Goal: Task Accomplishment & Management: Use online tool/utility

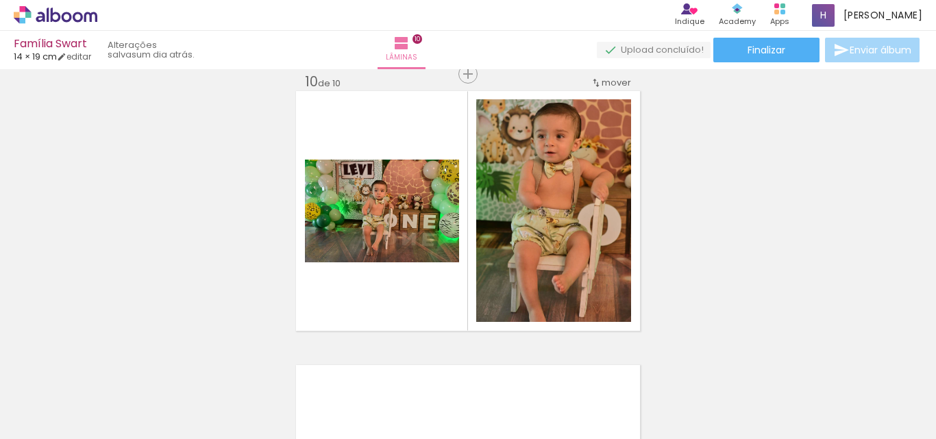
scroll to position [0, 135]
click at [73, 12] on icon at bounding box center [56, 15] width 84 height 18
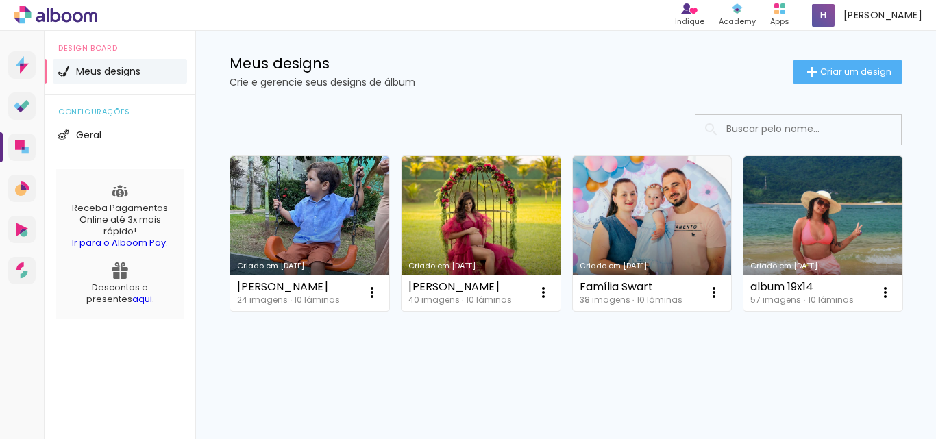
scroll to position [59, 0]
click at [744, 311] on link "Criado em [DATE]" at bounding box center [823, 233] width 159 height 155
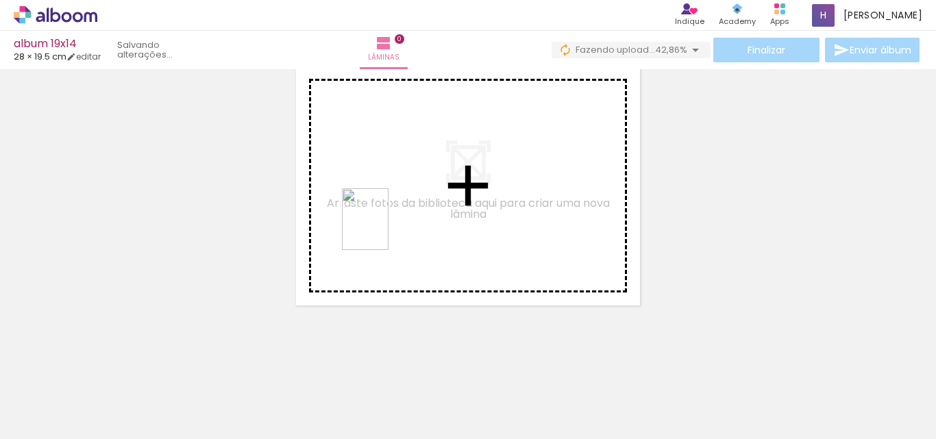
drag, startPoint x: 377, startPoint y: 410, endPoint x: 383, endPoint y: 230, distance: 180.4
click at [383, 230] on quentale-workspace at bounding box center [468, 219] width 936 height 439
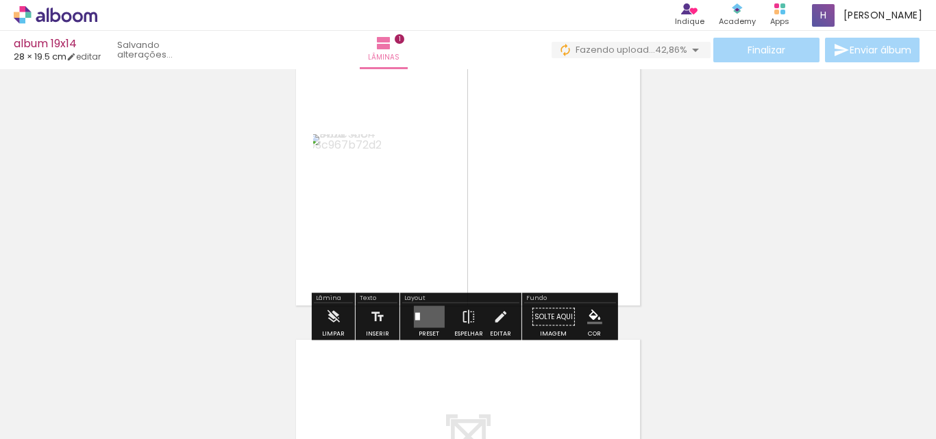
scroll to position [18, 0]
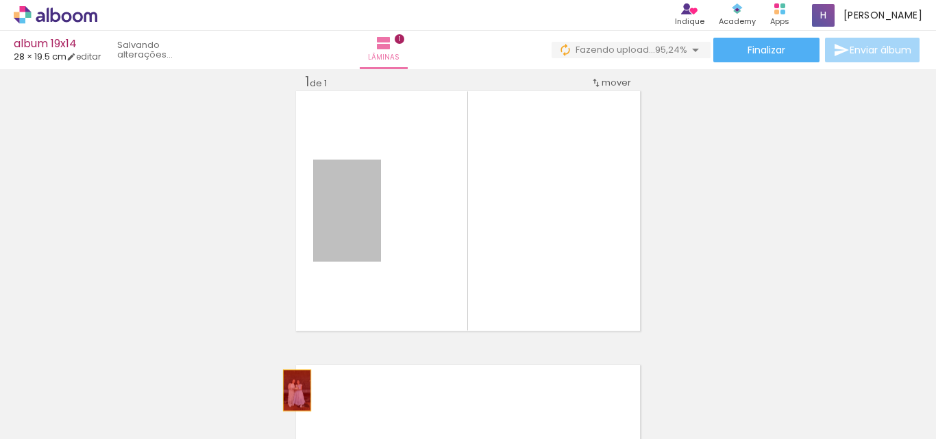
drag, startPoint x: 350, startPoint y: 243, endPoint x: 483, endPoint y: 424, distance: 224.5
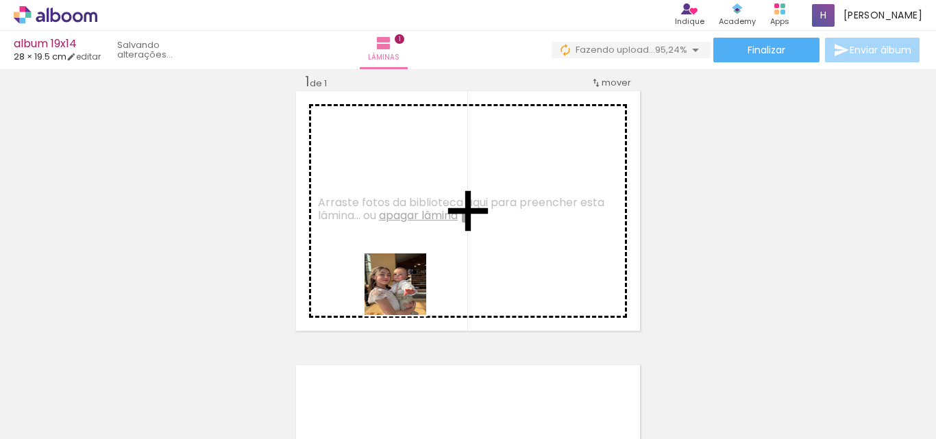
drag, startPoint x: 453, startPoint y: 414, endPoint x: 400, endPoint y: 272, distance: 151.4
click at [400, 272] on quentale-workspace at bounding box center [468, 219] width 936 height 439
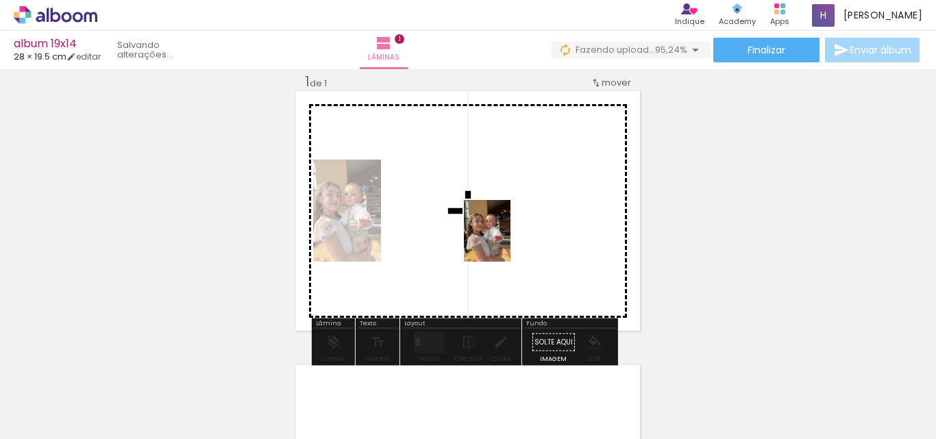
drag, startPoint x: 528, startPoint y: 407, endPoint x: 505, endPoint y: 241, distance: 167.4
click at [505, 241] on quentale-workspace at bounding box center [468, 219] width 936 height 439
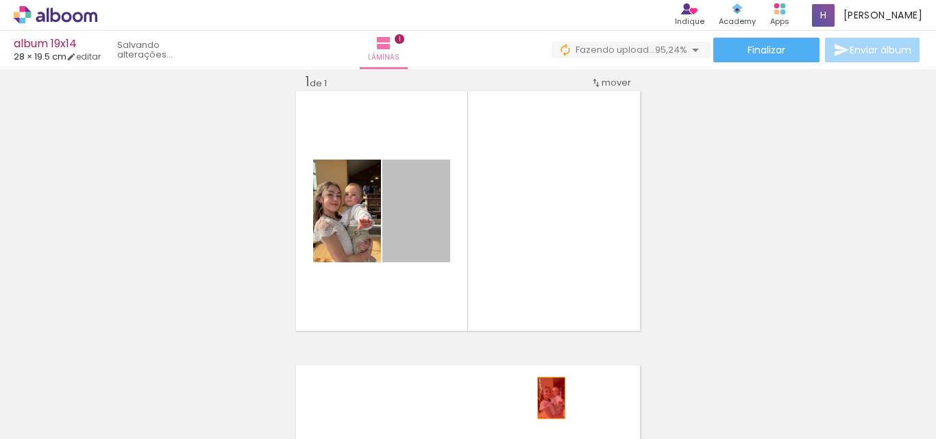
drag, startPoint x: 415, startPoint y: 229, endPoint x: 546, endPoint y: 398, distance: 214.4
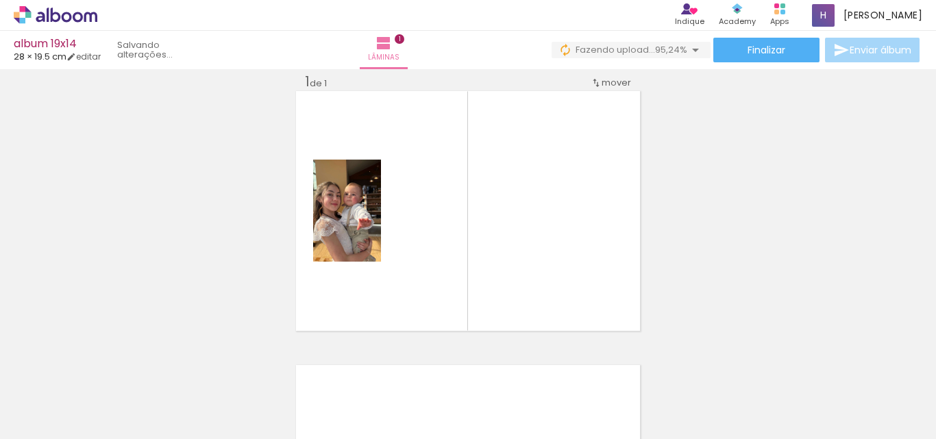
scroll to position [0, 258]
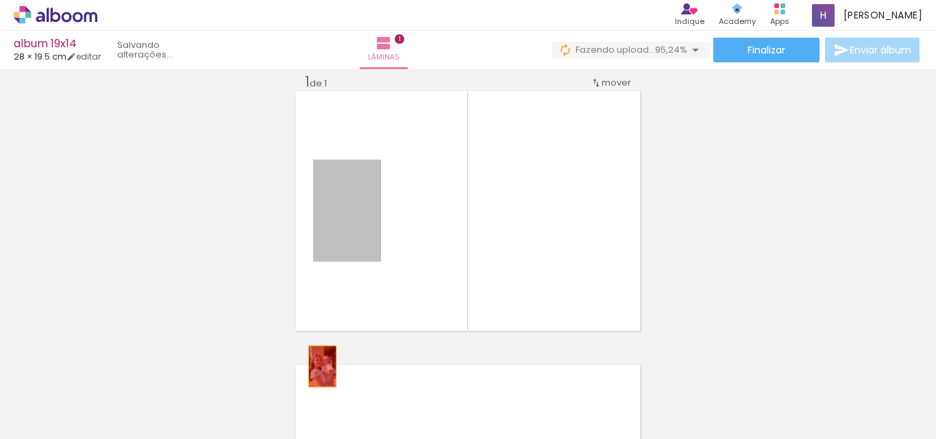
drag, startPoint x: 339, startPoint y: 232, endPoint x: 317, endPoint y: 385, distance: 153.7
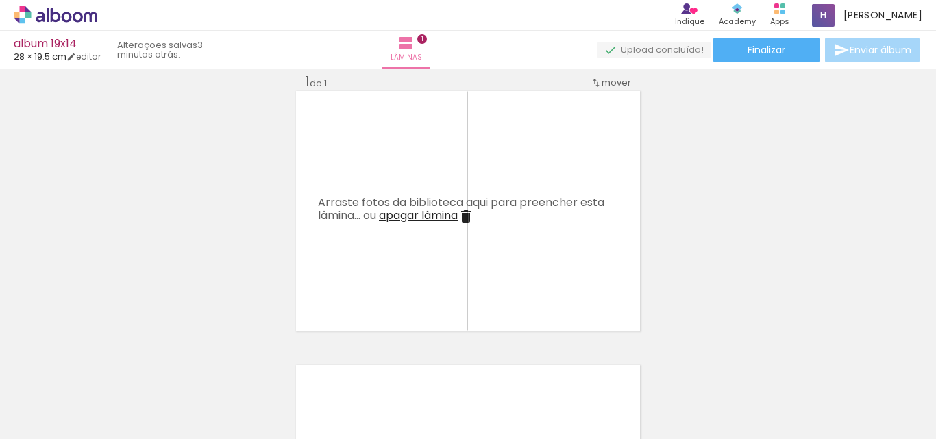
scroll to position [0, 762]
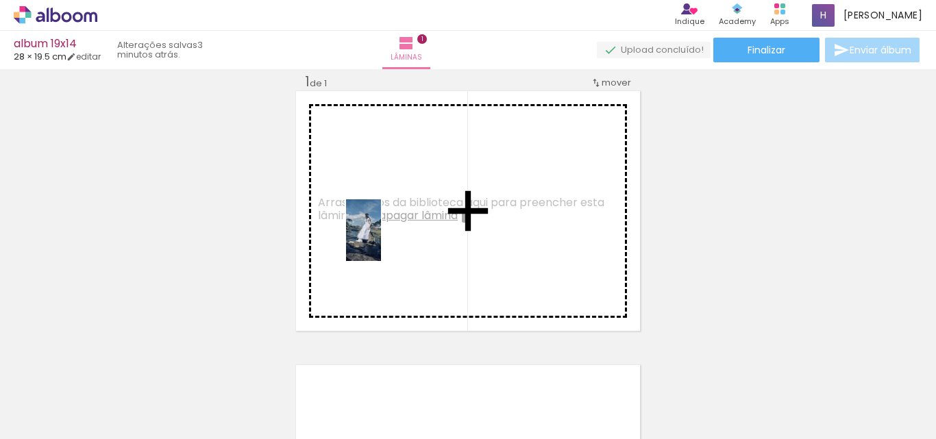
drag, startPoint x: 295, startPoint y: 406, endPoint x: 387, endPoint y: 241, distance: 189.9
click at [387, 241] on quentale-workspace at bounding box center [468, 219] width 936 height 439
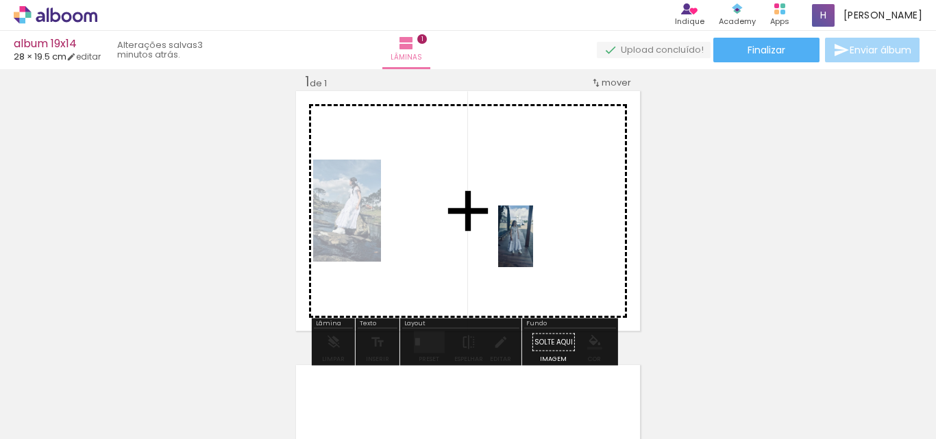
drag, startPoint x: 771, startPoint y: 403, endPoint x: 539, endPoint y: 247, distance: 279.4
click at [539, 247] on quentale-workspace at bounding box center [468, 219] width 936 height 439
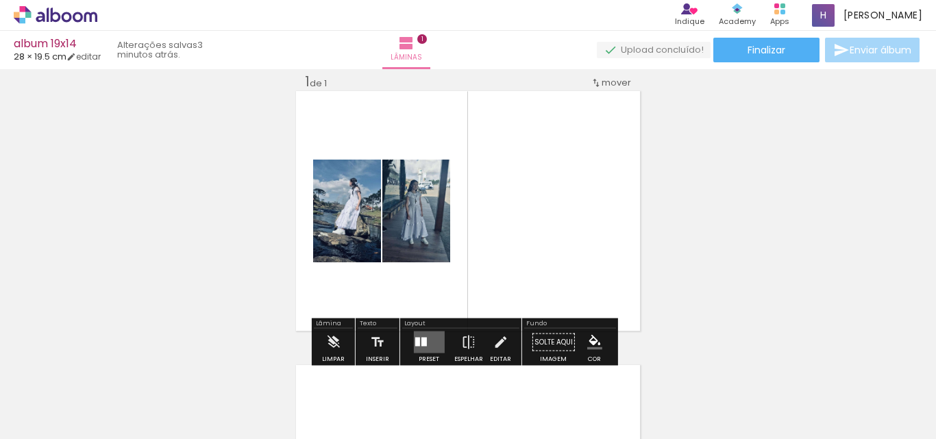
click at [436, 340] on quentale-layouter at bounding box center [428, 343] width 31 height 22
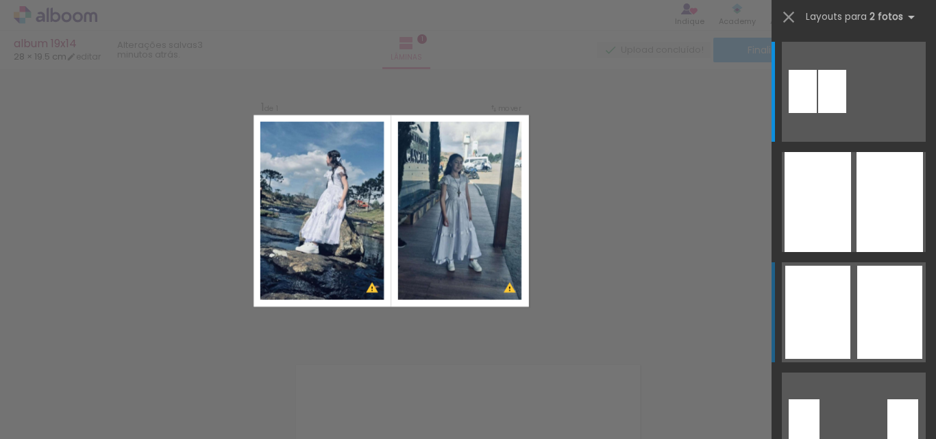
click at [894, 325] on div at bounding box center [889, 312] width 65 height 93
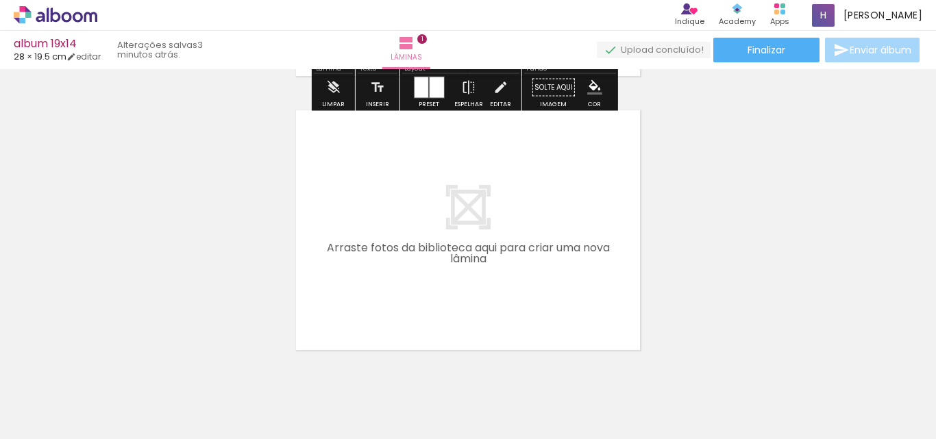
scroll to position [292, 0]
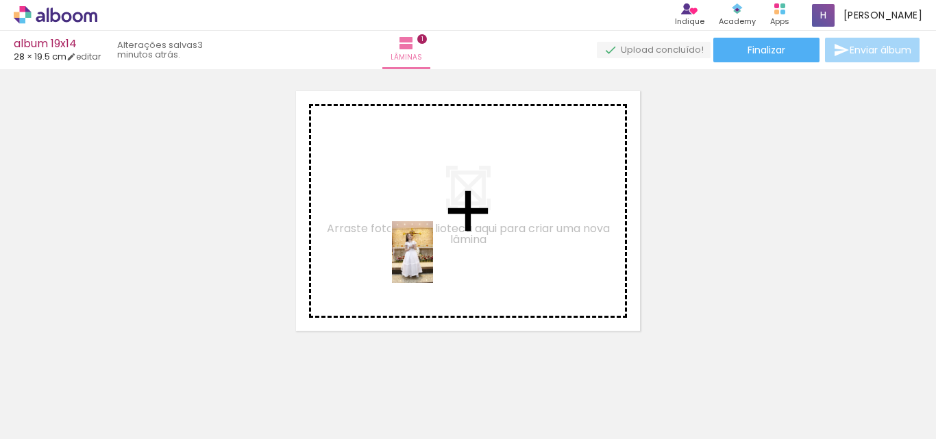
drag, startPoint x: 615, startPoint y: 413, endPoint x: 424, endPoint y: 245, distance: 255.0
click at [424, 245] on quentale-workspace at bounding box center [468, 219] width 936 height 439
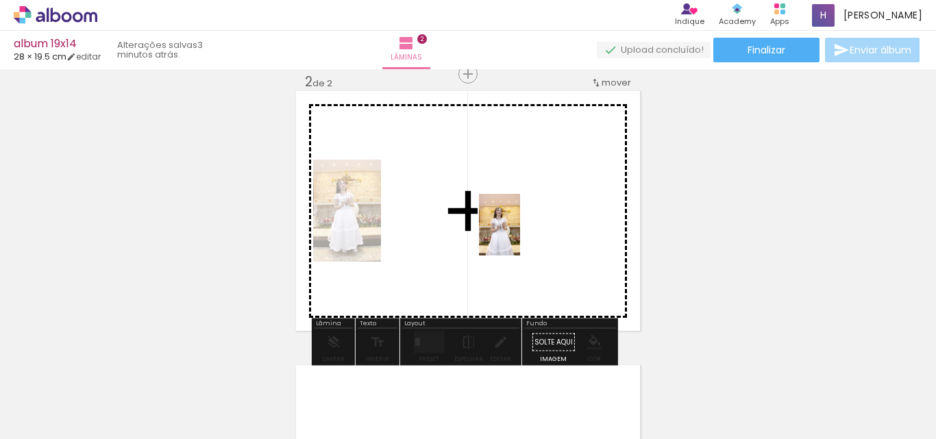
drag, startPoint x: 691, startPoint y: 417, endPoint x: 517, endPoint y: 225, distance: 259.2
click at [517, 225] on quentale-workspace at bounding box center [468, 219] width 936 height 439
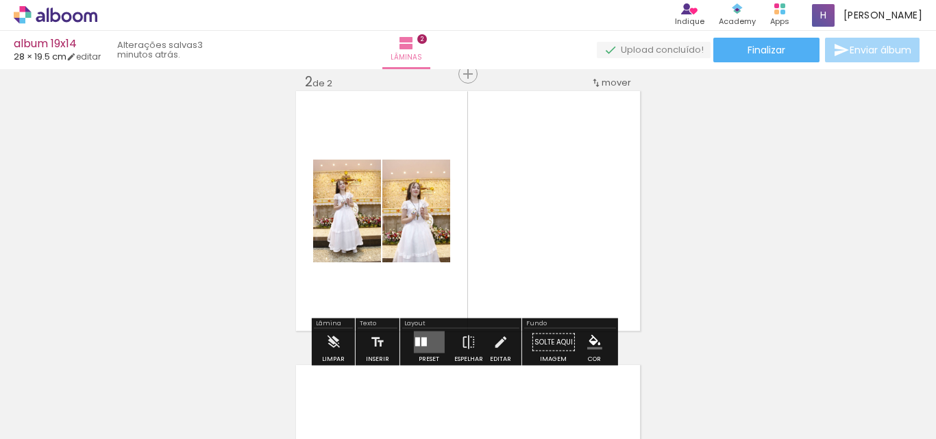
click at [422, 347] on quentale-layouter at bounding box center [428, 343] width 31 height 22
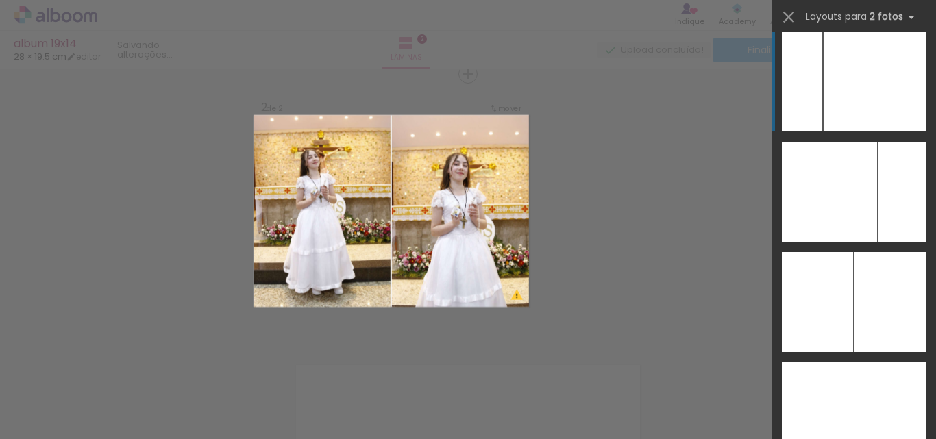
scroll to position [5689, 0]
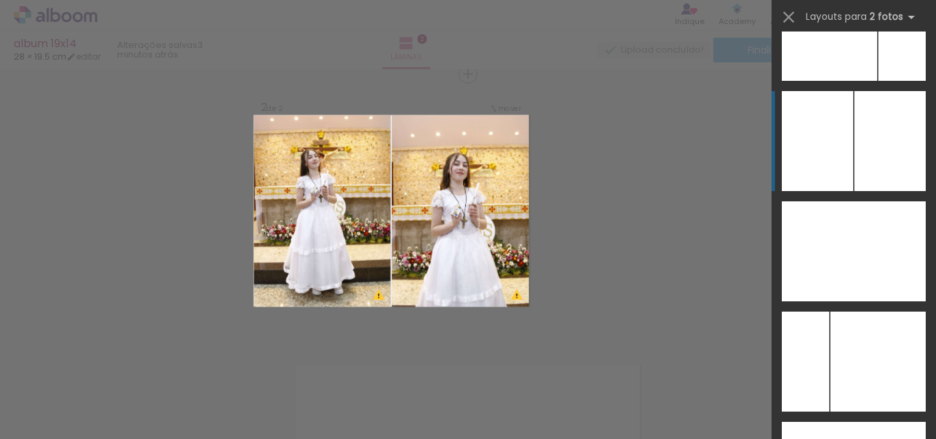
click at [873, 169] on div at bounding box center [890, 141] width 71 height 100
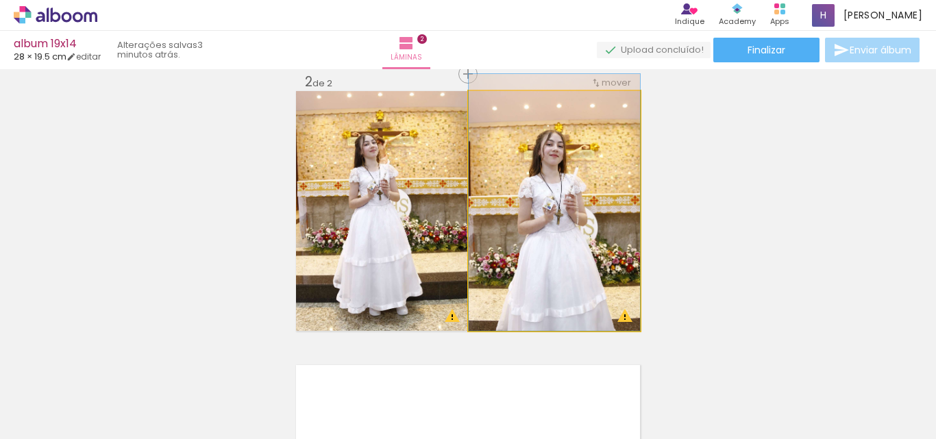
drag, startPoint x: 557, startPoint y: 252, endPoint x: 554, endPoint y: 217, distance: 35.1
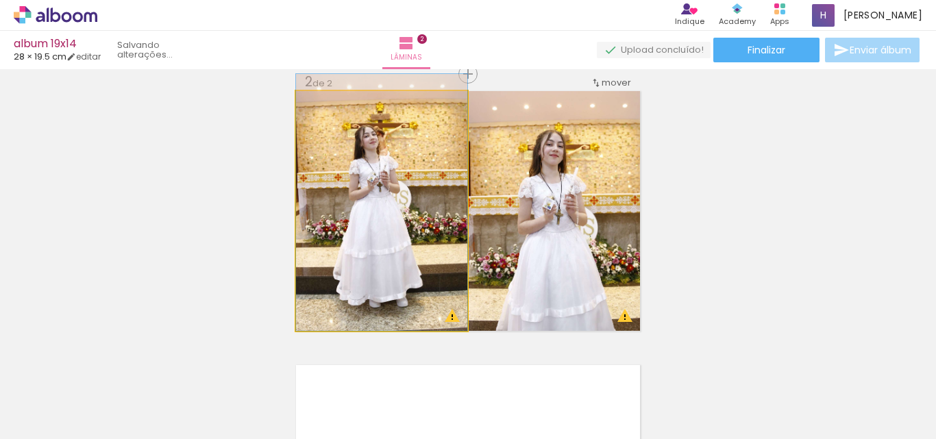
drag, startPoint x: 402, startPoint y: 245, endPoint x: 411, endPoint y: 232, distance: 16.2
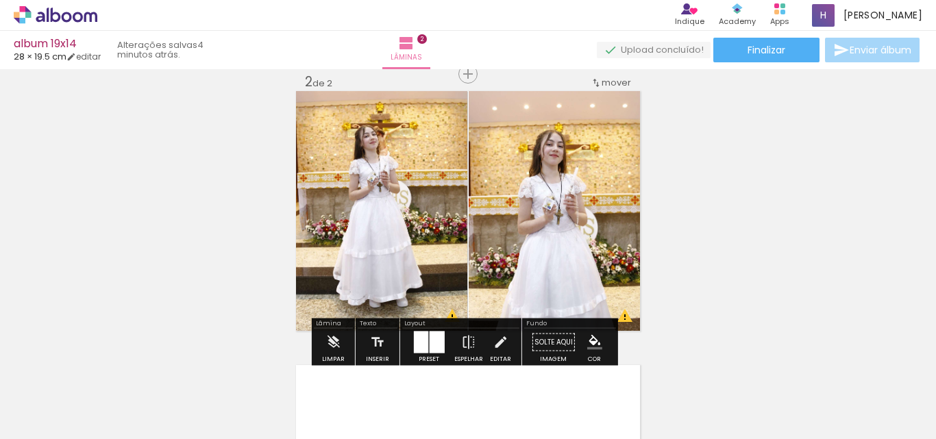
click at [145, 257] on div "Inserir lâmina 1 de 2 Inserir lâmina 2 de 2 O Designbox precisará aumentar a su…" at bounding box center [468, 193] width 936 height 823
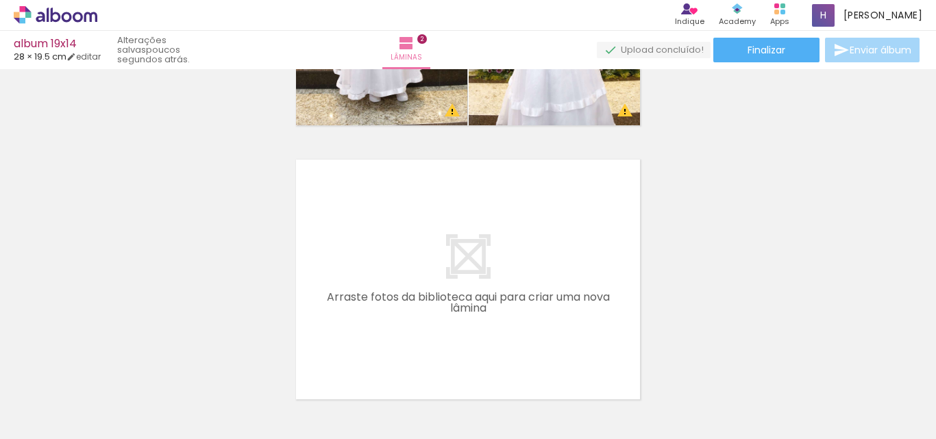
scroll to position [0, 594]
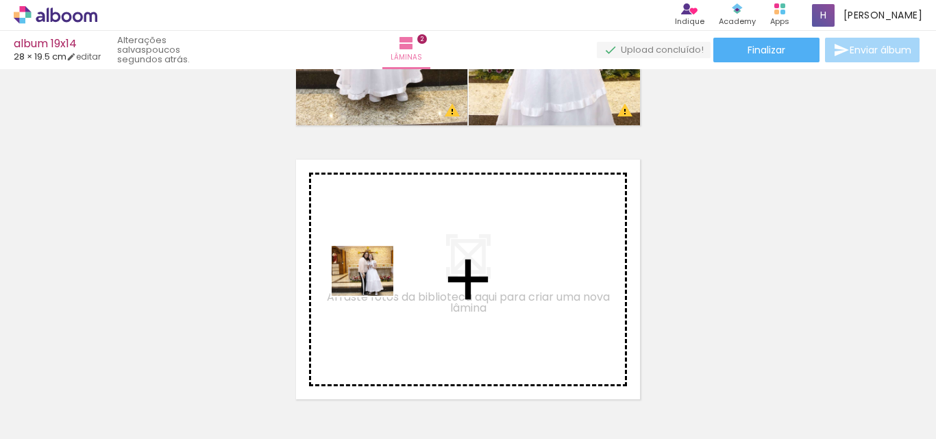
drag, startPoint x: 404, startPoint y: 402, endPoint x: 373, endPoint y: 286, distance: 120.7
click at [373, 286] on quentale-workspace at bounding box center [468, 219] width 936 height 439
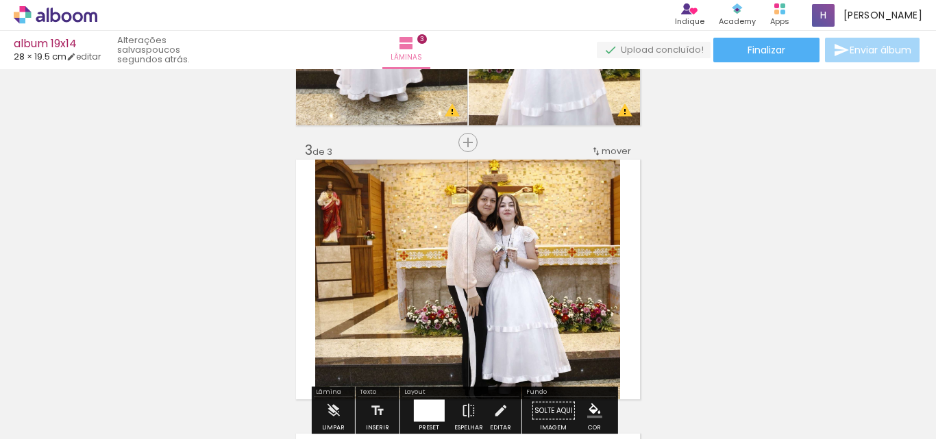
scroll to position [566, 0]
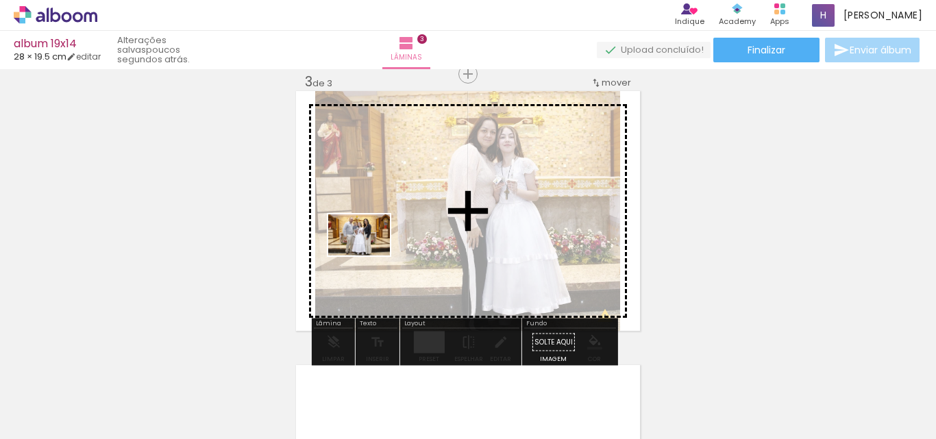
drag, startPoint x: 158, startPoint y: 400, endPoint x: 369, endPoint y: 256, distance: 256.1
click at [369, 256] on quentale-workspace at bounding box center [468, 219] width 936 height 439
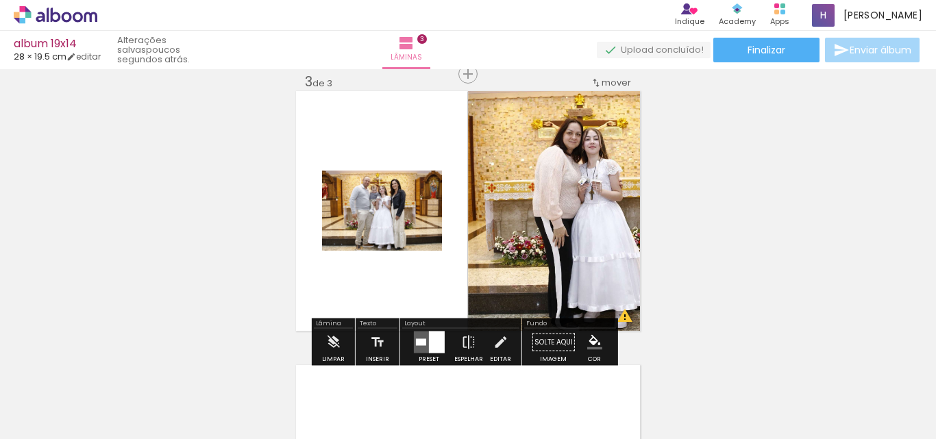
click at [436, 347] on div at bounding box center [436, 343] width 16 height 22
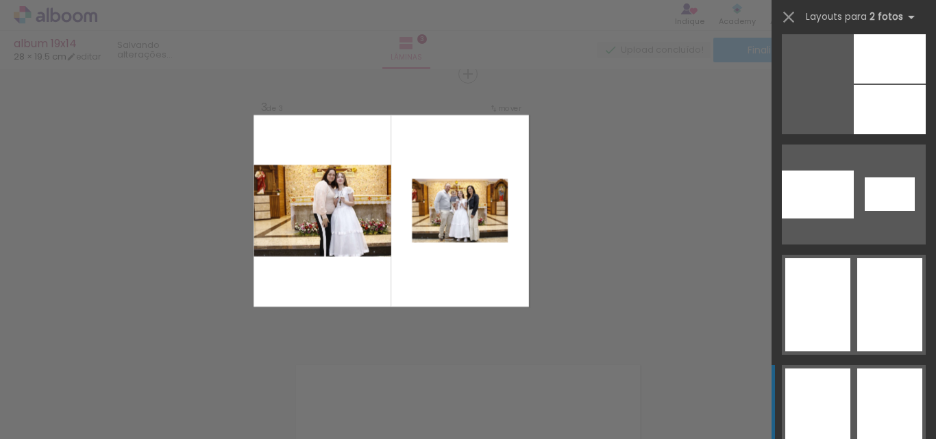
scroll to position [2879, 0]
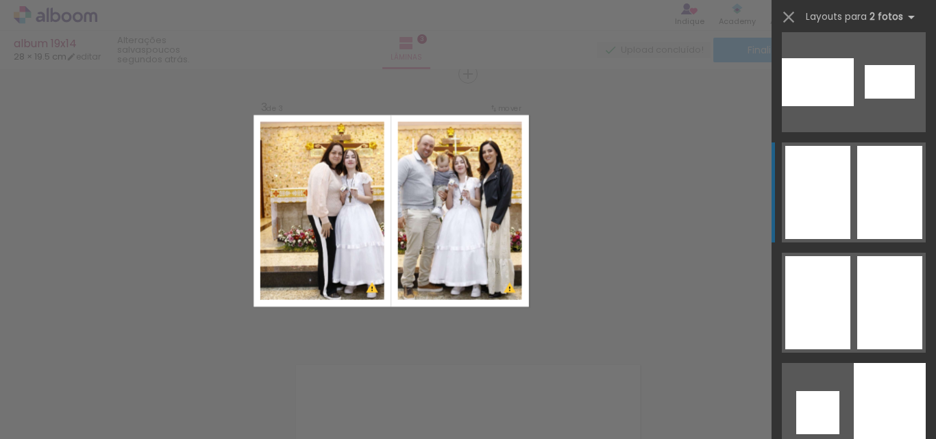
click at [864, 204] on div at bounding box center [889, 192] width 65 height 93
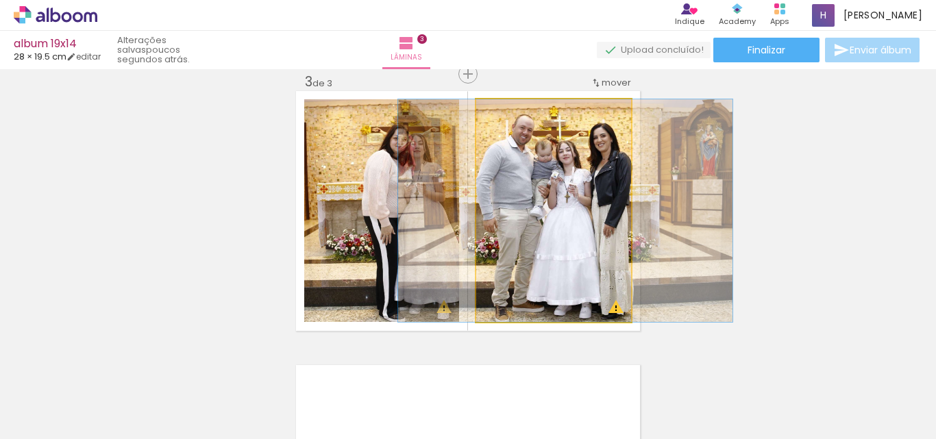
drag, startPoint x: 576, startPoint y: 223, endPoint x: 588, endPoint y: 223, distance: 11.7
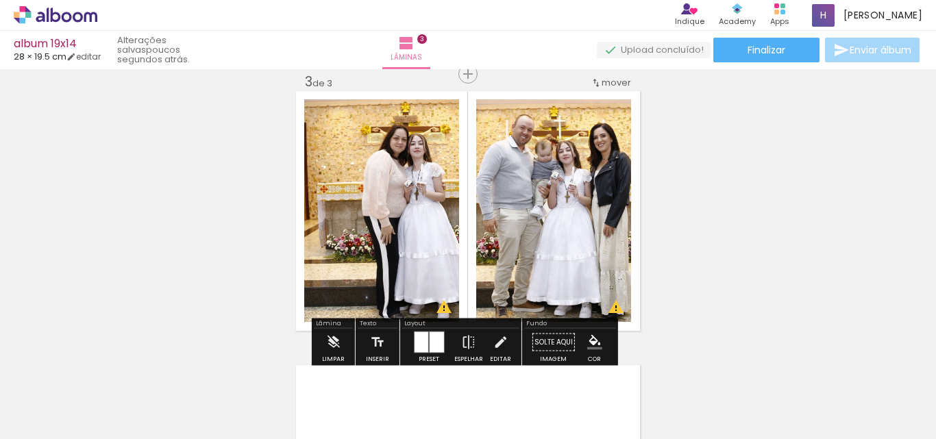
click at [429, 337] on div at bounding box center [436, 342] width 14 height 21
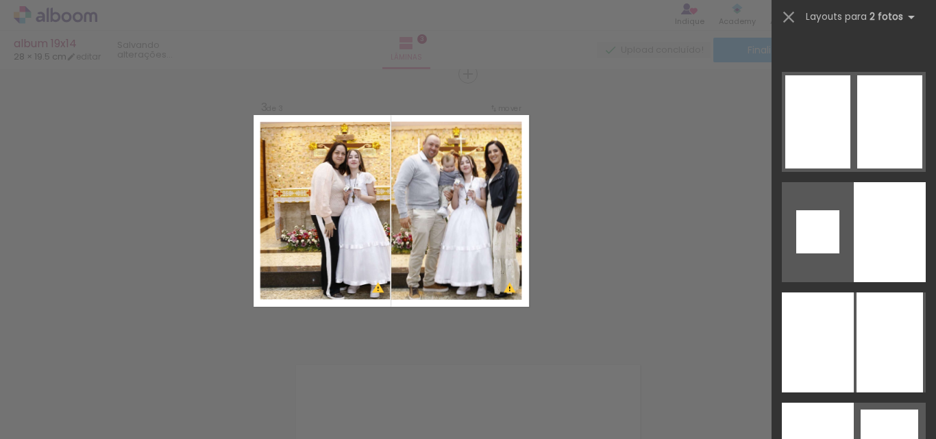
scroll to position [3391, 0]
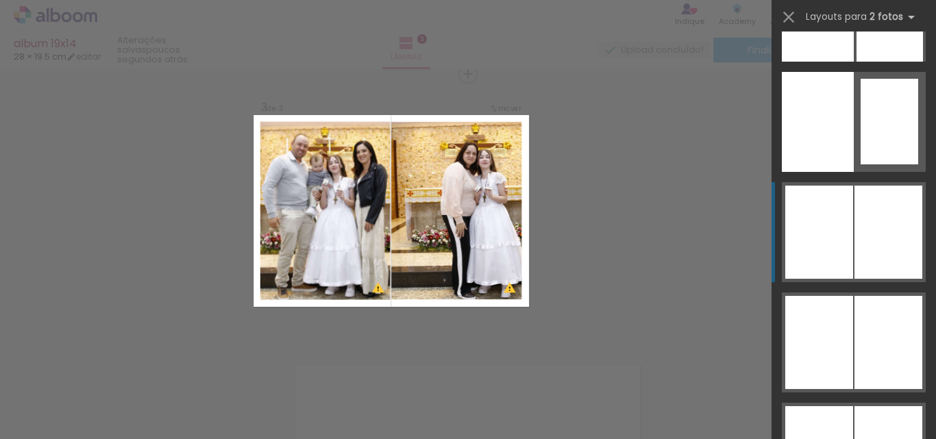
click at [865, 258] on div at bounding box center [889, 232] width 68 height 93
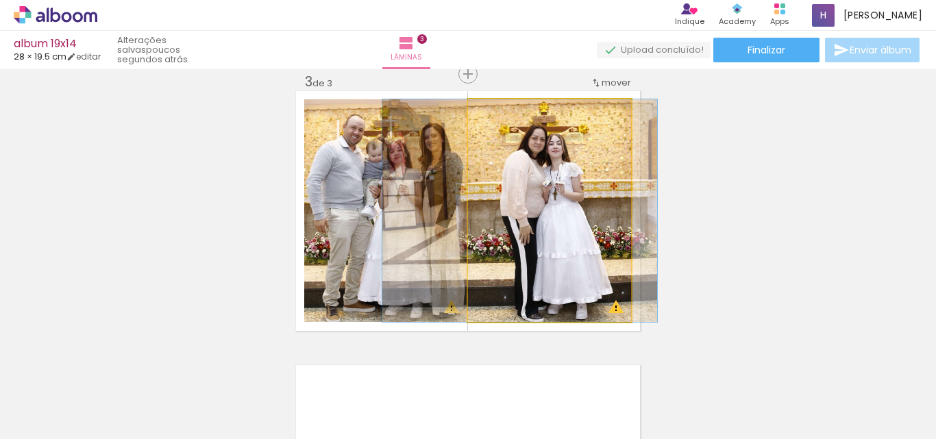
drag, startPoint x: 522, startPoint y: 247, endPoint x: 492, endPoint y: 249, distance: 29.5
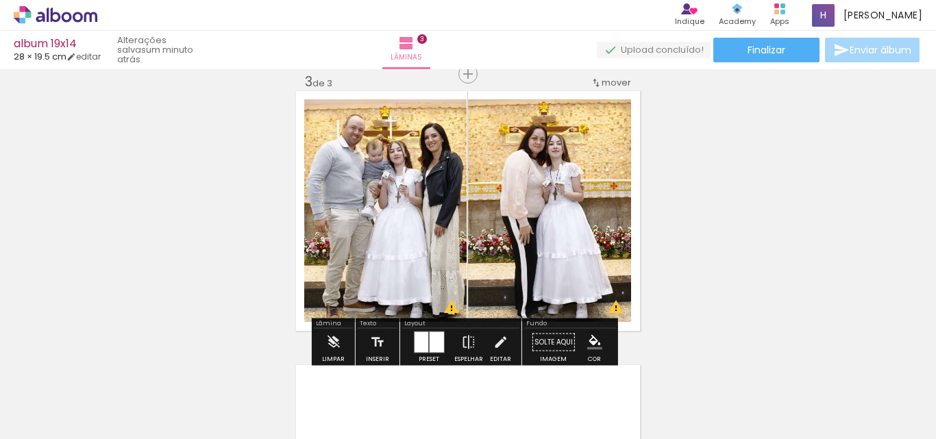
click at [761, 237] on div "Inserir lâmina 1 de 3 Inserir lâmina 2 de 3 Inserir lâmina 3 de 3 O Designbox p…" at bounding box center [468, 56] width 936 height 1097
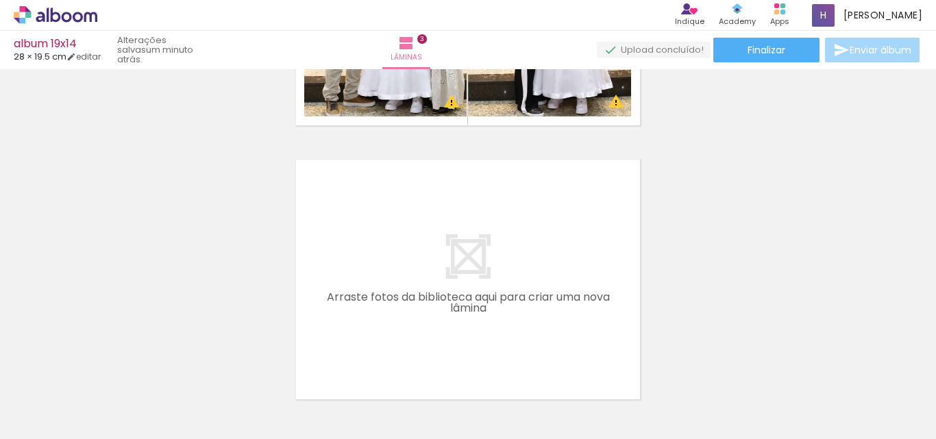
scroll to position [0, 132]
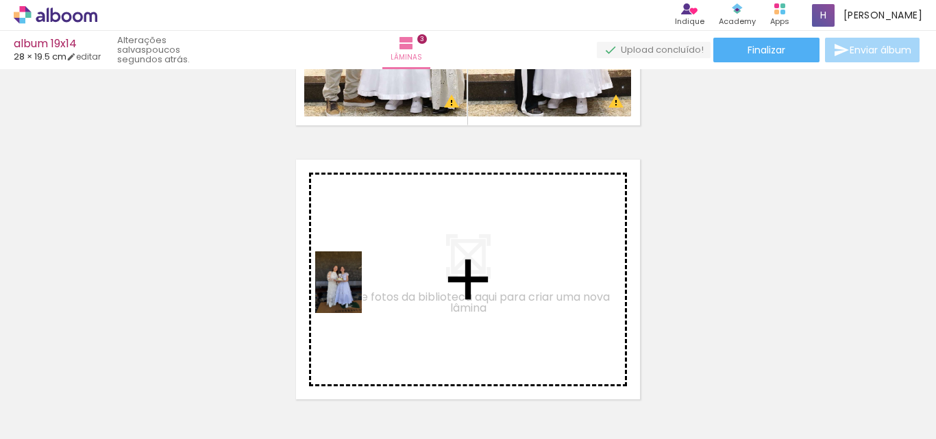
drag, startPoint x: 241, startPoint y: 411, endPoint x: 356, endPoint y: 293, distance: 165.3
click at [356, 293] on quentale-workspace at bounding box center [468, 219] width 936 height 439
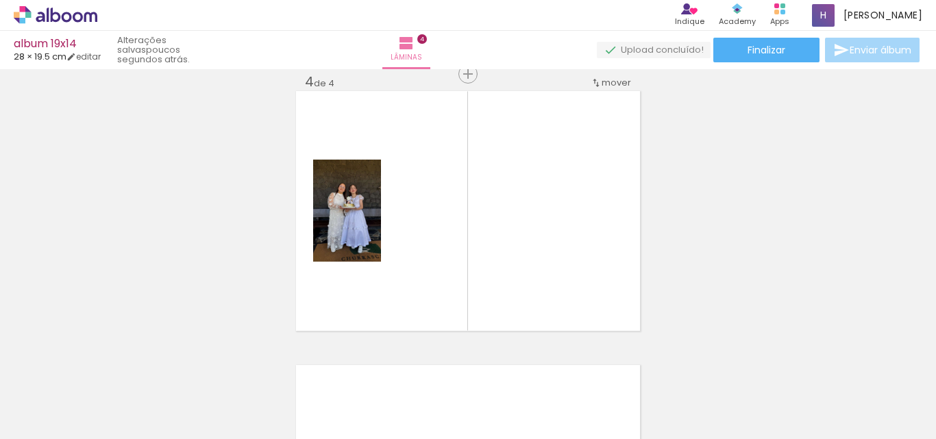
scroll to position [0, 792]
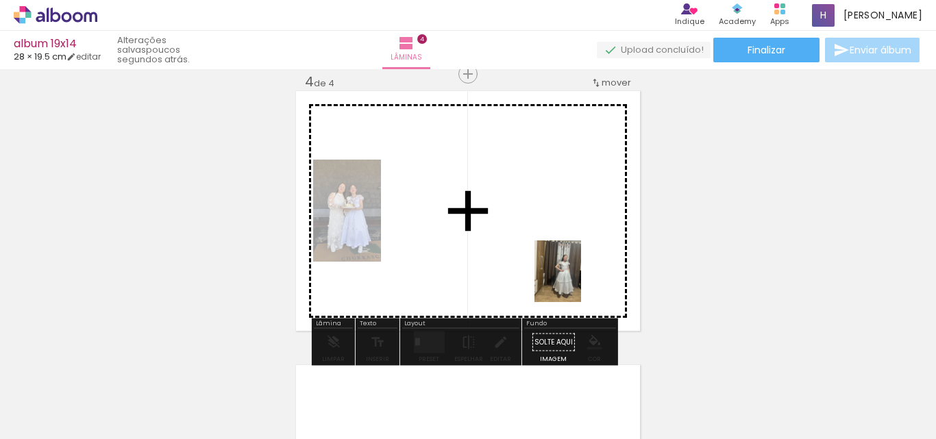
drag, startPoint x: 892, startPoint y: 415, endPoint x: 572, endPoint y: 276, distance: 349.0
click at [572, 276] on quentale-workspace at bounding box center [468, 219] width 936 height 439
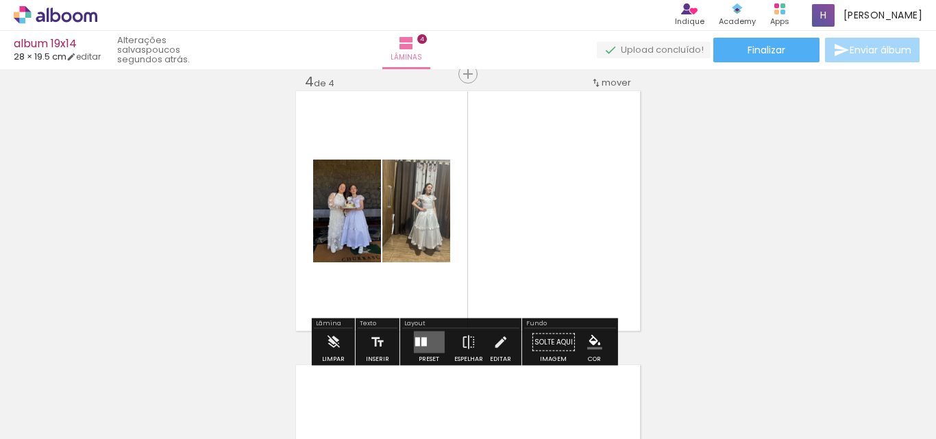
click at [424, 343] on quentale-layouter at bounding box center [428, 343] width 31 height 22
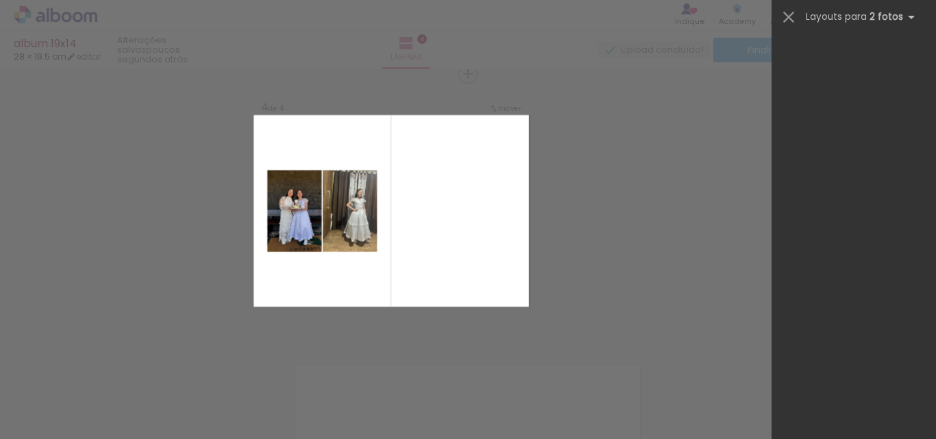
scroll to position [0, 0]
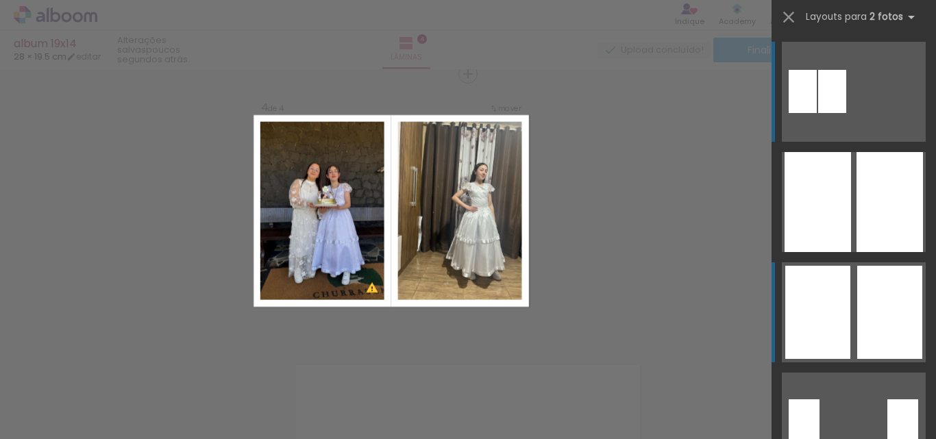
click at [871, 299] on div at bounding box center [889, 312] width 65 height 93
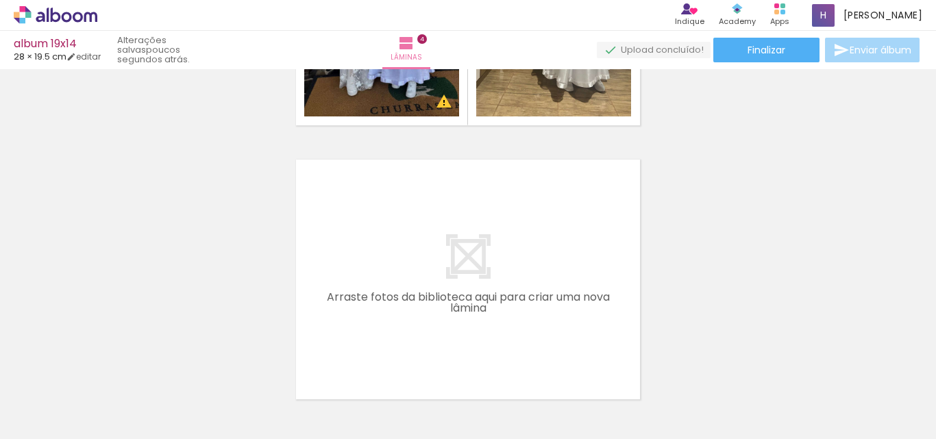
scroll to position [0, 668]
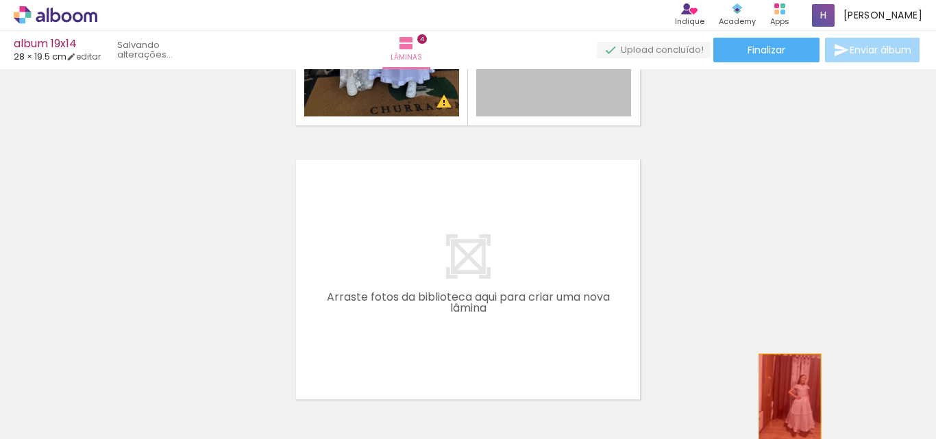
drag, startPoint x: 552, startPoint y: 96, endPoint x: 785, endPoint y: 399, distance: 382.2
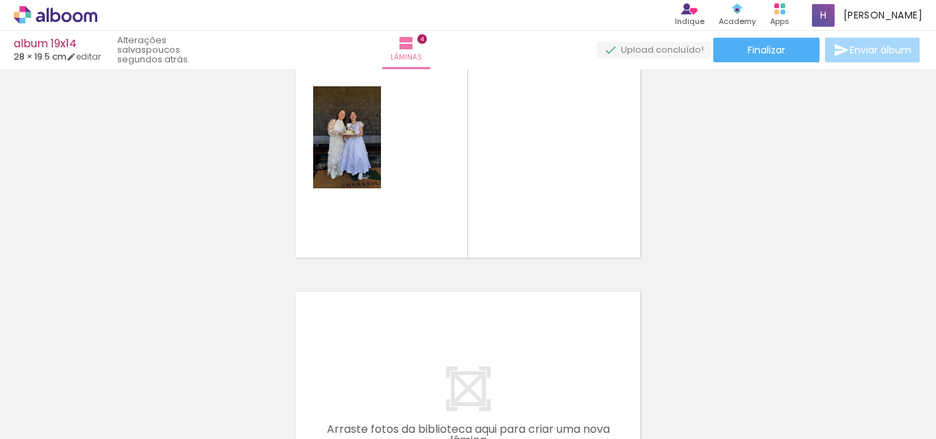
scroll to position [909, 0]
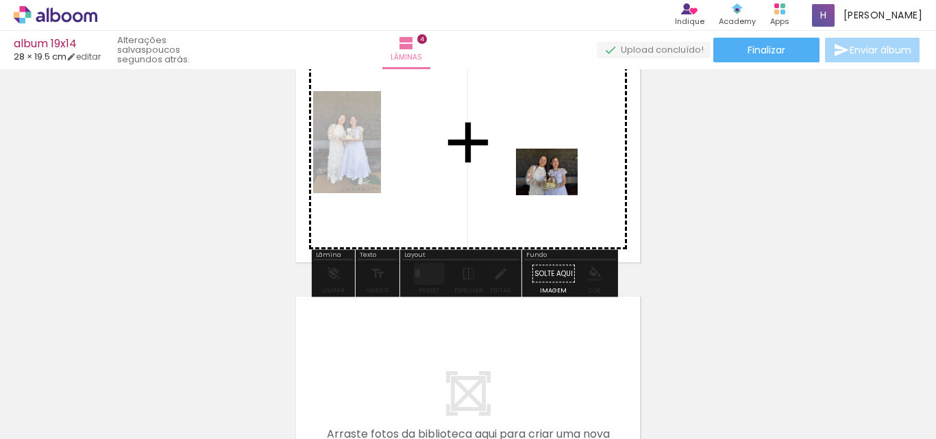
drag, startPoint x: 548, startPoint y: 404, endPoint x: 557, endPoint y: 190, distance: 214.1
click at [557, 190] on quentale-workspace at bounding box center [468, 219] width 936 height 439
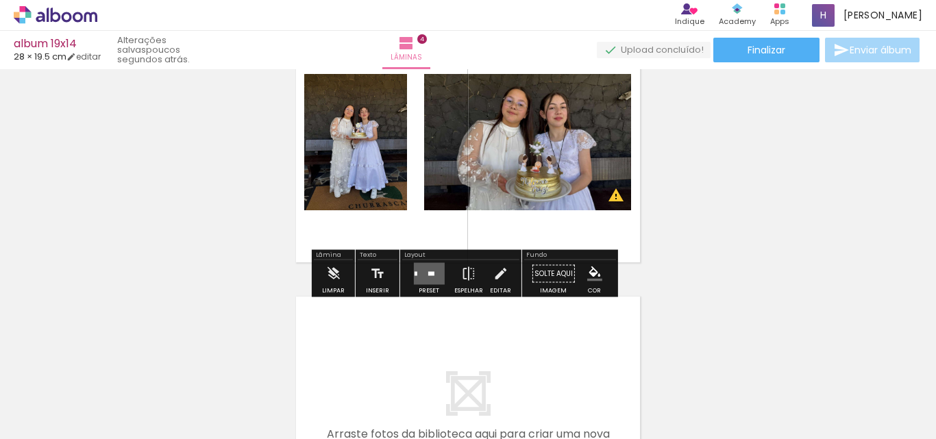
click at [421, 278] on quentale-layouter at bounding box center [428, 274] width 31 height 22
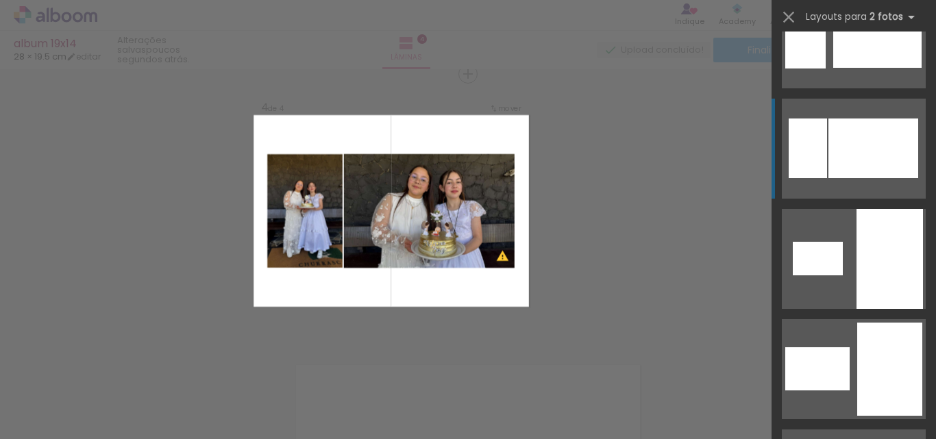
scroll to position [411, 0]
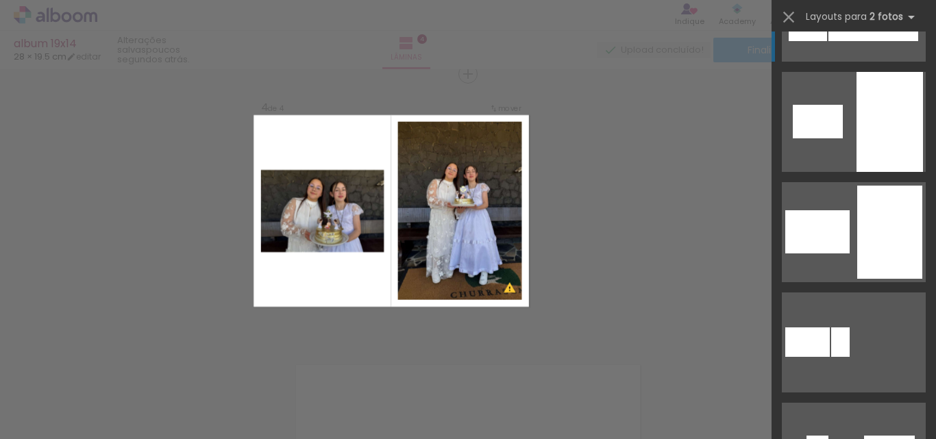
click at [857, 228] on div at bounding box center [889, 232] width 65 height 93
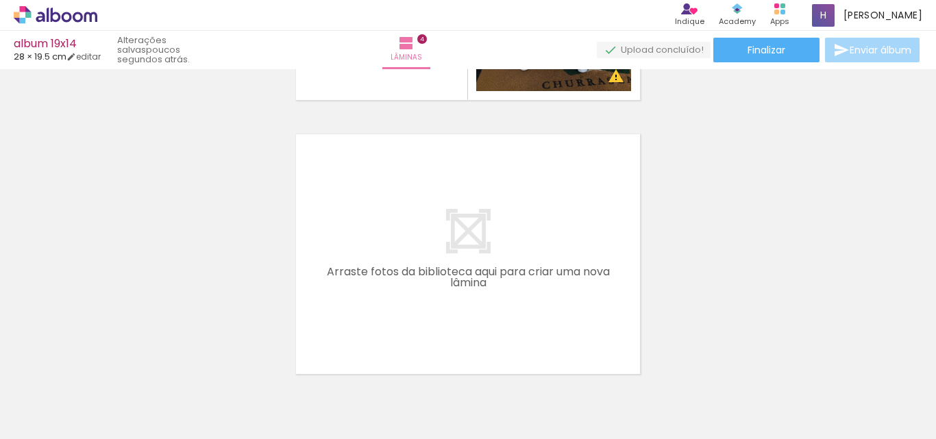
scroll to position [0, 729]
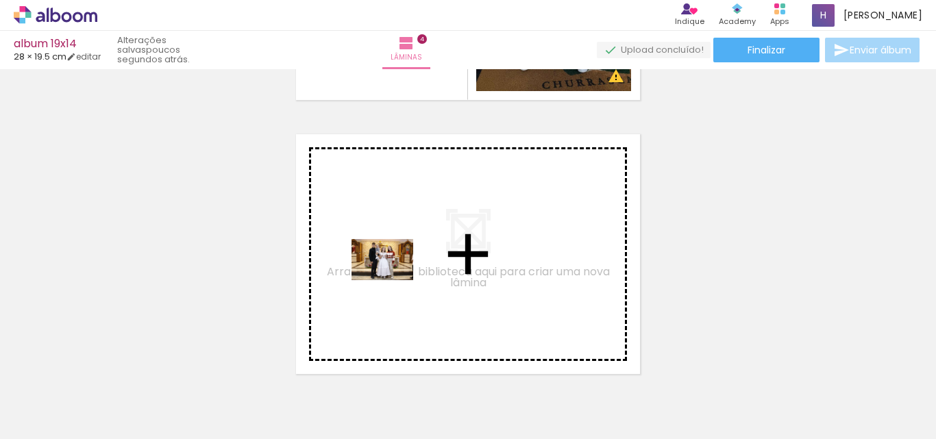
drag, startPoint x: 570, startPoint y: 395, endPoint x: 393, endPoint y: 280, distance: 211.0
click at [393, 280] on quentale-workspace at bounding box center [468, 219] width 936 height 439
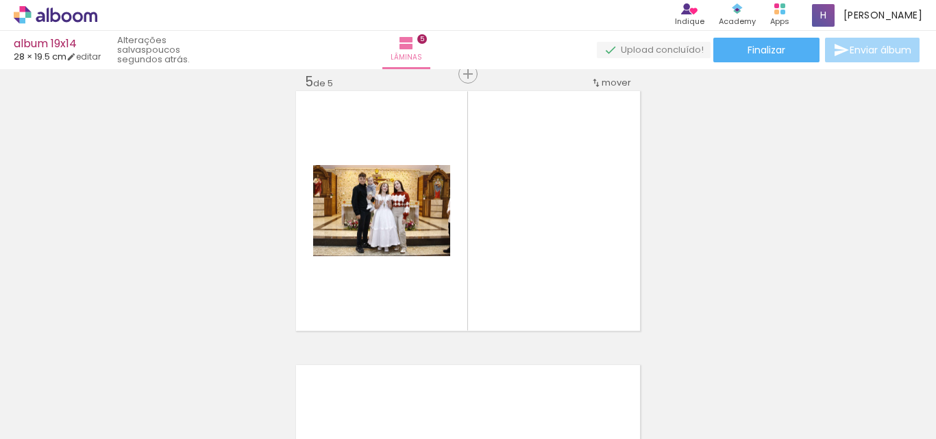
scroll to position [0, 481]
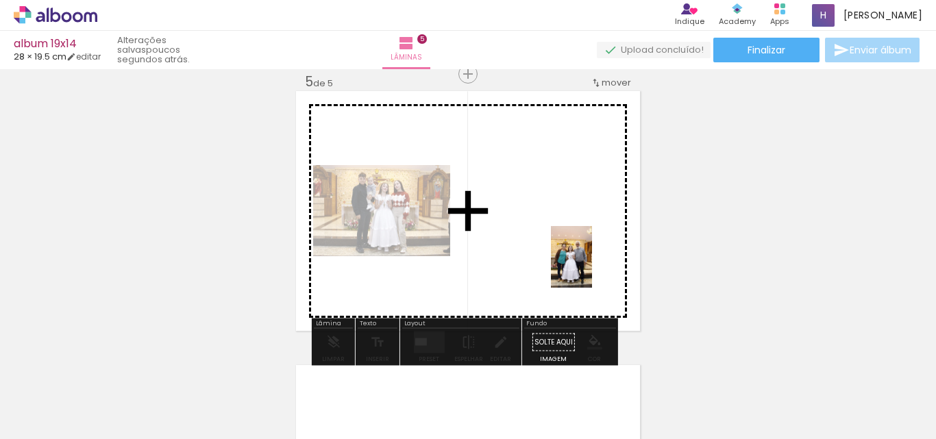
drag, startPoint x: 652, startPoint y: 413, endPoint x: 555, endPoint y: 269, distance: 173.4
click at [582, 258] on quentale-workspace at bounding box center [468, 219] width 936 height 439
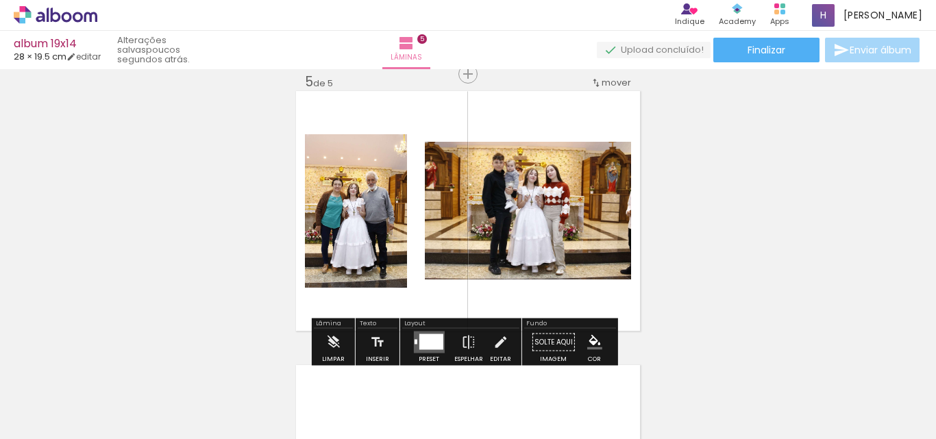
click at [436, 336] on div at bounding box center [431, 342] width 24 height 16
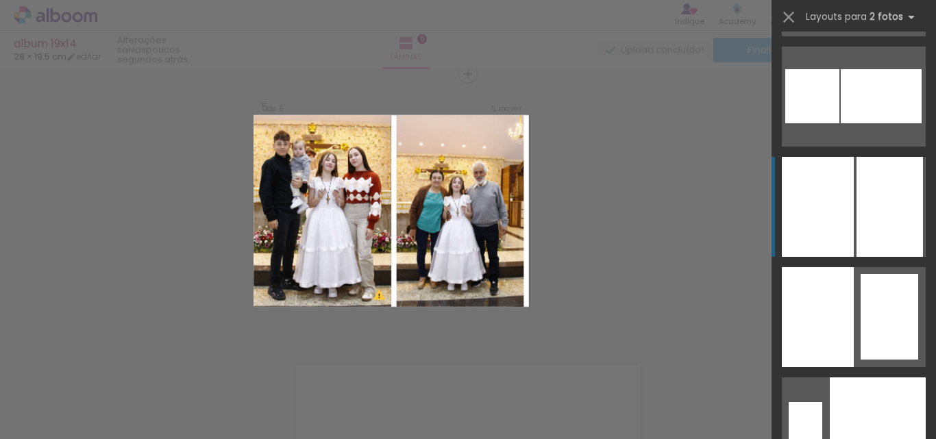
scroll to position [1782, 0]
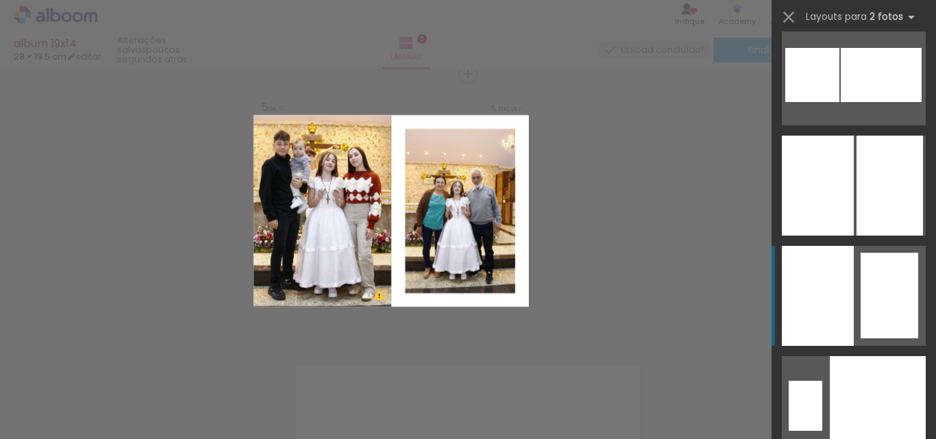
click at [873, 282] on div at bounding box center [890, 296] width 58 height 86
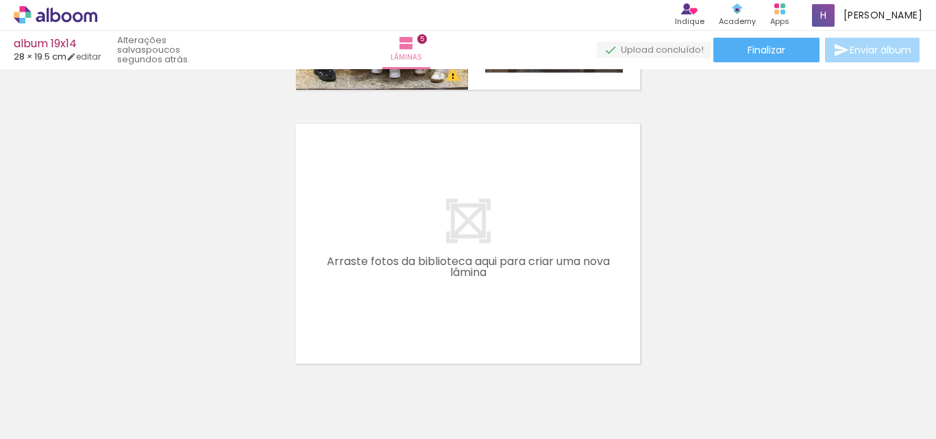
scroll to position [1389, 0]
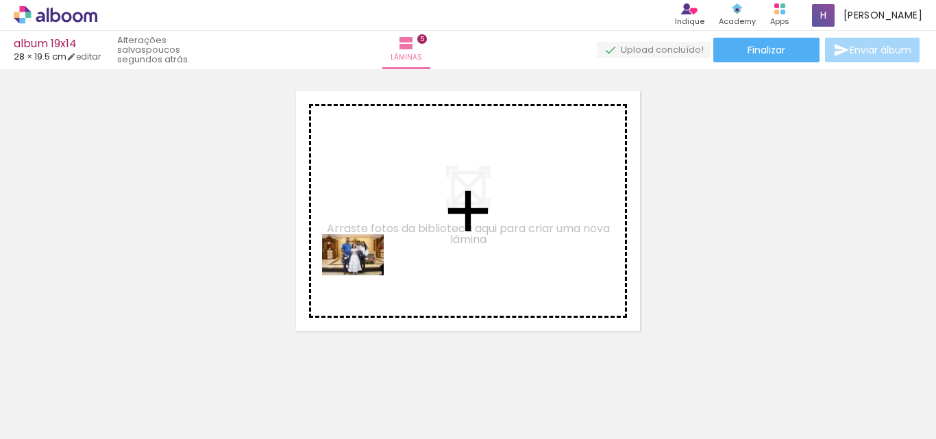
drag, startPoint x: 369, startPoint y: 407, endPoint x: 363, endPoint y: 276, distance: 131.7
click at [363, 276] on quentale-workspace at bounding box center [468, 219] width 936 height 439
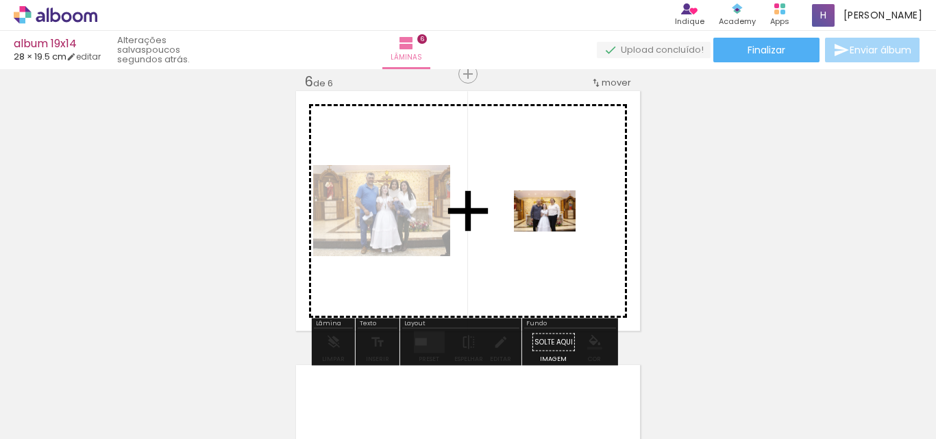
drag, startPoint x: 438, startPoint y: 411, endPoint x: 555, endPoint y: 232, distance: 213.9
click at [555, 232] on quentale-workspace at bounding box center [468, 219] width 936 height 439
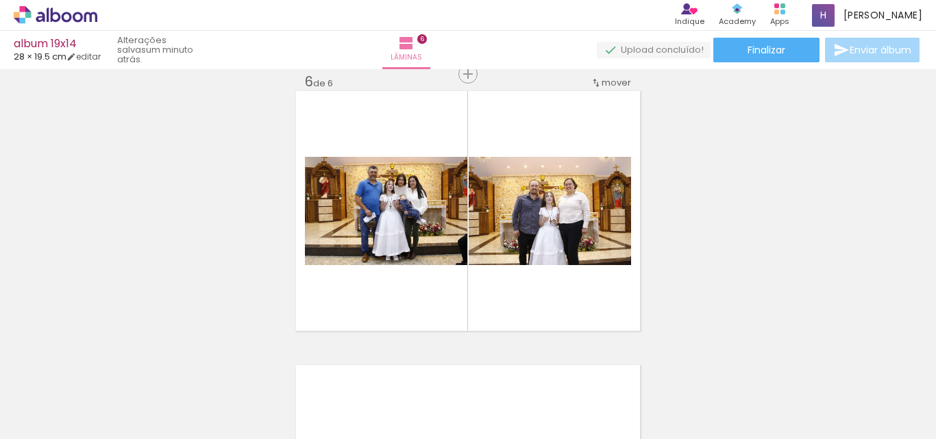
scroll to position [0, 0]
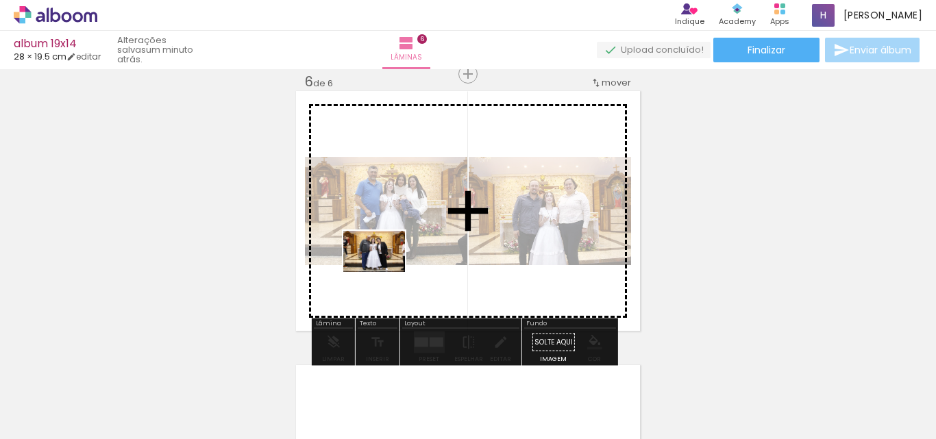
drag, startPoint x: 295, startPoint y: 406, endPoint x: 385, endPoint y: 272, distance: 161.6
click at [385, 272] on quentale-workspace at bounding box center [468, 219] width 936 height 439
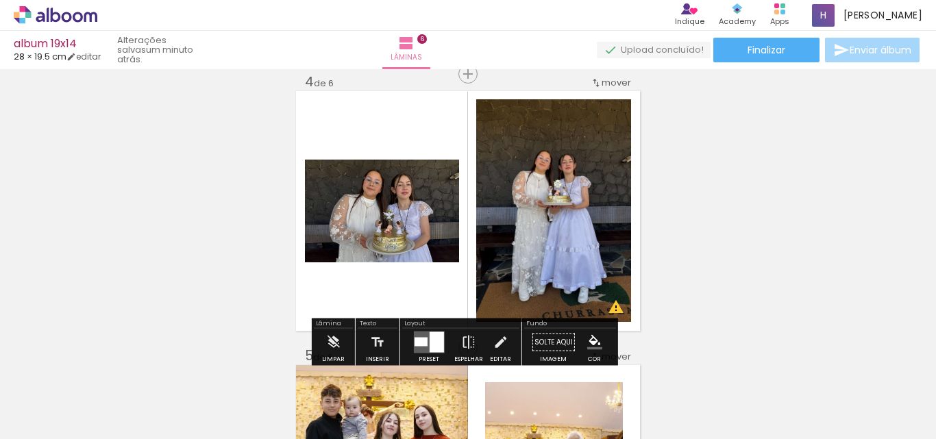
scroll to position [0, 792]
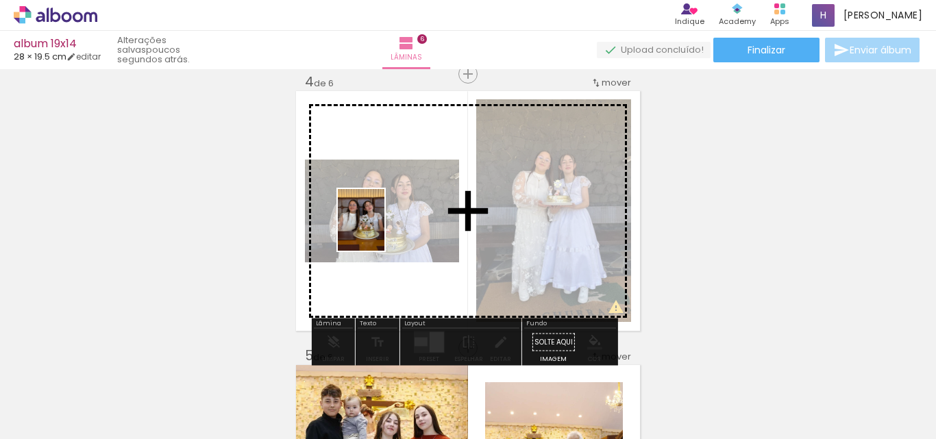
drag, startPoint x: 808, startPoint y: 402, endPoint x: 379, endPoint y: 230, distance: 462.0
click at [379, 230] on quentale-workspace at bounding box center [468, 219] width 936 height 439
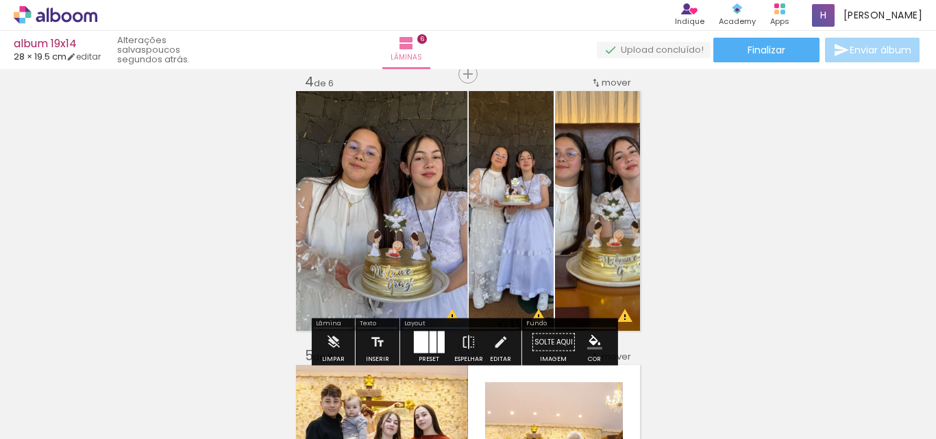
click at [432, 347] on div at bounding box center [432, 343] width 7 height 22
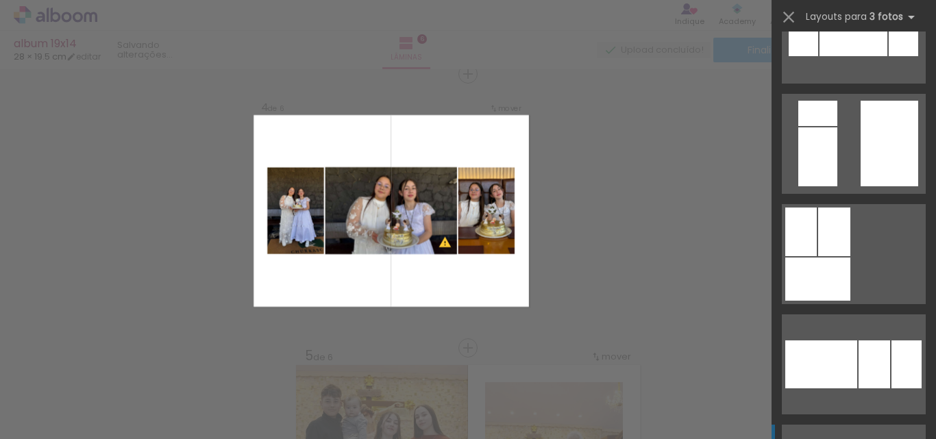
scroll to position [2947, 0]
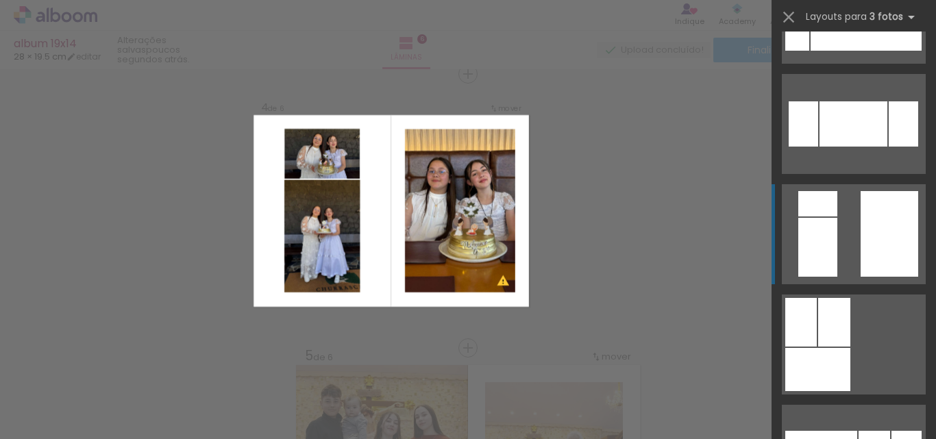
click at [862, 243] on div at bounding box center [890, 234] width 58 height 86
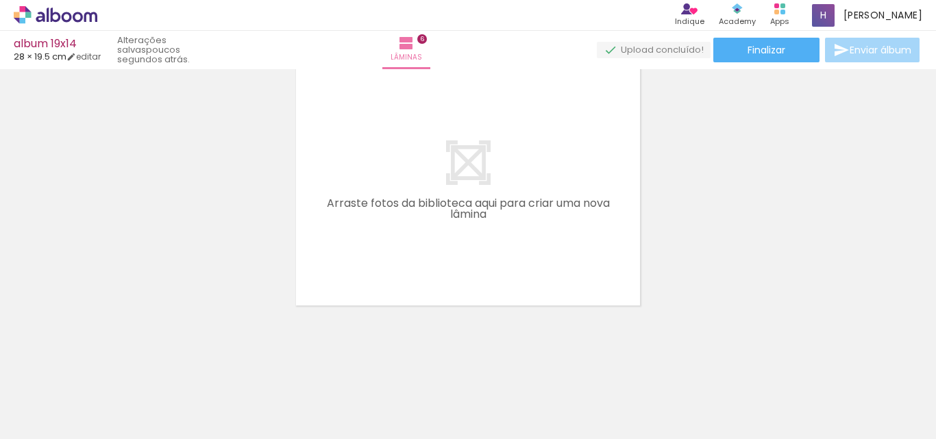
scroll to position [0, 0]
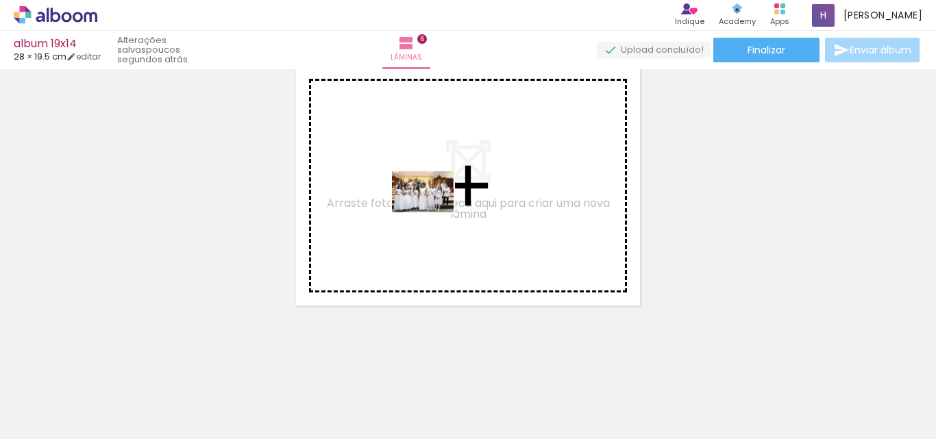
drag, startPoint x: 689, startPoint y: 407, endPoint x: 433, endPoint y: 212, distance: 321.3
click at [433, 212] on quentale-workspace at bounding box center [468, 219] width 936 height 439
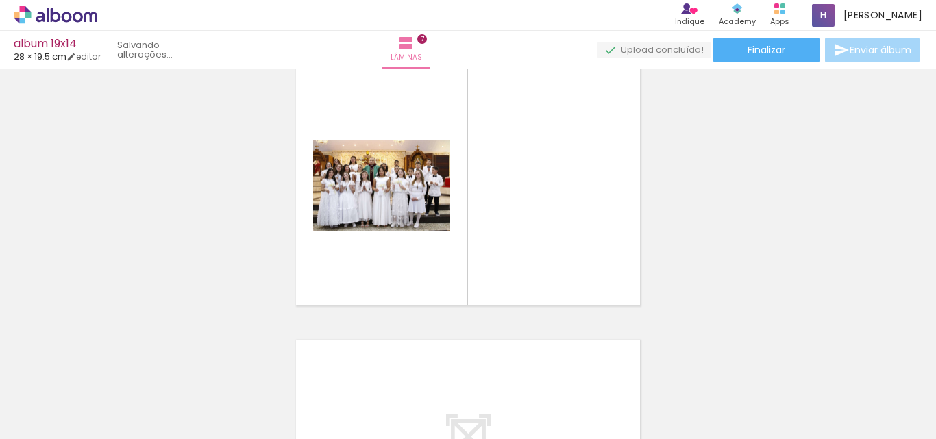
scroll to position [1663, 0]
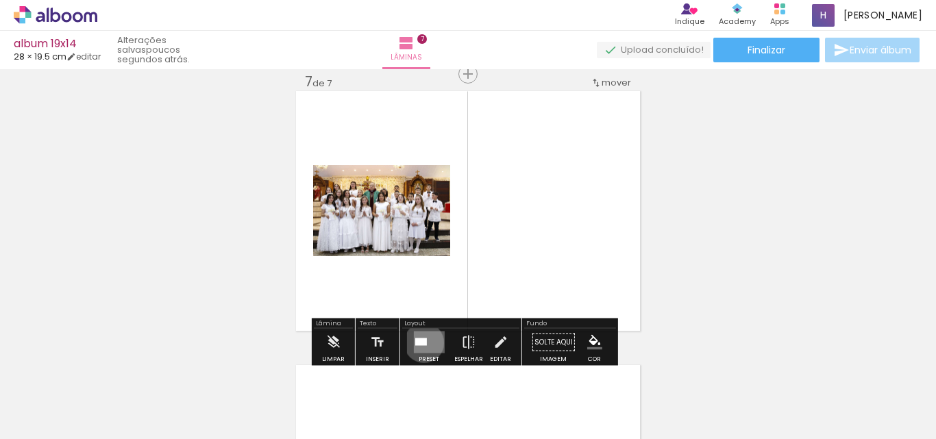
click at [421, 343] on div at bounding box center [421, 343] width 12 height 8
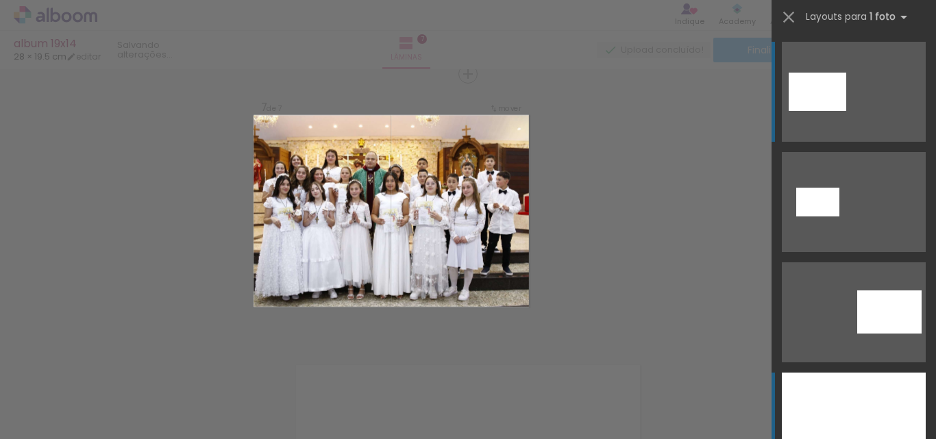
scroll to position [137, 0]
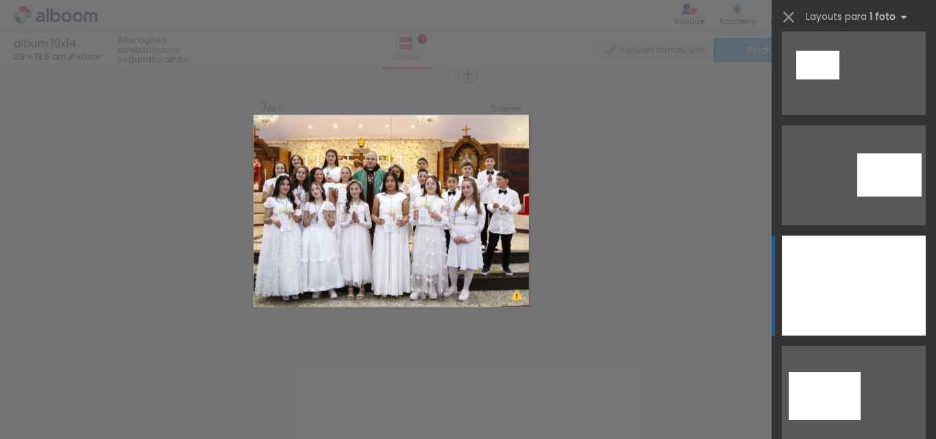
click at [877, 284] on div at bounding box center [854, 286] width 144 height 100
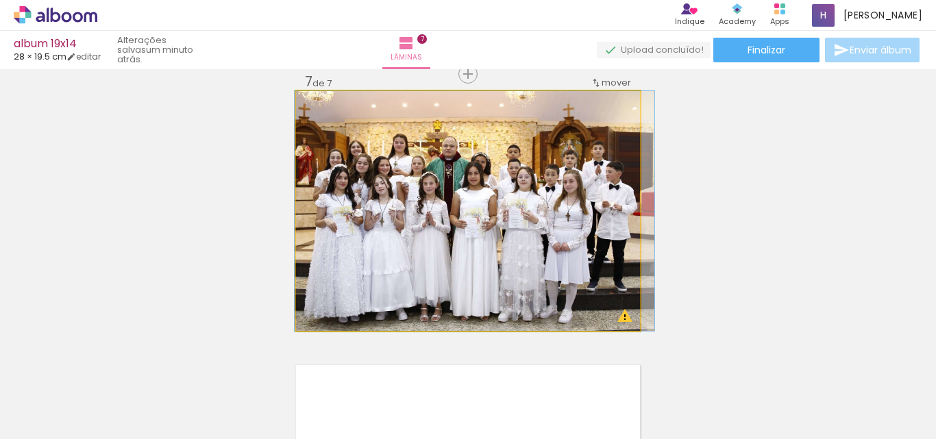
drag, startPoint x: 523, startPoint y: 210, endPoint x: 530, endPoint y: 199, distance: 13.5
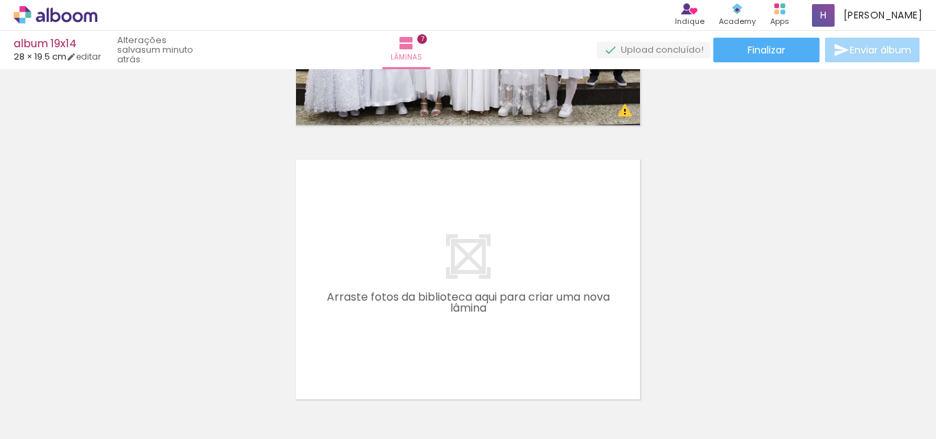
scroll to position [0, 0]
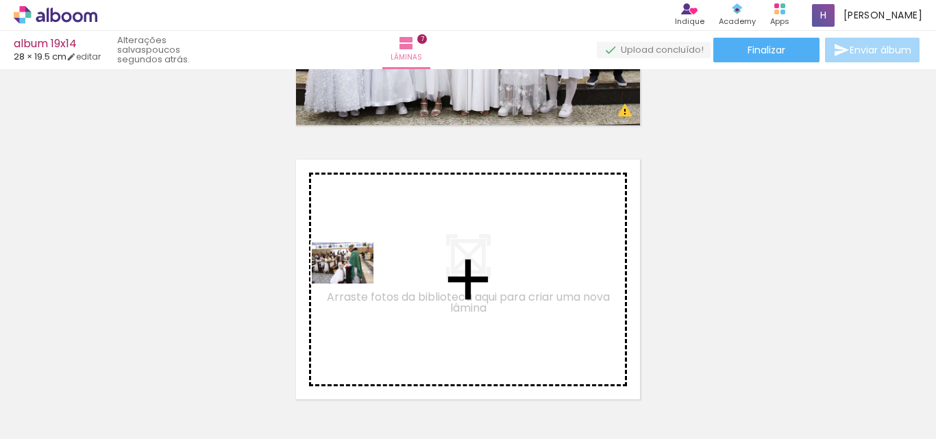
drag, startPoint x: 229, startPoint y: 406, endPoint x: 353, endPoint y: 284, distance: 174.0
click at [353, 284] on quentale-workspace at bounding box center [468, 219] width 936 height 439
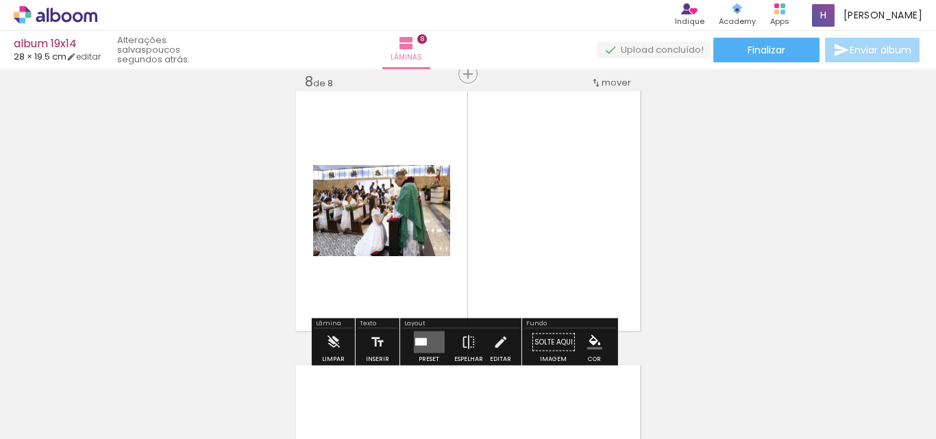
scroll to position [1937, 0]
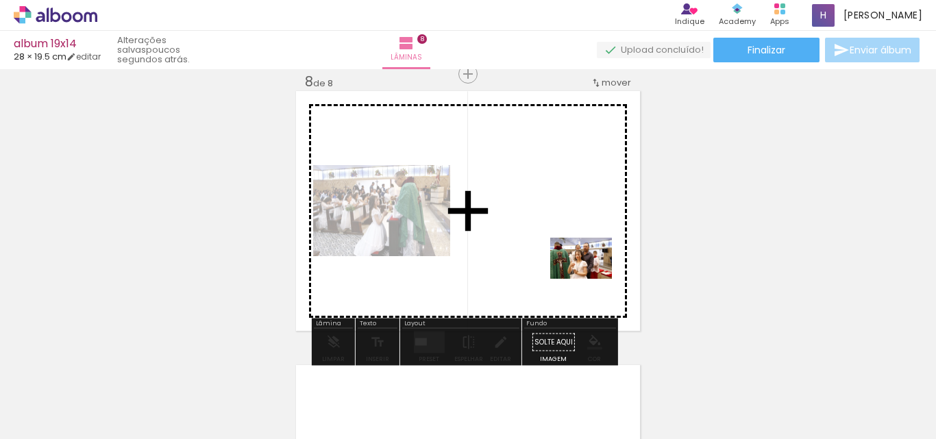
drag, startPoint x: 612, startPoint y: 411, endPoint x: 592, endPoint y: 279, distance: 133.2
click at [592, 279] on quentale-workspace at bounding box center [468, 219] width 936 height 439
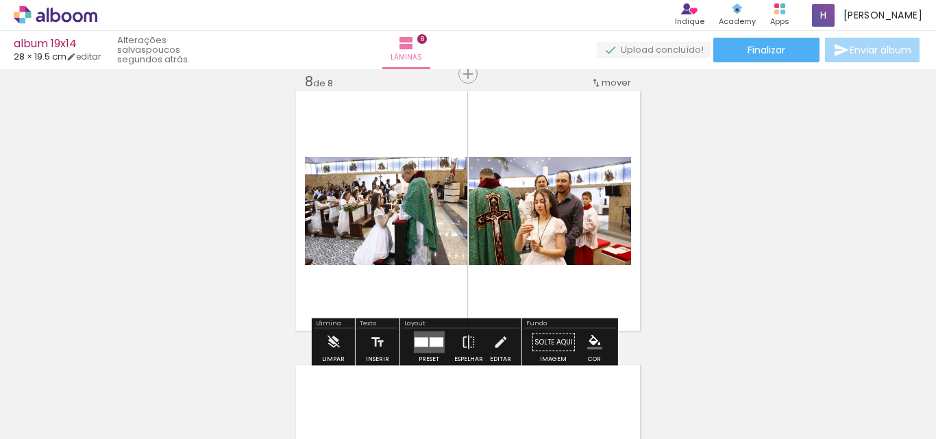
click at [430, 339] on div at bounding box center [436, 343] width 14 height 10
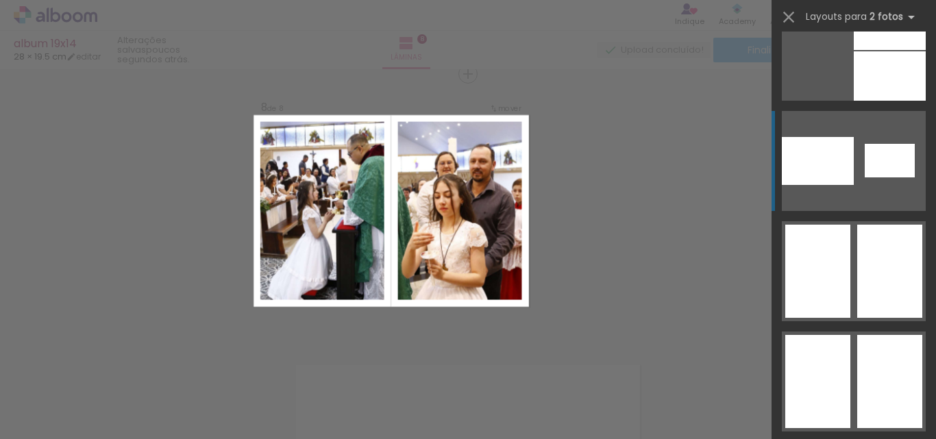
scroll to position [2262, 0]
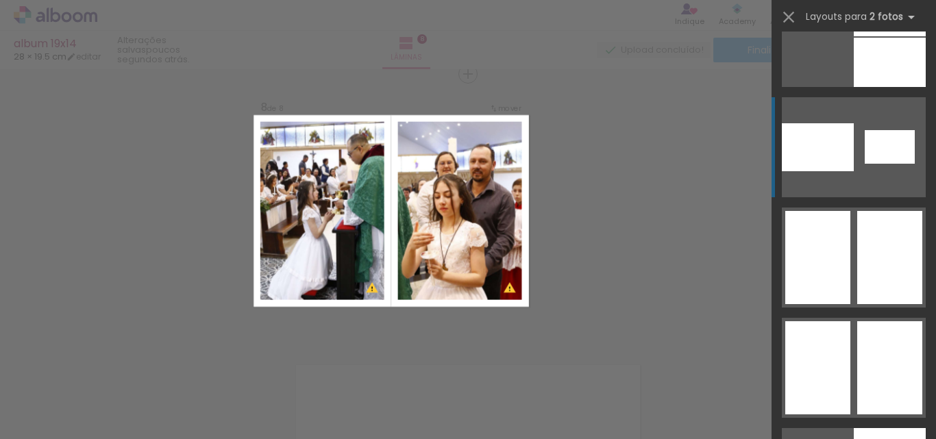
click at [801, 265] on div at bounding box center [817, 257] width 65 height 93
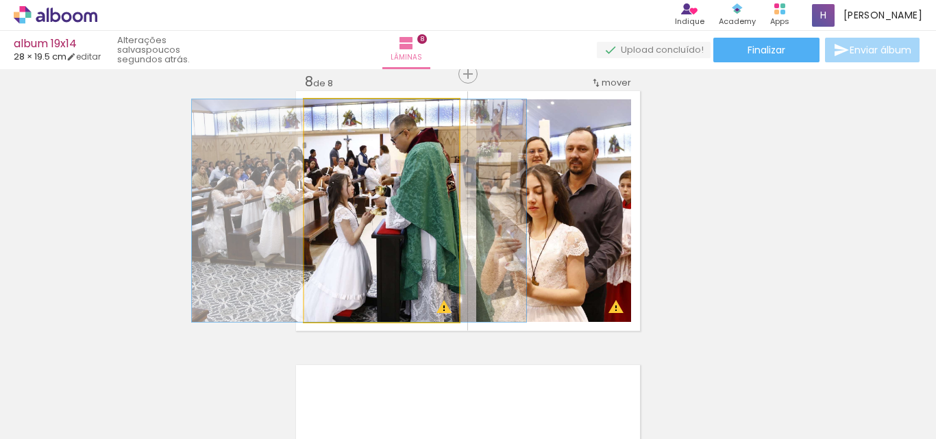
drag, startPoint x: 376, startPoint y: 241, endPoint x: 353, endPoint y: 236, distance: 23.1
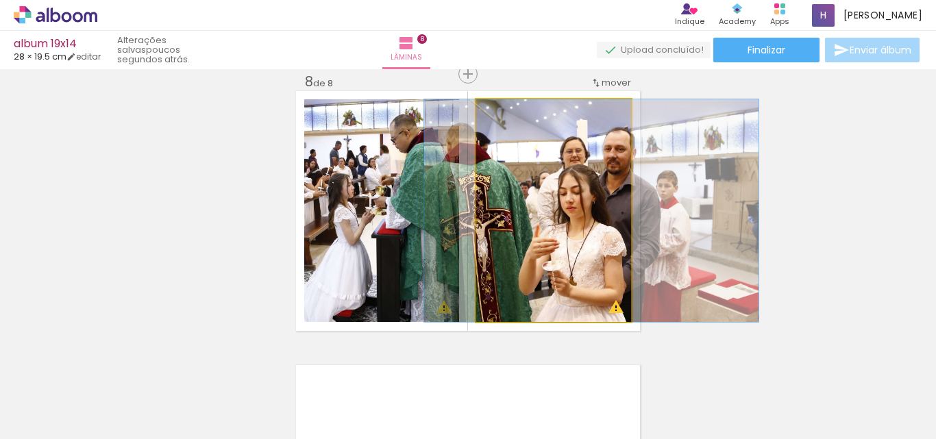
drag, startPoint x: 555, startPoint y: 271, endPoint x: 593, endPoint y: 265, distance: 38.1
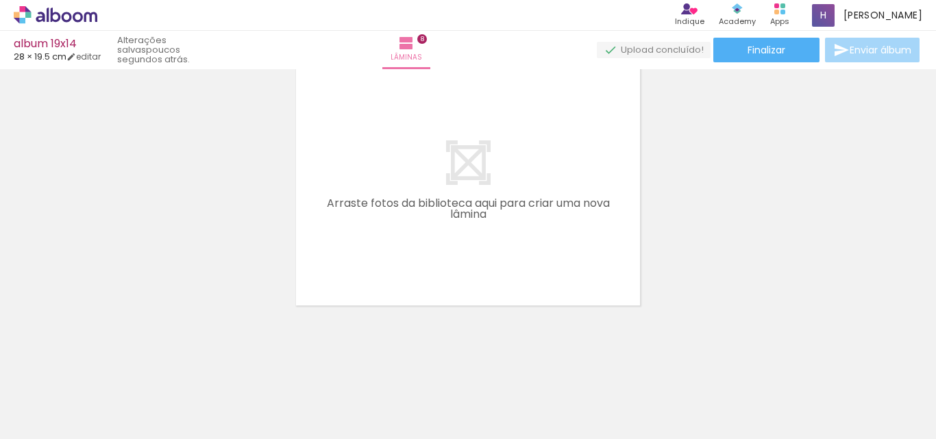
scroll to position [0, 792]
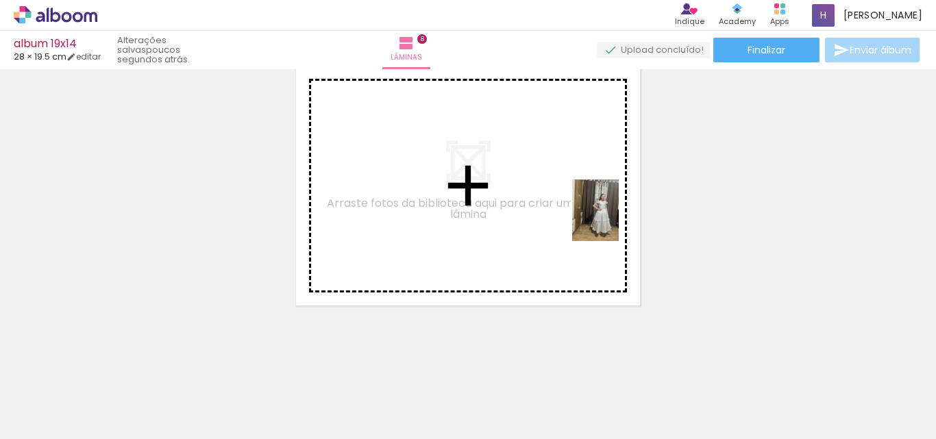
drag, startPoint x: 901, startPoint y: 409, endPoint x: 606, endPoint y: 217, distance: 352.3
click at [606, 217] on quentale-workspace at bounding box center [468, 219] width 936 height 439
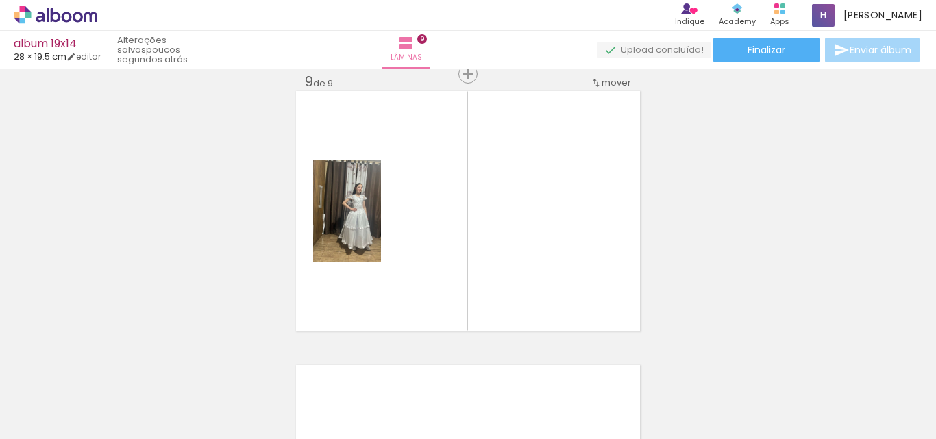
scroll to position [0, 219]
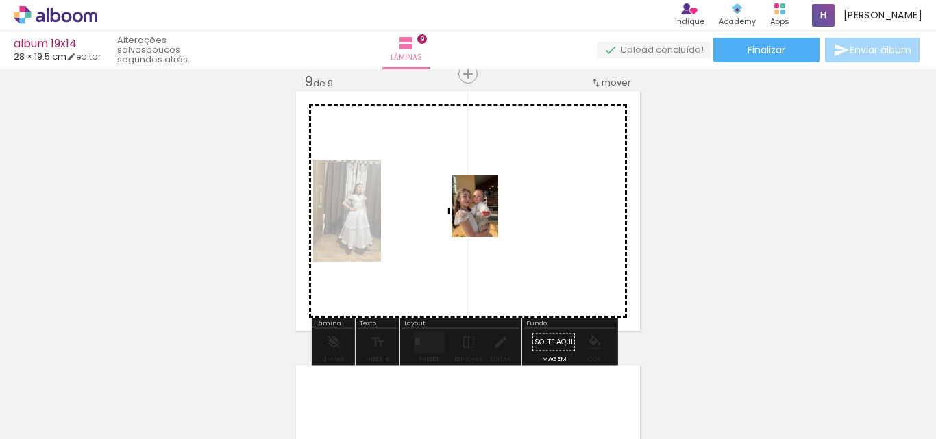
drag, startPoint x: 219, startPoint y: 399, endPoint x: 493, endPoint y: 217, distance: 329.2
click at [493, 217] on quentale-workspace at bounding box center [468, 219] width 936 height 439
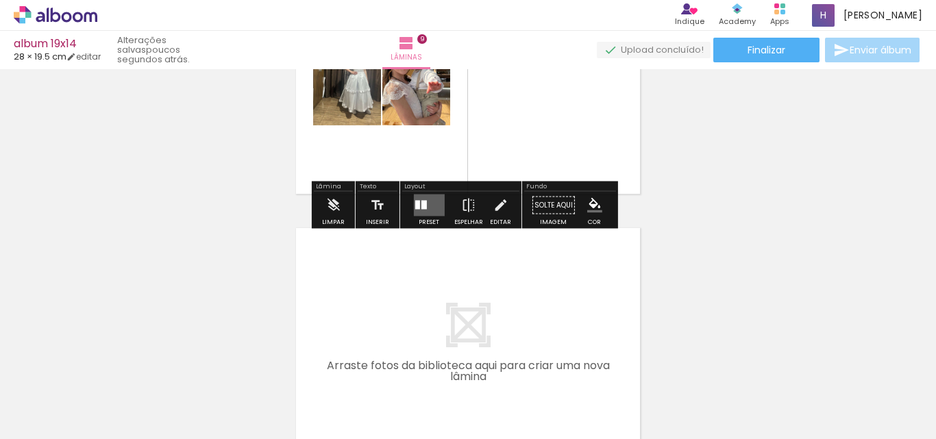
scroll to position [2280, 0]
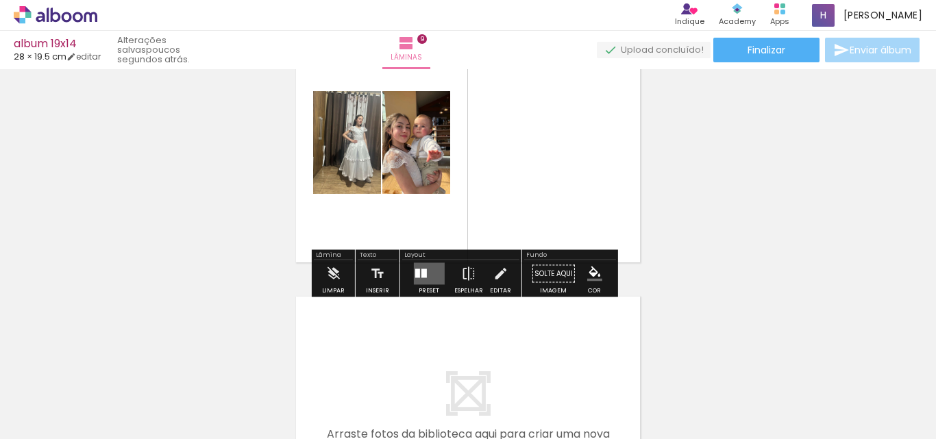
click at [421, 273] on div at bounding box center [423, 273] width 5 height 9
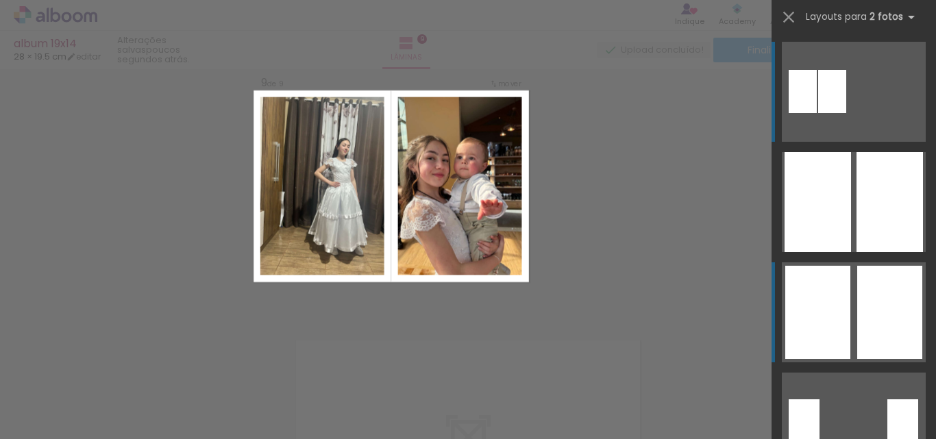
scroll to position [2211, 0]
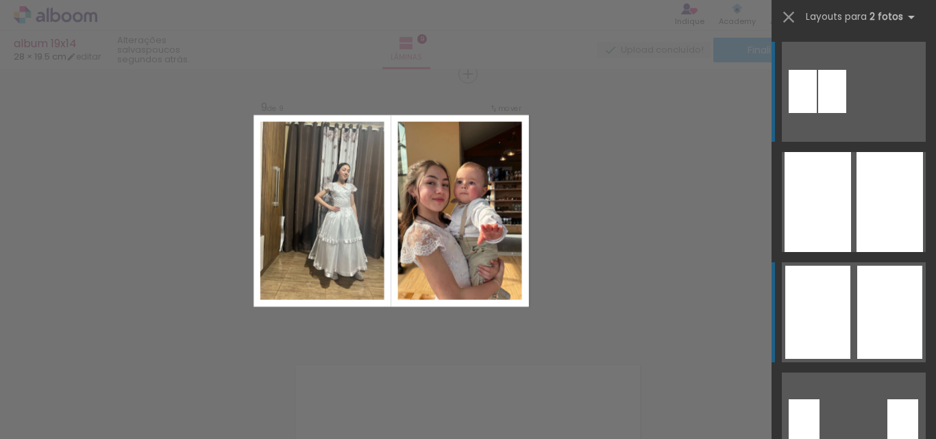
click at [868, 302] on div at bounding box center [889, 312] width 65 height 93
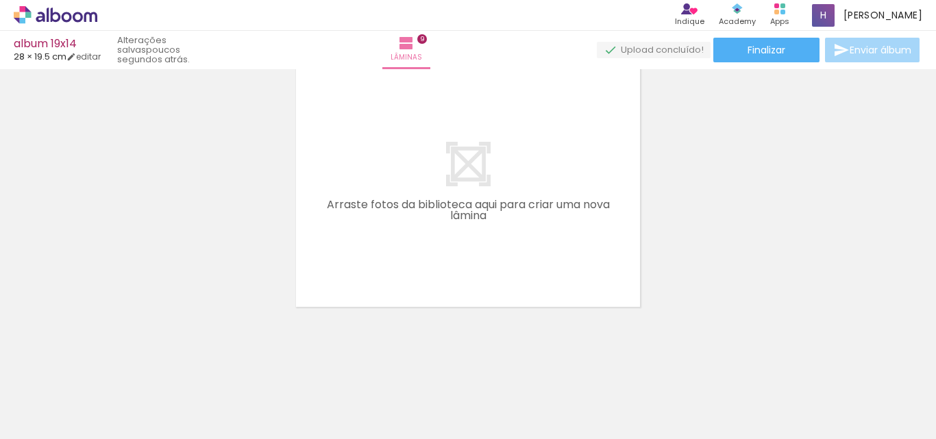
scroll to position [2511, 0]
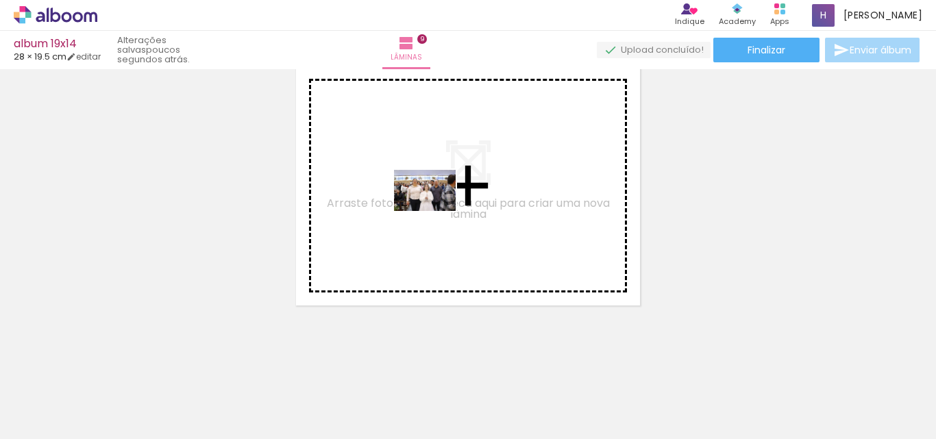
drag, startPoint x: 162, startPoint y: 397, endPoint x: 435, endPoint y: 211, distance: 330.6
click at [435, 211] on quentale-workspace at bounding box center [468, 219] width 936 height 439
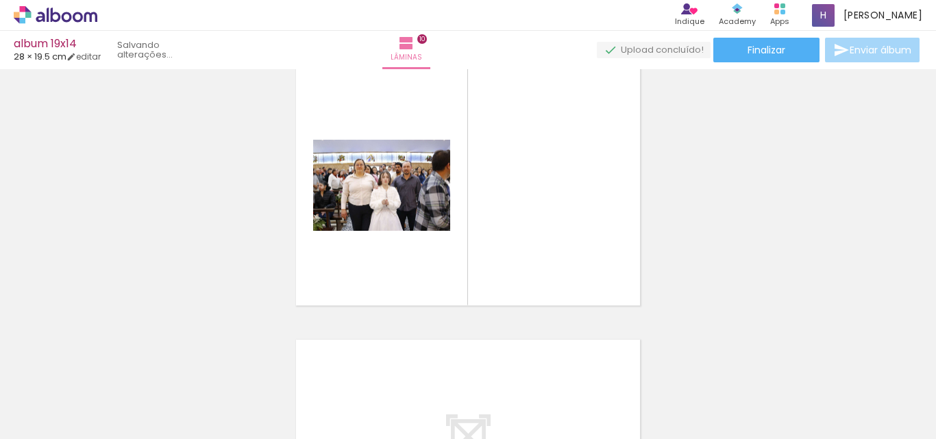
scroll to position [2485, 0]
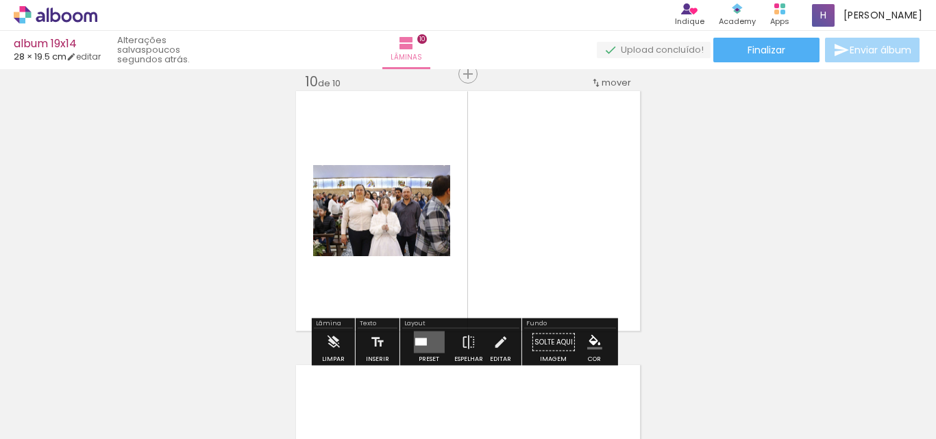
click at [419, 337] on quentale-layouter at bounding box center [428, 343] width 31 height 22
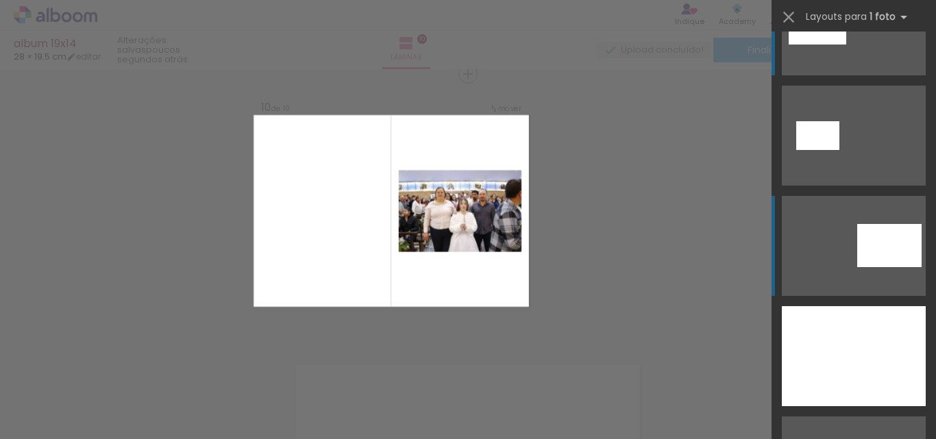
scroll to position [137, 0]
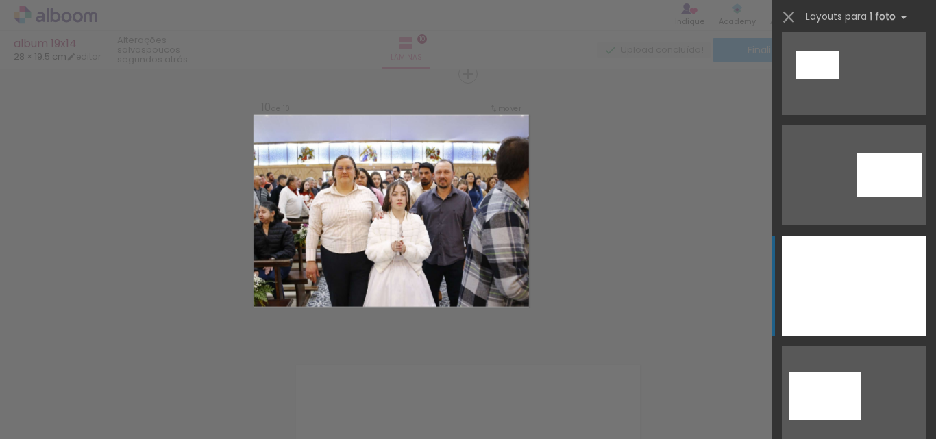
click at [868, 299] on div at bounding box center [854, 286] width 144 height 100
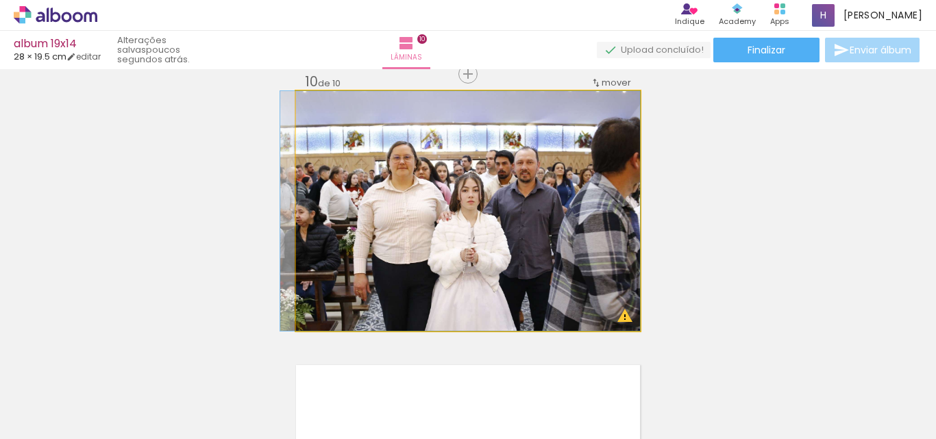
drag, startPoint x: 472, startPoint y: 211, endPoint x: 461, endPoint y: 210, distance: 11.1
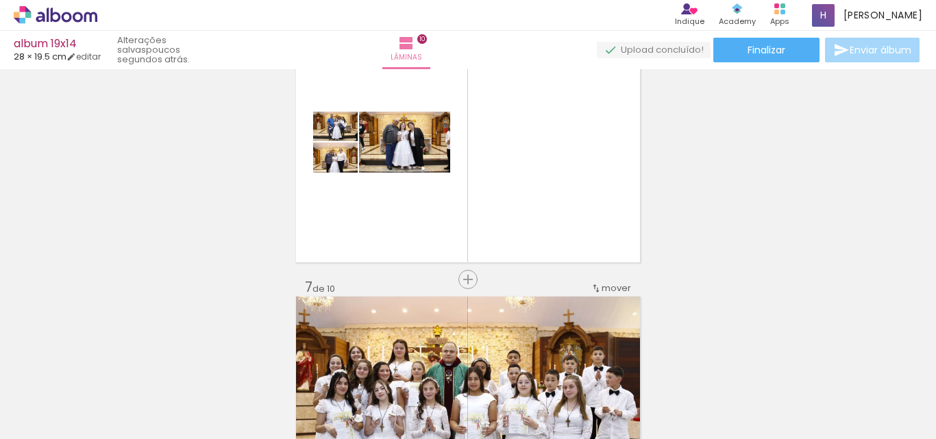
scroll to position [1389, 0]
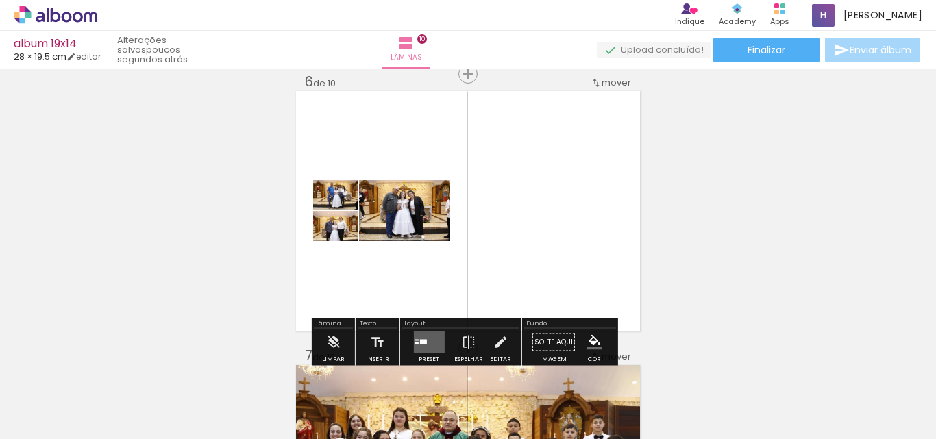
click at [424, 337] on quentale-layouter at bounding box center [428, 343] width 31 height 22
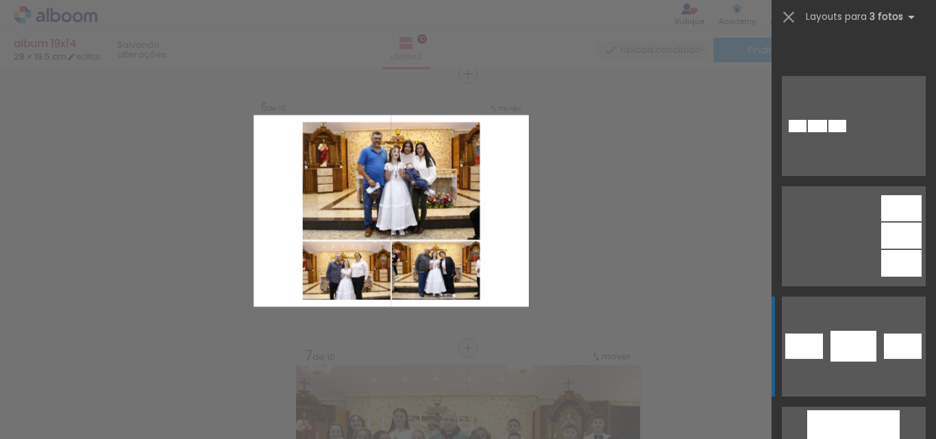
scroll to position [3838, 0]
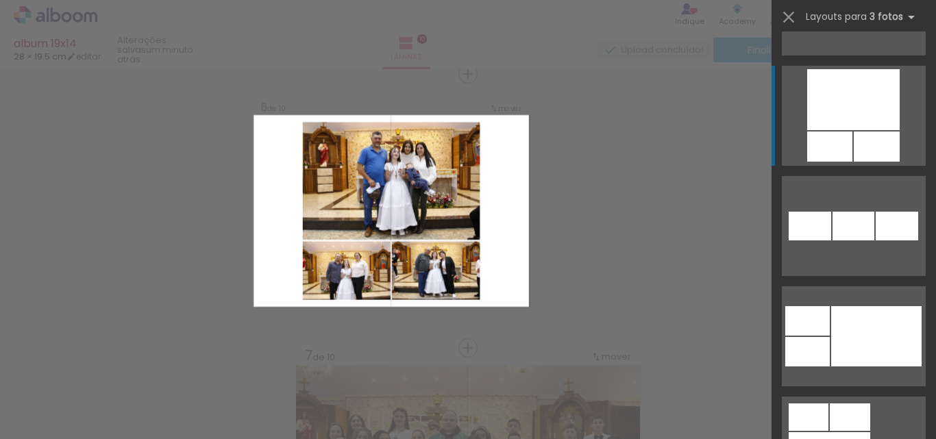
click at [840, 136] on div at bounding box center [829, 147] width 45 height 30
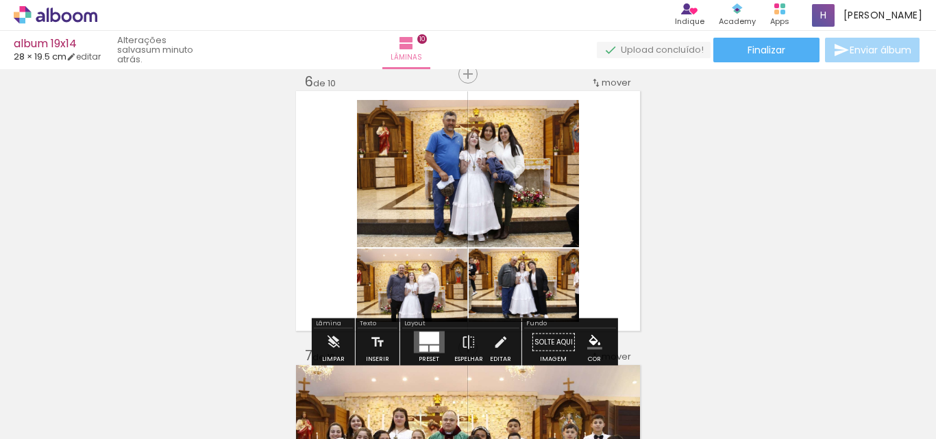
click at [426, 339] on div at bounding box center [429, 338] width 20 height 12
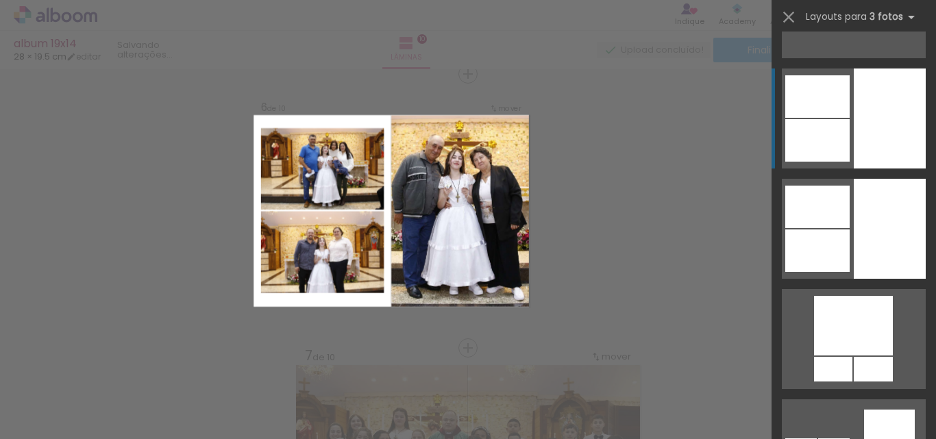
scroll to position [4411, 0]
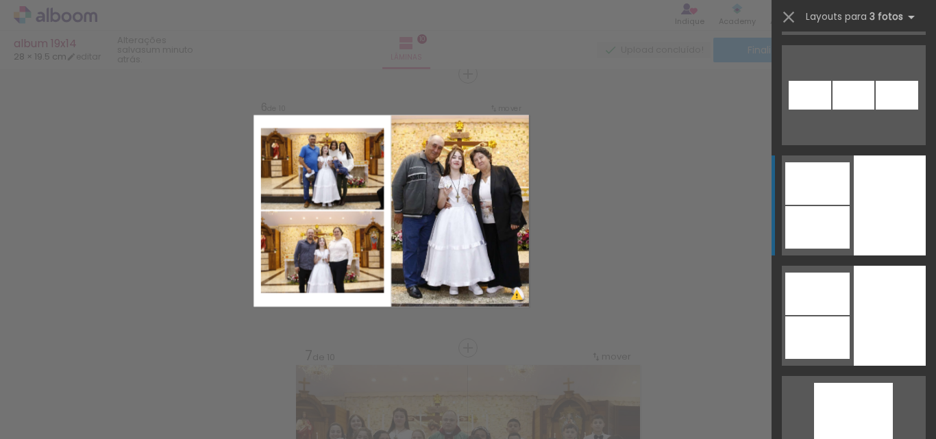
click at [878, 221] on div at bounding box center [890, 206] width 72 height 100
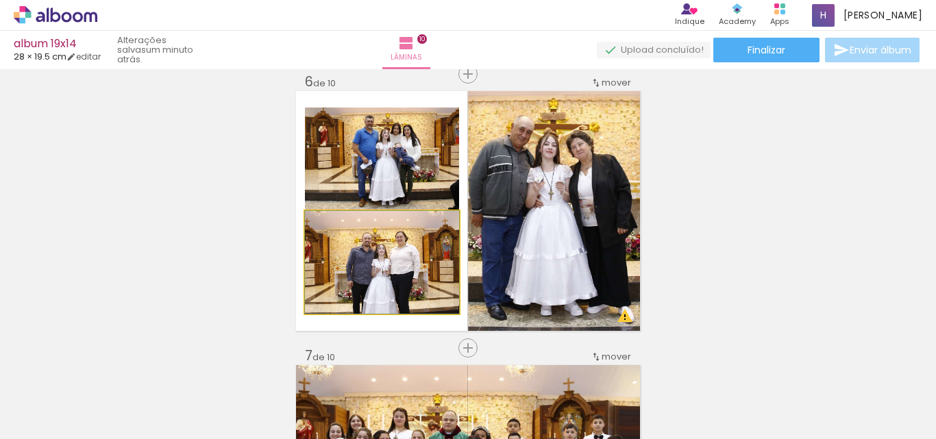
drag, startPoint x: 415, startPoint y: 289, endPoint x: 416, endPoint y: 276, distance: 13.0
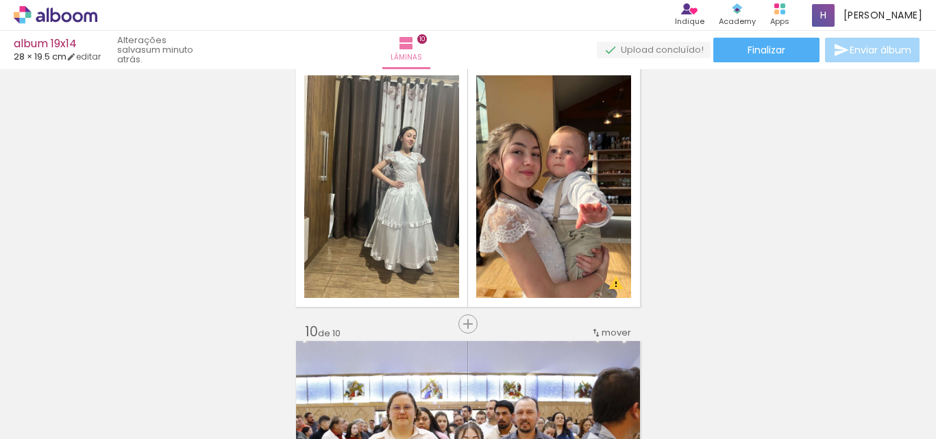
scroll to position [2211, 0]
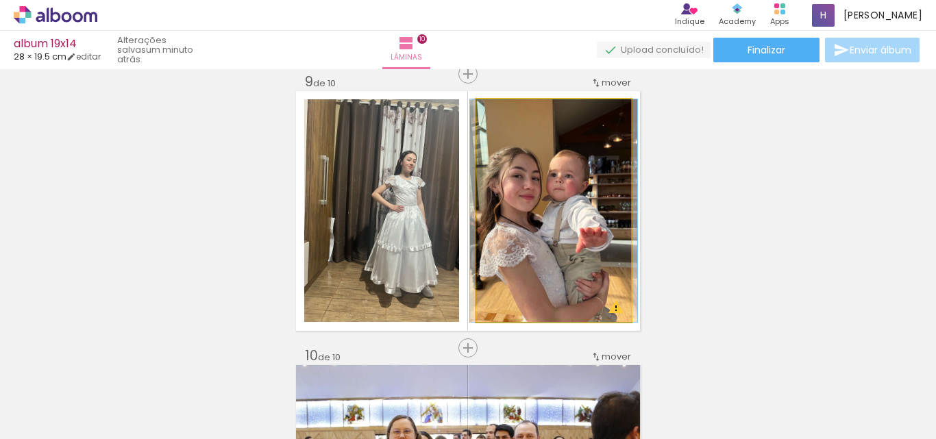
click at [511, 229] on quentale-photo at bounding box center [553, 210] width 155 height 223
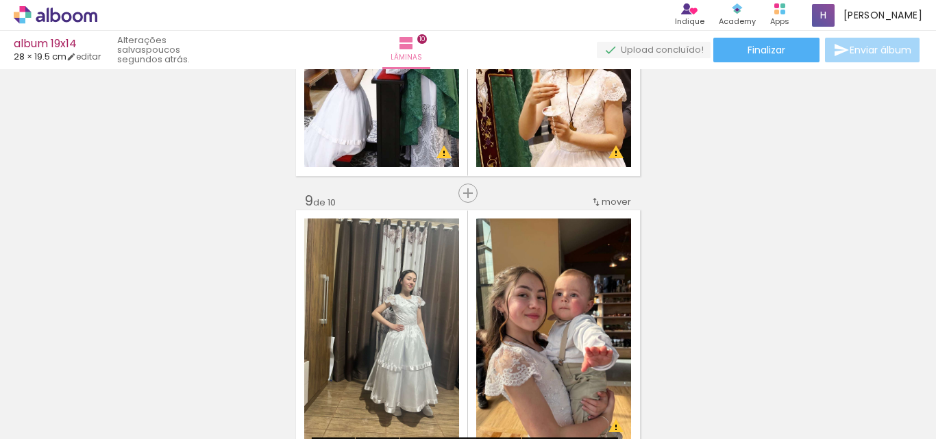
scroll to position [2125, 0]
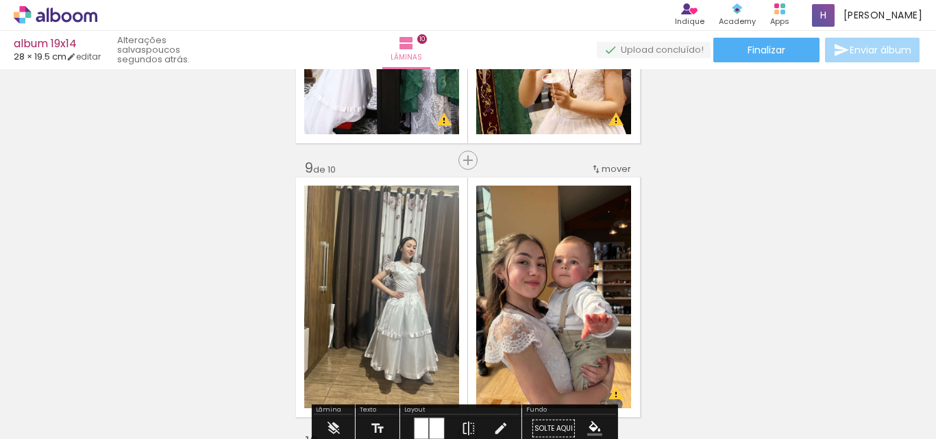
click at [605, 167] on span "mover" at bounding box center [616, 168] width 29 height 13
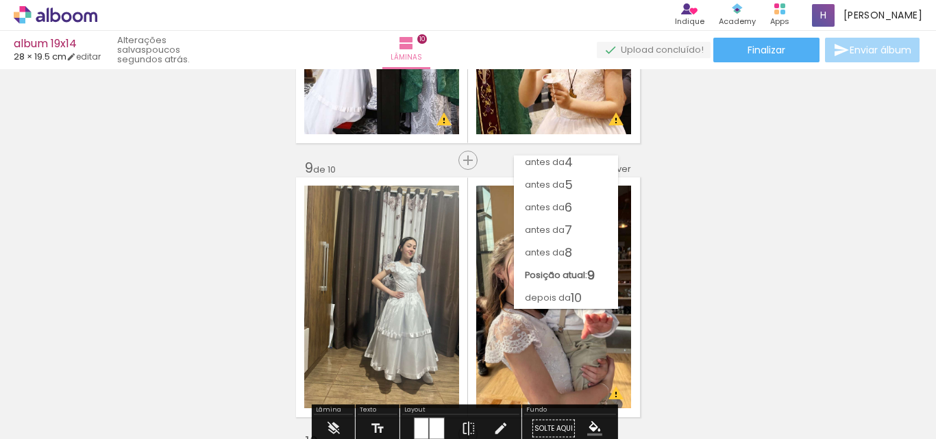
scroll to position [73, 0]
click at [572, 224] on span "7" at bounding box center [569, 230] width 8 height 23
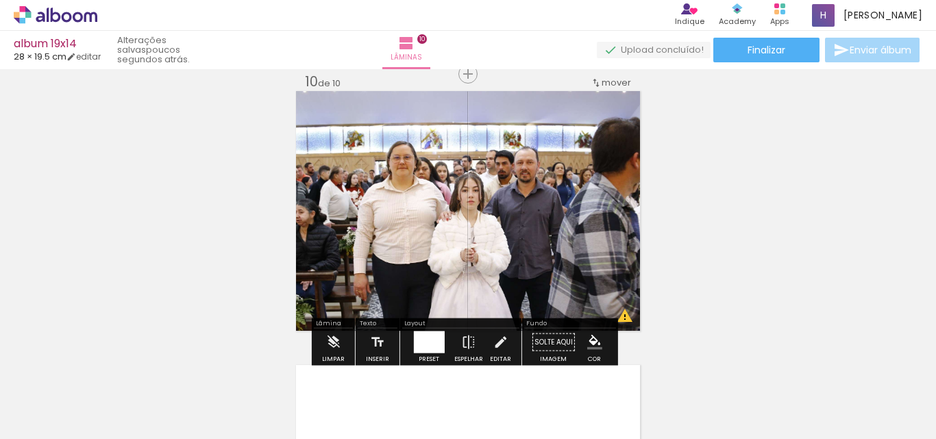
scroll to position [2417, 0]
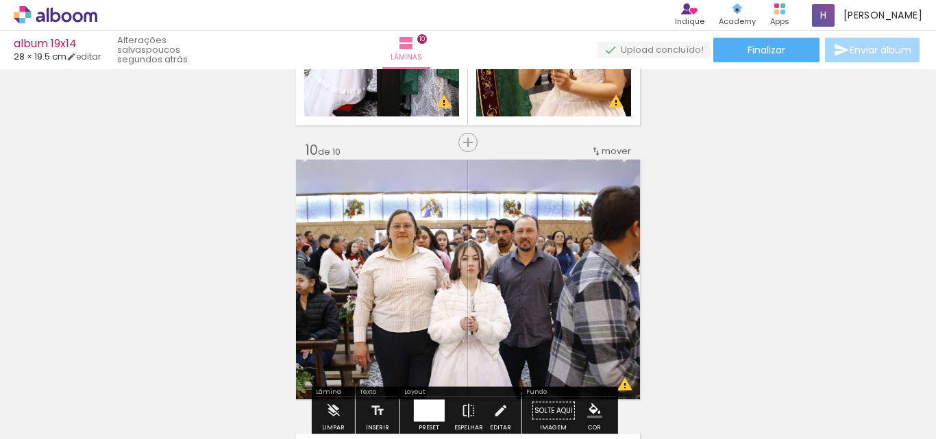
click at [594, 152] on iron-icon at bounding box center [596, 151] width 11 height 11
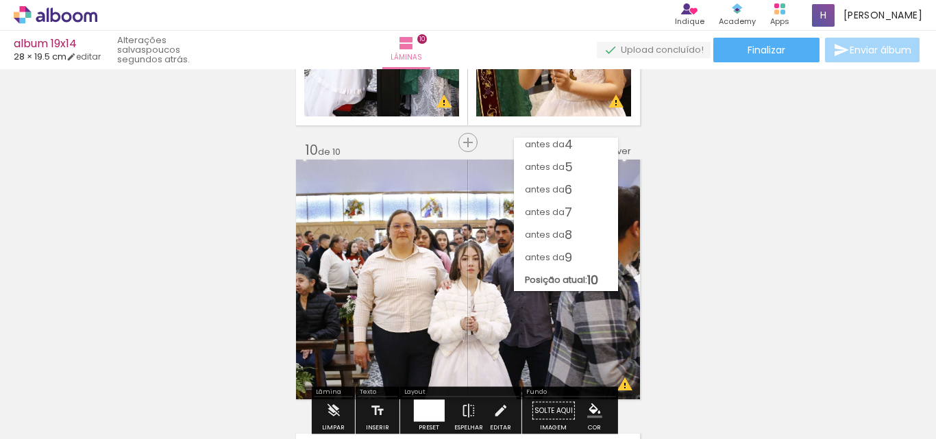
scroll to position [73, 0]
click at [561, 239] on span "antes da" at bounding box center [545, 234] width 40 height 23
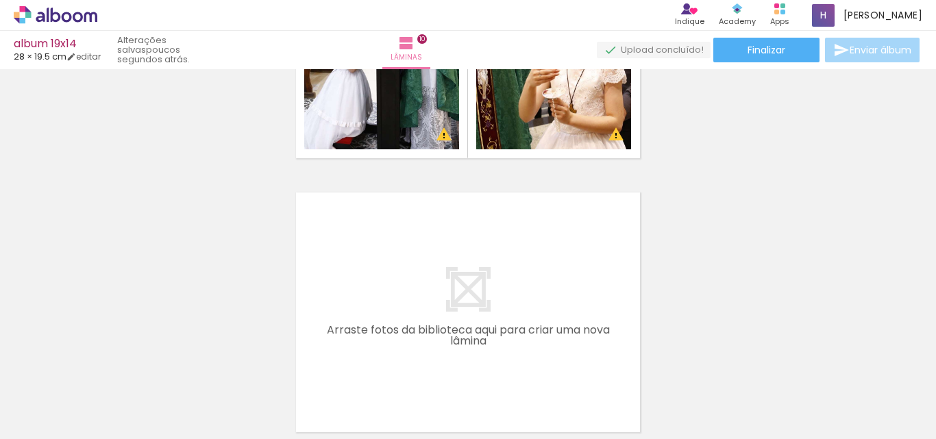
scroll to position [2648, 0]
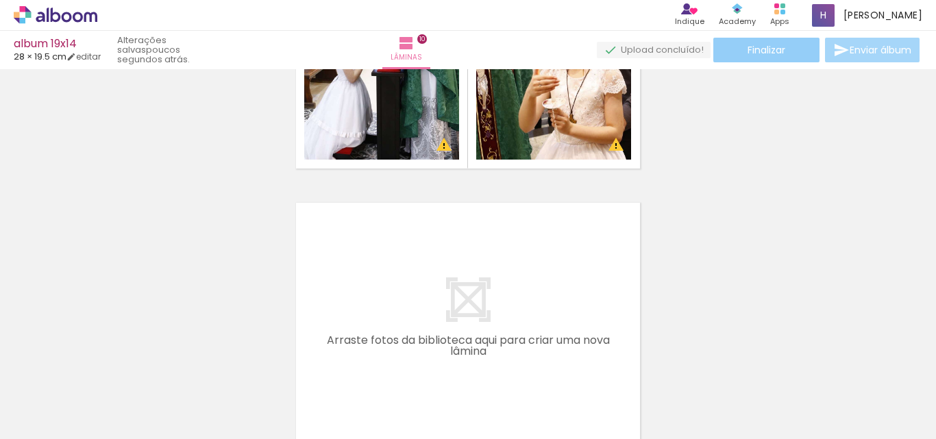
click at [778, 50] on span "Finalizar" at bounding box center [767, 50] width 38 height 10
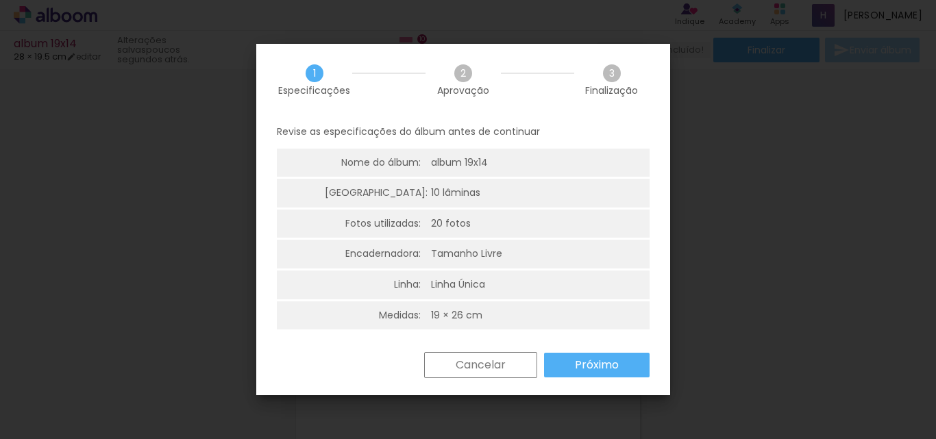
click at [0, 0] on slot "Próximo" at bounding box center [0, 0] width 0 height 0
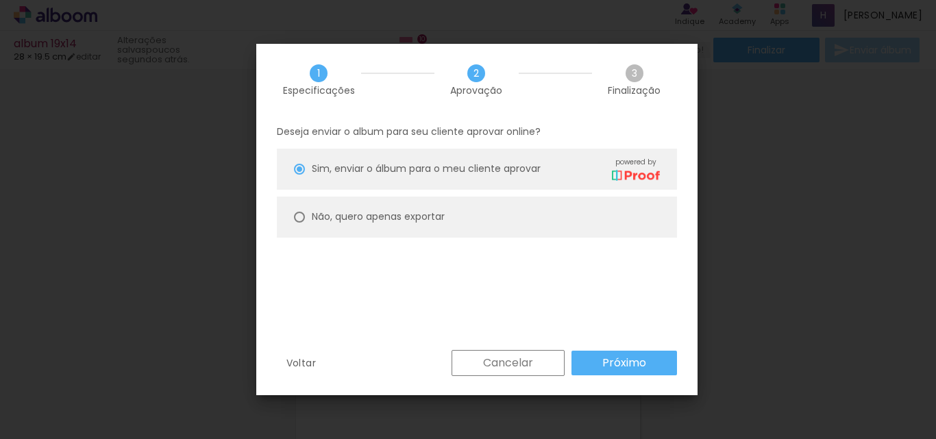
click at [297, 214] on div at bounding box center [299, 217] width 11 height 11
type paper-radio-button "on"
click at [0, 0] on slot "Próximo" at bounding box center [0, 0] width 0 height 0
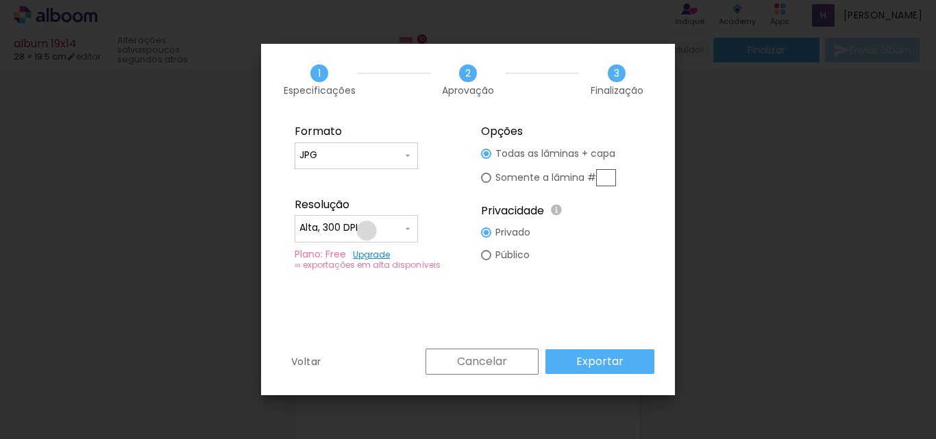
click at [367, 231] on input "Alta, 300 DPI" at bounding box center [351, 228] width 103 height 14
click at [335, 251] on paper-item "Baixa" at bounding box center [356, 253] width 123 height 27
type input "Baixa"
click at [368, 156] on input "JPG" at bounding box center [351, 156] width 103 height 14
click at [335, 181] on paper-item "PDF" at bounding box center [356, 180] width 123 height 27
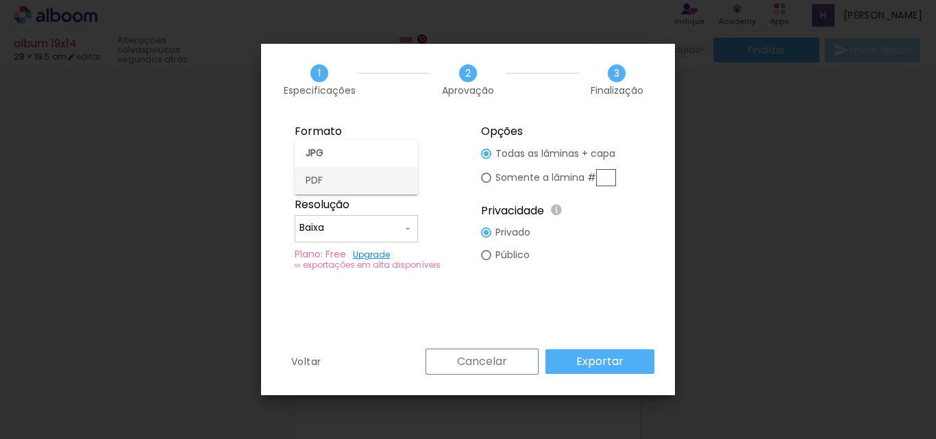
type input "PDF"
click at [0, 0] on slot "Exportar" at bounding box center [0, 0] width 0 height 0
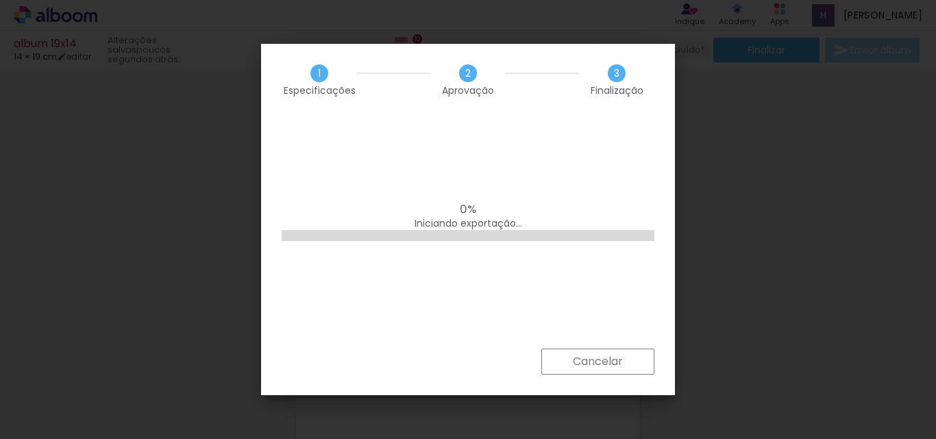
scroll to position [0, 0]
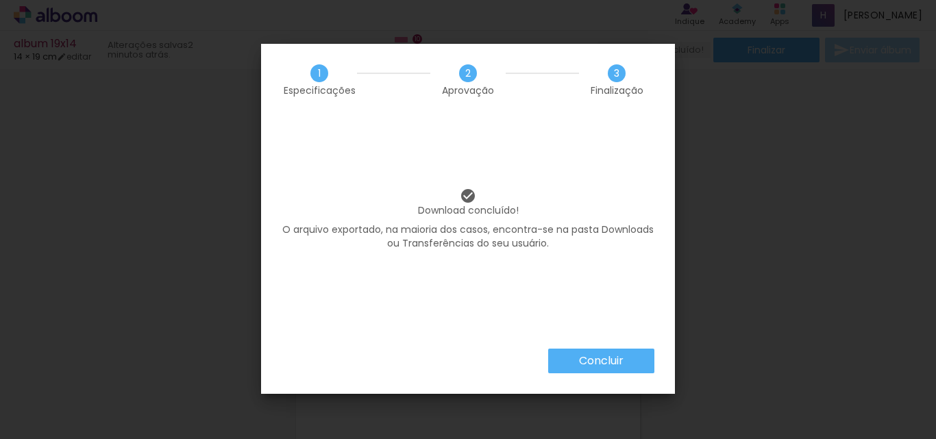
click at [0, 0] on slot "Concluir" at bounding box center [0, 0] width 0 height 0
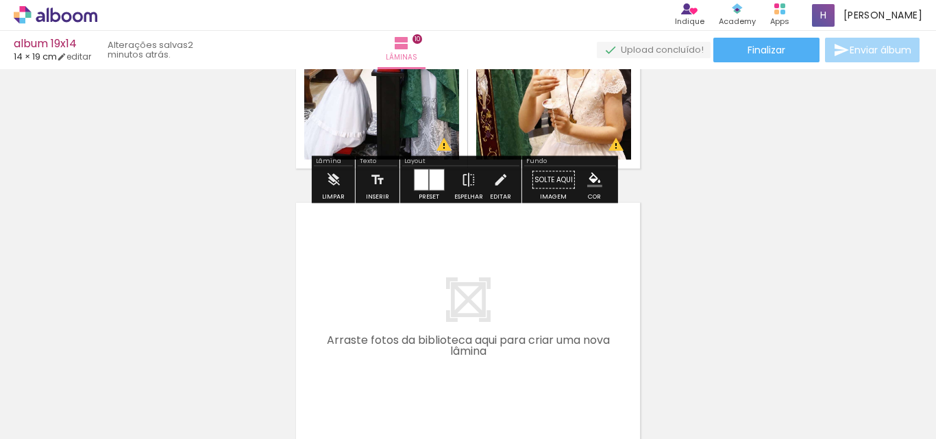
click at [49, 19] on icon at bounding box center [48, 15] width 2 height 14
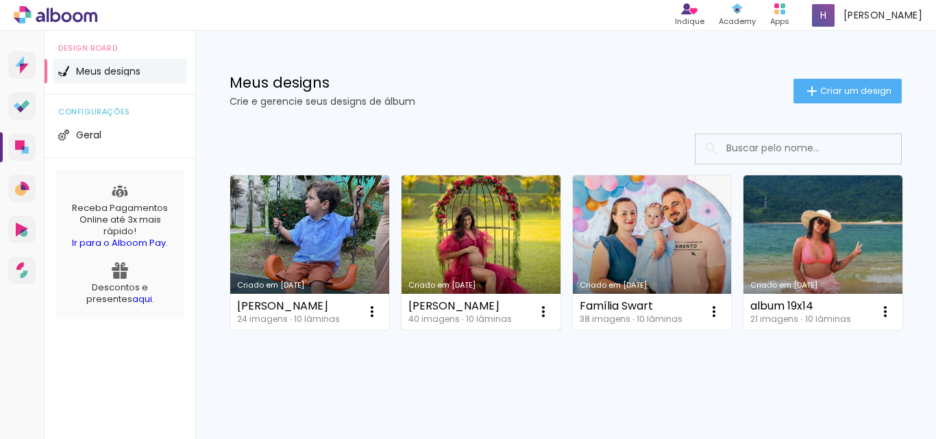
click at [449, 228] on link "Criado em [DATE]" at bounding box center [481, 252] width 159 height 155
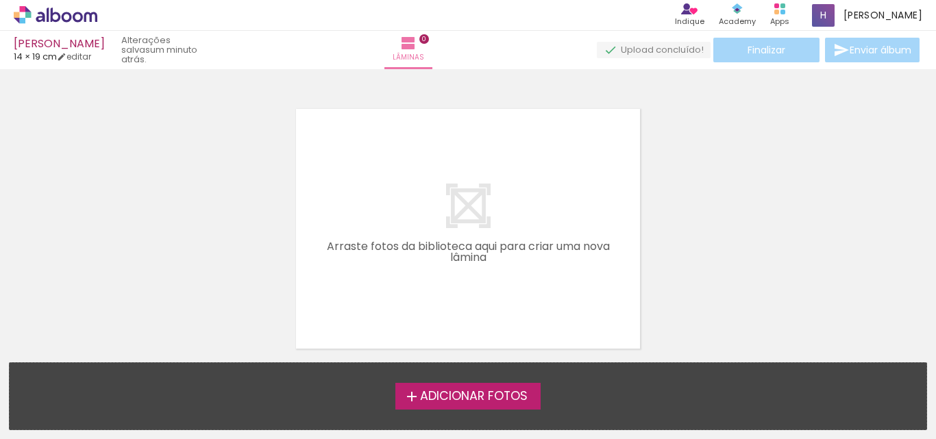
scroll to position [43, 0]
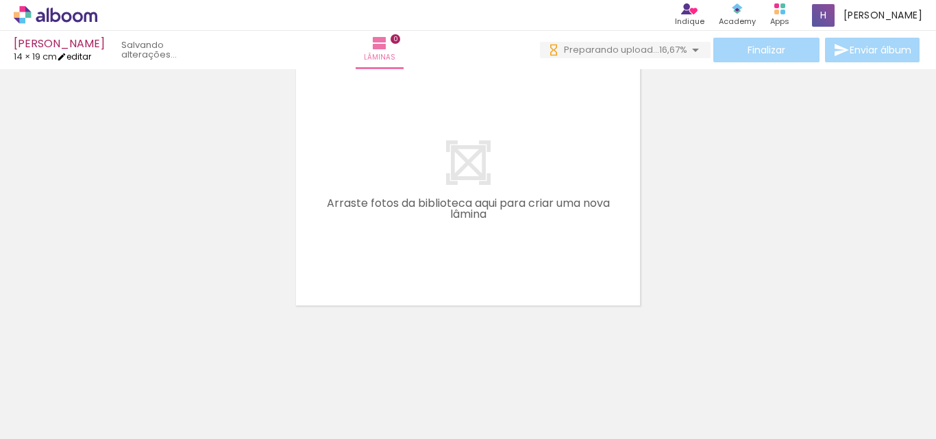
click at [88, 55] on link "editar" at bounding box center [74, 57] width 34 height 12
type input "1"
type input "19,5"
type input "28"
type input "0"
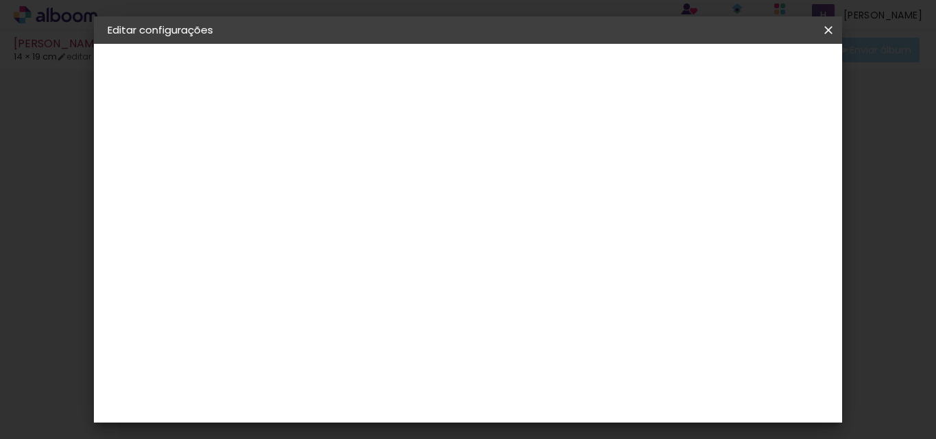
scroll to position [121, 0]
drag, startPoint x: 560, startPoint y: 417, endPoint x: 547, endPoint y: 304, distance: 113.8
click at [547, 304] on paper-input-container "28 cm" at bounding box center [552, 293] width 62 height 34
type input "52"
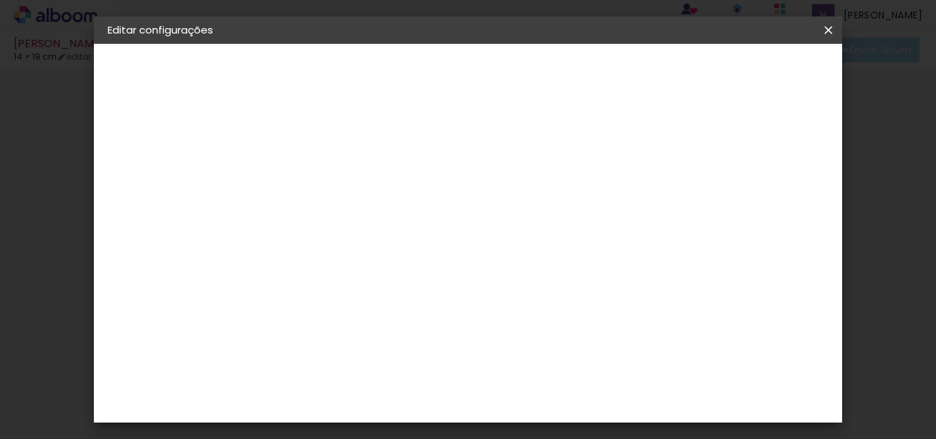
type paper-input "52"
click at [642, 68] on span "Salvar configurações" at bounding box center [607, 77] width 70 height 19
click at [642, 70] on span "Salvar configurações" at bounding box center [607, 77] width 70 height 19
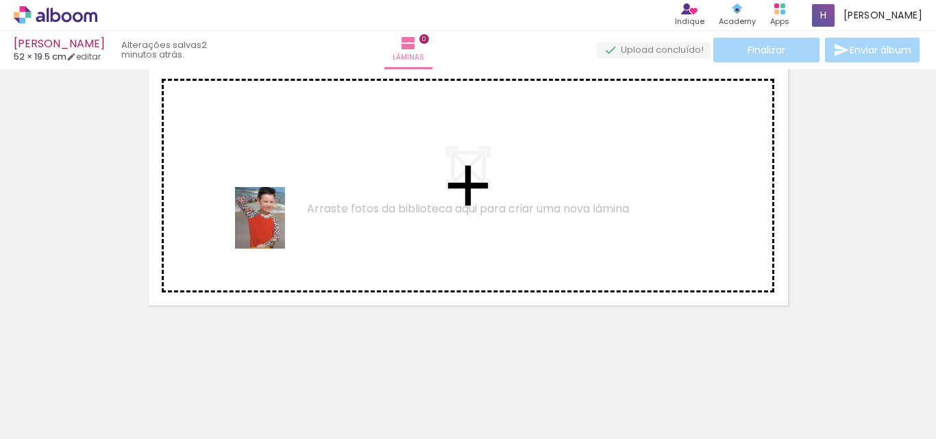
drag, startPoint x: 293, startPoint y: 412, endPoint x: 276, endPoint y: 228, distance: 184.4
click at [276, 228] on quentale-workspace at bounding box center [468, 219] width 936 height 439
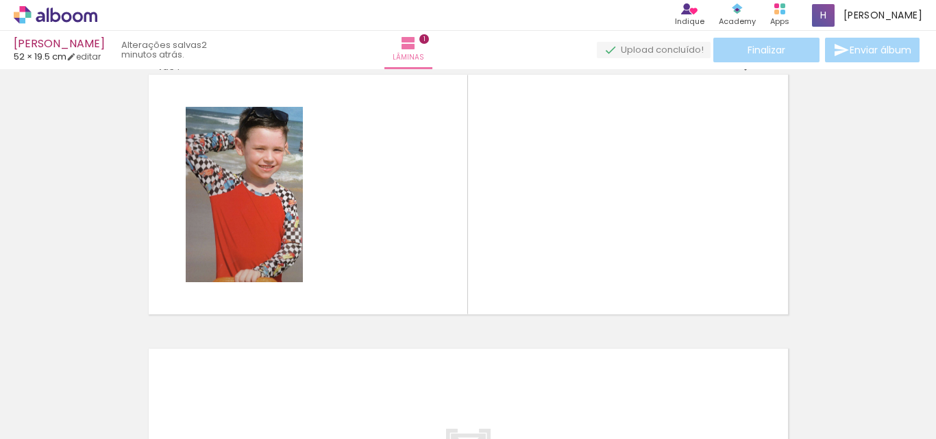
scroll to position [18, 0]
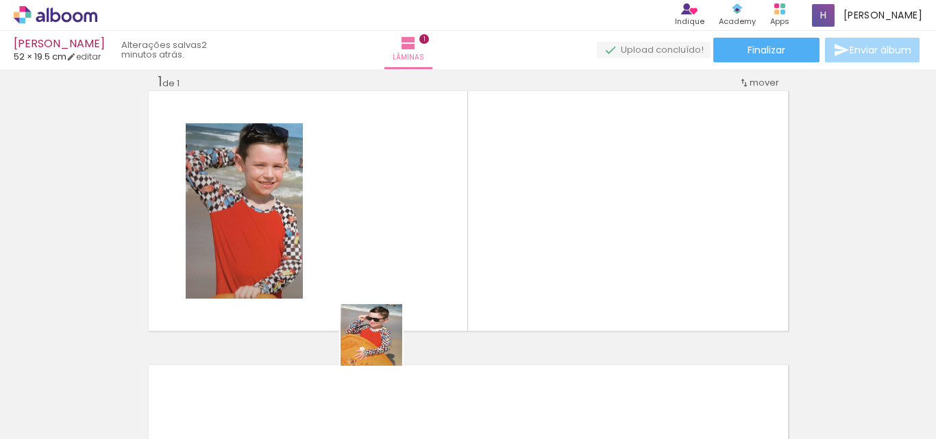
drag, startPoint x: 380, startPoint y: 411, endPoint x: 379, endPoint y: 266, distance: 144.6
click at [379, 266] on quentale-workspace at bounding box center [468, 219] width 936 height 439
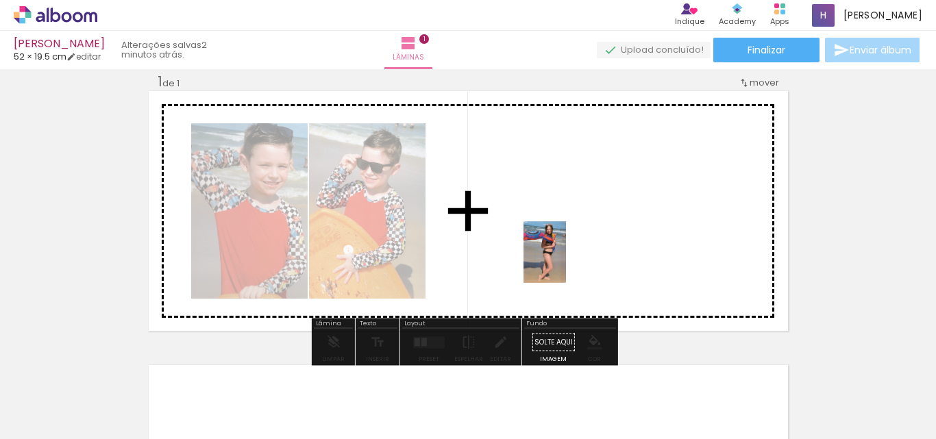
drag, startPoint x: 676, startPoint y: 408, endPoint x: 539, endPoint y: 278, distance: 189.1
click at [560, 258] on quentale-workspace at bounding box center [468, 219] width 936 height 439
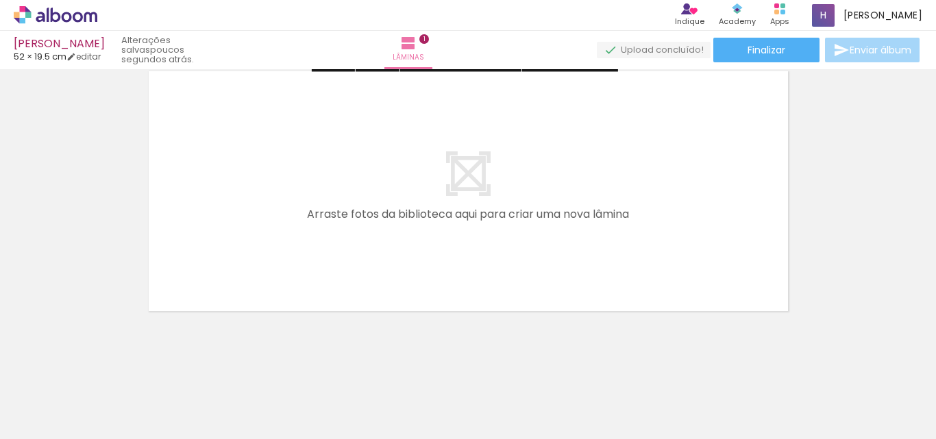
scroll to position [317, 0]
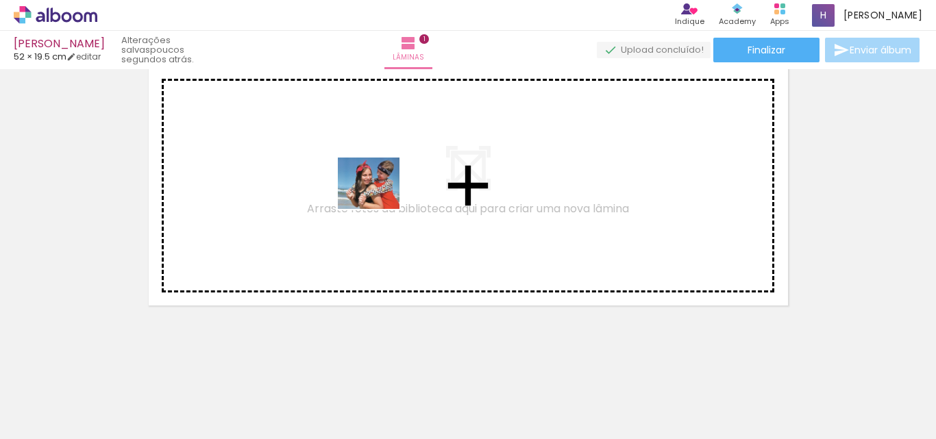
drag, startPoint x: 607, startPoint y: 404, endPoint x: 379, endPoint y: 199, distance: 306.7
click at [379, 199] on quentale-workspace at bounding box center [468, 219] width 936 height 439
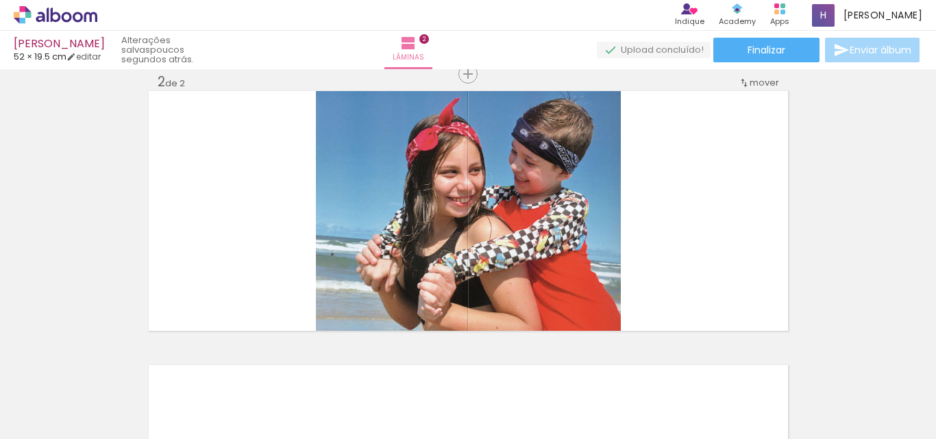
scroll to position [292, 0]
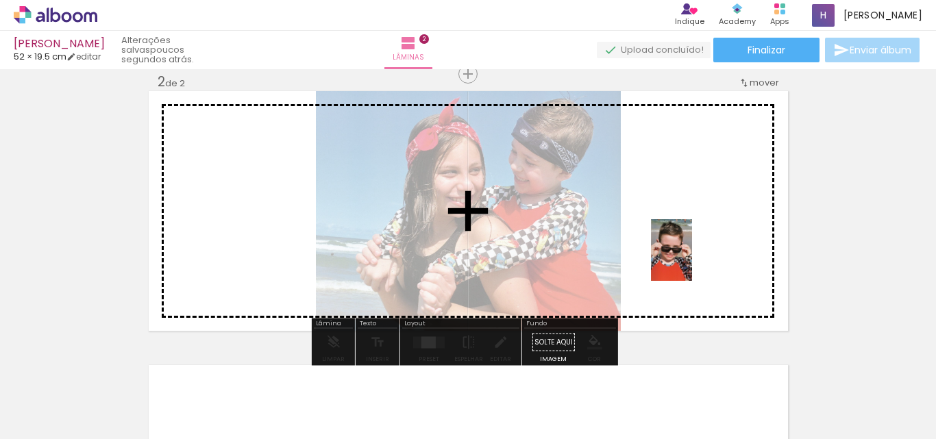
drag, startPoint x: 762, startPoint y: 414, endPoint x: 692, endPoint y: 260, distance: 168.7
click at [692, 260] on quentale-workspace at bounding box center [468, 219] width 936 height 439
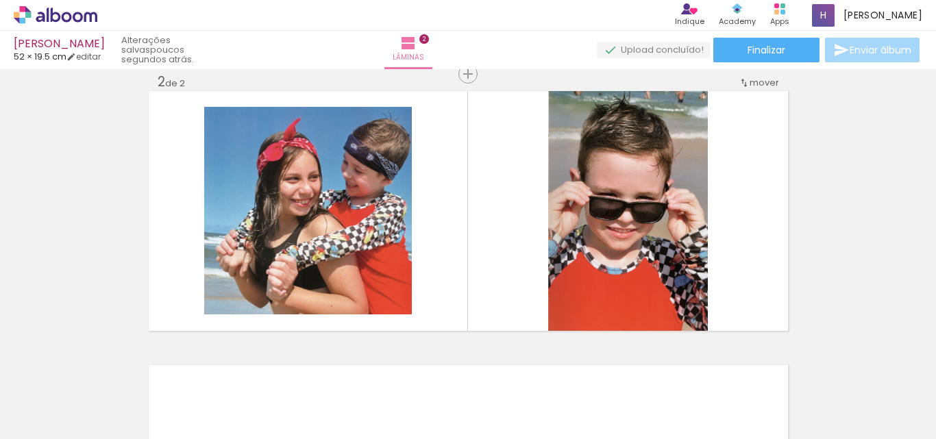
scroll to position [0, 712]
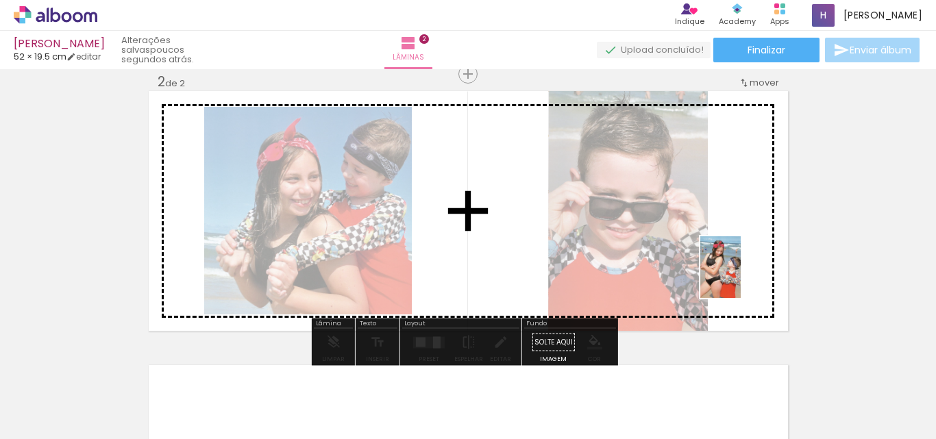
drag, startPoint x: 727, startPoint y: 415, endPoint x: 742, endPoint y: 278, distance: 138.5
click at [742, 278] on quentale-workspace at bounding box center [468, 219] width 936 height 439
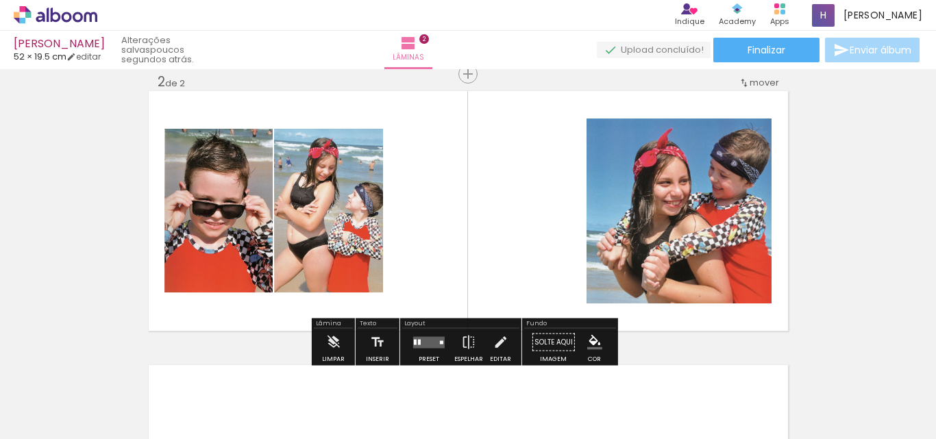
click at [419, 344] on quentale-layouter at bounding box center [429, 343] width 32 height 12
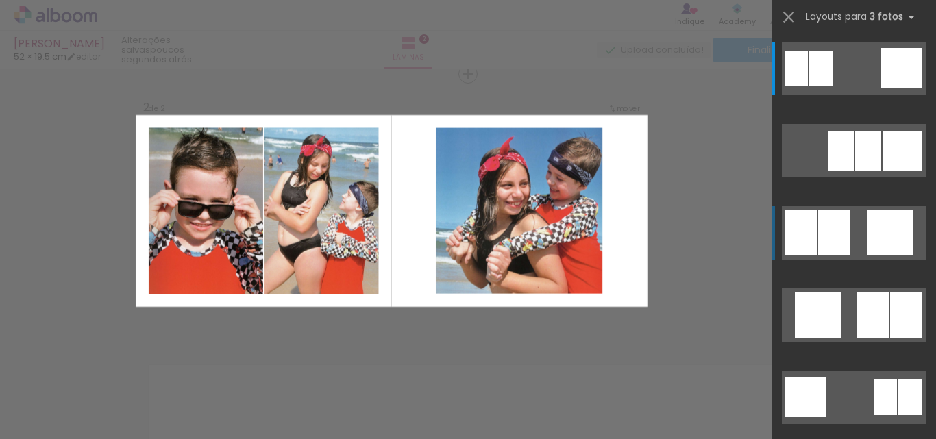
click at [848, 228] on quentale-layouter at bounding box center [854, 232] width 144 height 53
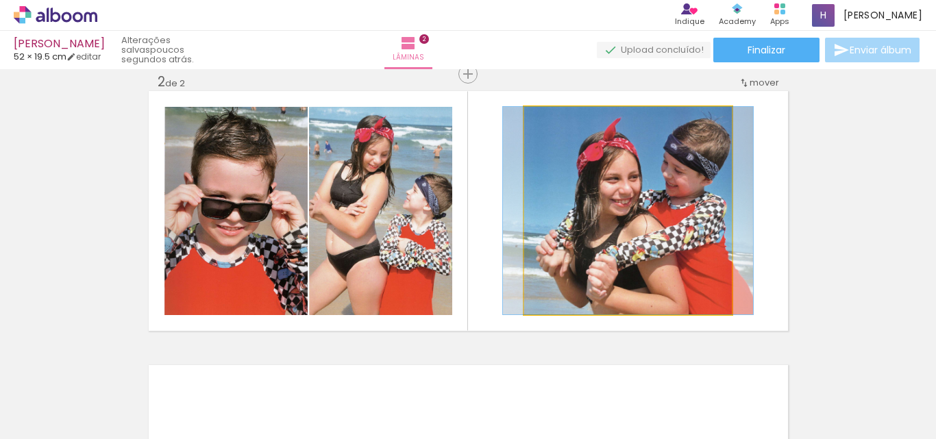
click at [695, 231] on quentale-photo at bounding box center [628, 211] width 208 height 208
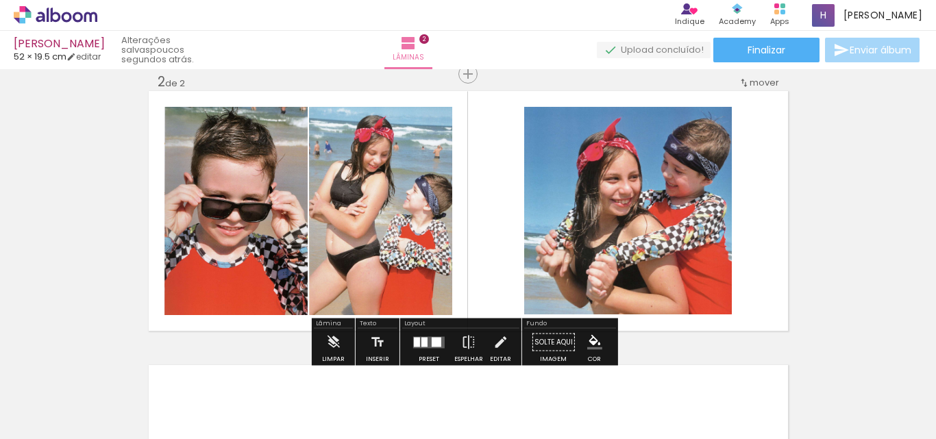
click at [417, 343] on quentale-layouter at bounding box center [429, 343] width 32 height 12
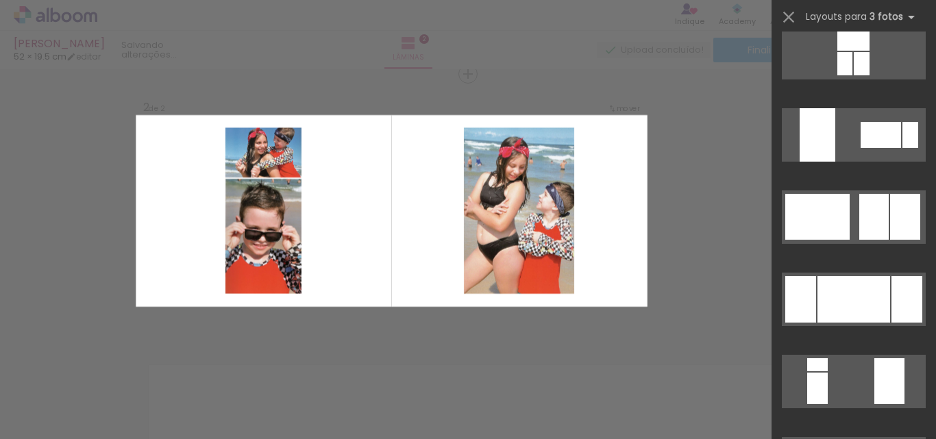
scroll to position [713, 0]
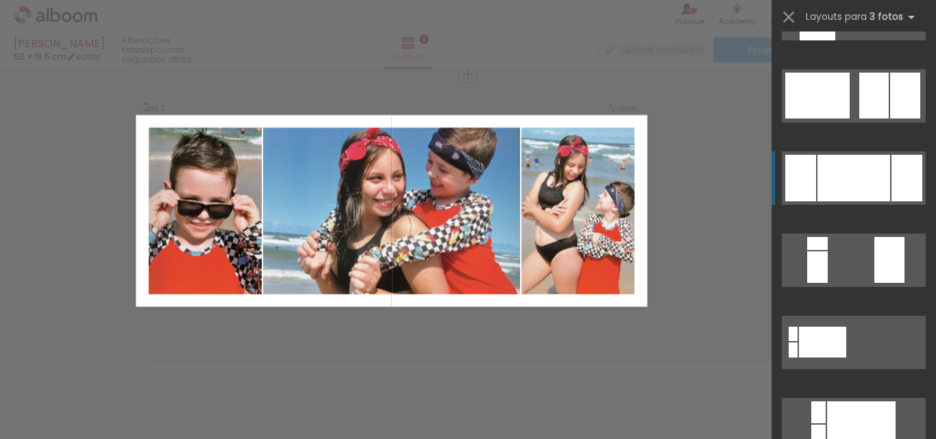
click at [867, 173] on div at bounding box center [854, 178] width 73 height 47
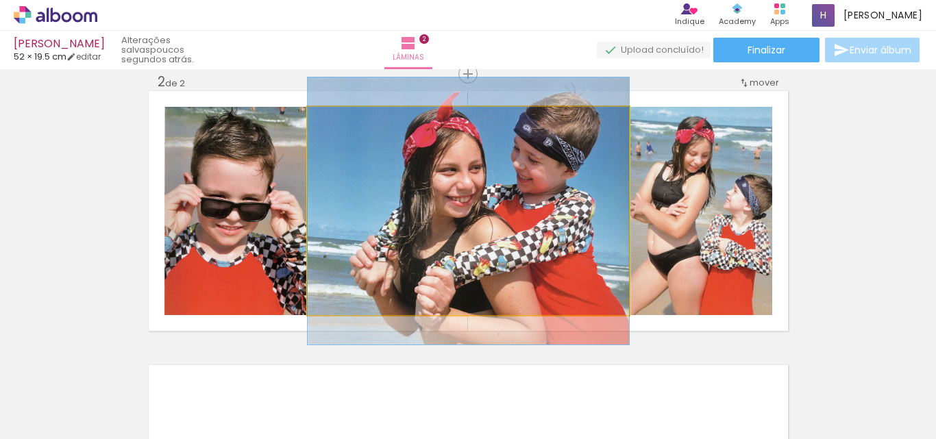
click at [591, 201] on quentale-photo at bounding box center [468, 211] width 321 height 208
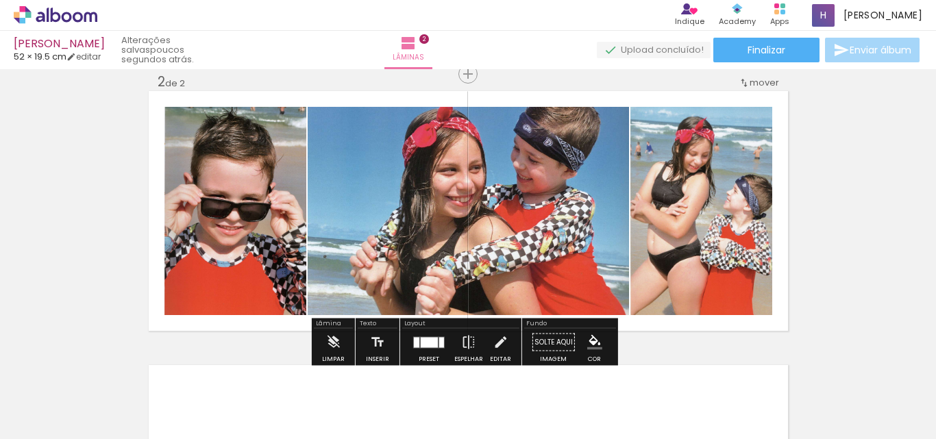
click at [435, 343] on quentale-layouter at bounding box center [429, 343] width 32 height 12
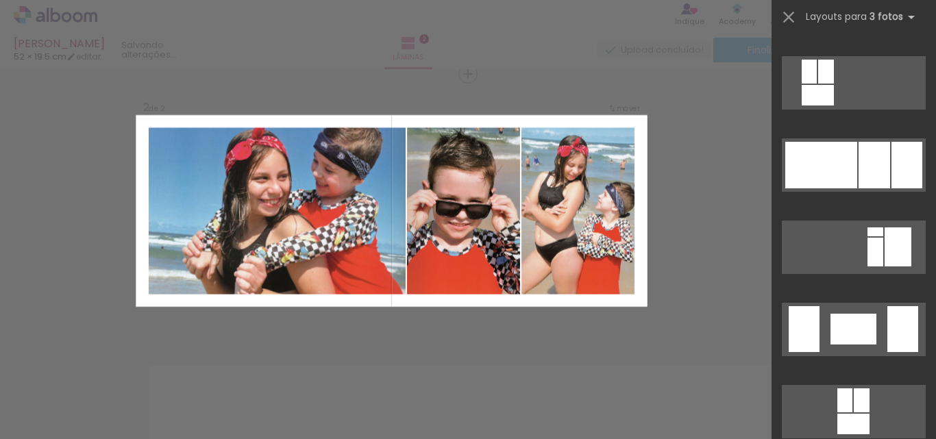
scroll to position [1988, 0]
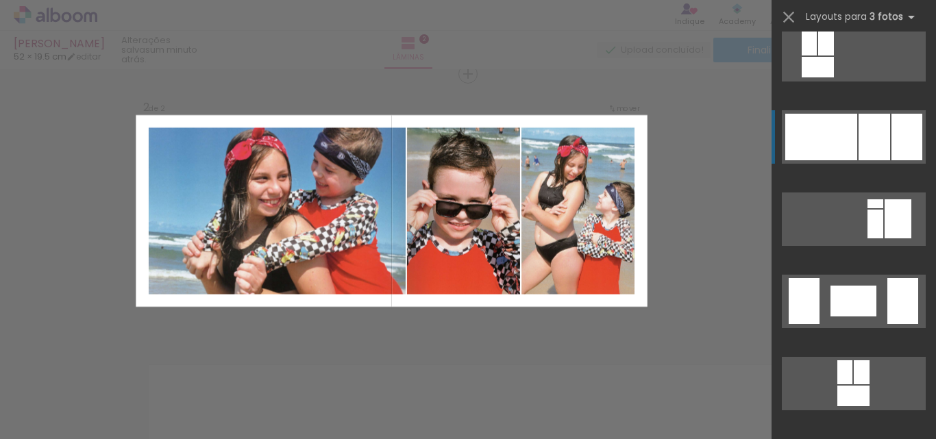
click at [864, 129] on div at bounding box center [875, 137] width 32 height 47
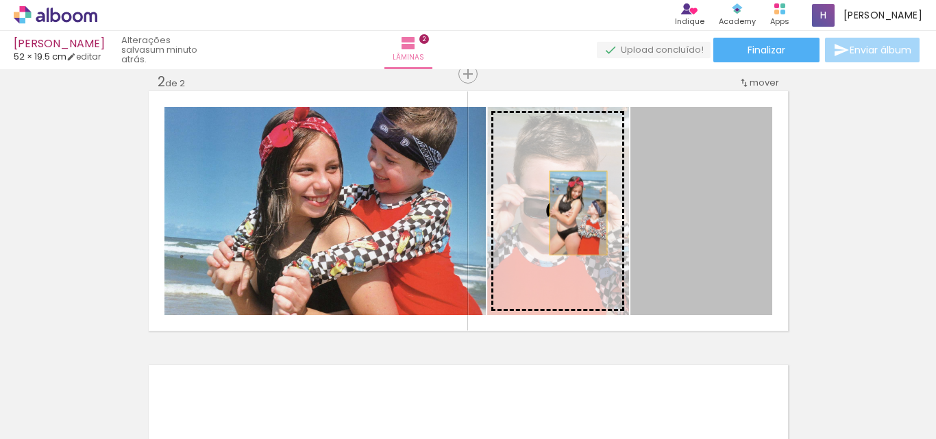
drag, startPoint x: 711, startPoint y: 210, endPoint x: 573, endPoint y: 213, distance: 138.5
click at [0, 0] on slot at bounding box center [0, 0] width 0 height 0
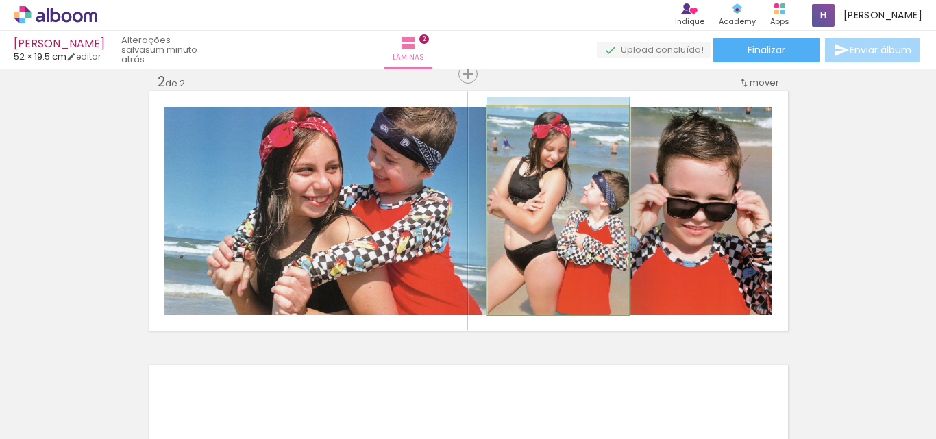
drag, startPoint x: 576, startPoint y: 221, endPoint x: 578, endPoint y: 199, distance: 22.0
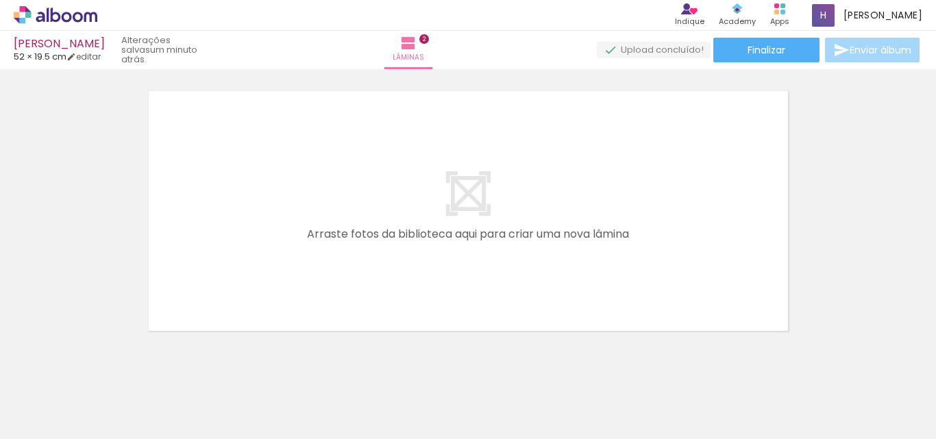
scroll to position [0, 486]
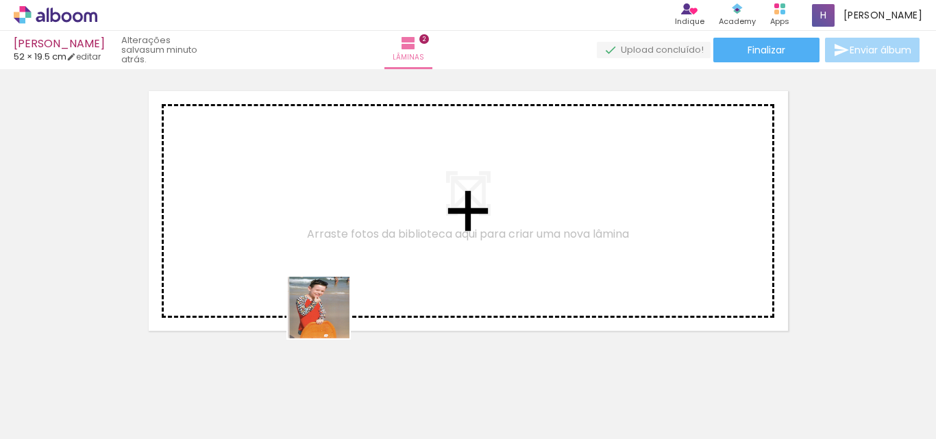
drag, startPoint x: 329, startPoint y: 318, endPoint x: 363, endPoint y: 348, distance: 45.6
click at [297, 236] on quentale-workspace at bounding box center [468, 219] width 936 height 439
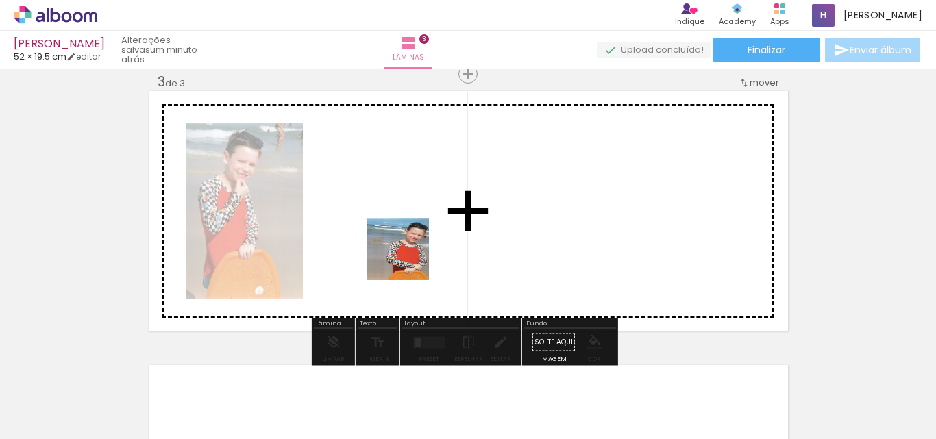
drag, startPoint x: 419, startPoint y: 400, endPoint x: 423, endPoint y: 371, distance: 29.0
click at [406, 245] on quentale-workspace at bounding box center [468, 219] width 936 height 439
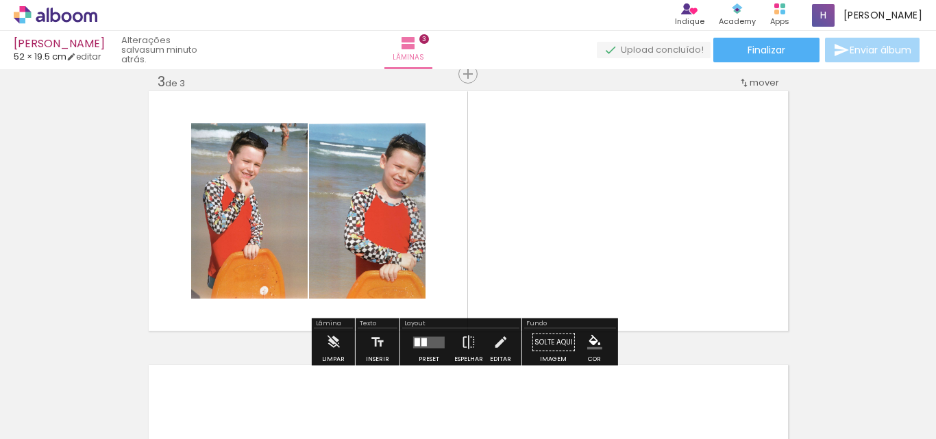
scroll to position [0, 869]
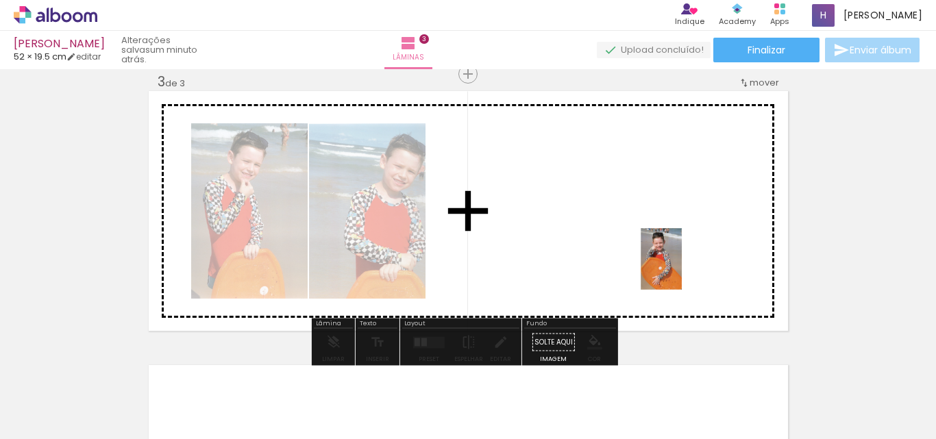
drag, startPoint x: 807, startPoint y: 415, endPoint x: 682, endPoint y: 269, distance: 191.5
click at [682, 269] on quentale-workspace at bounding box center [468, 219] width 936 height 439
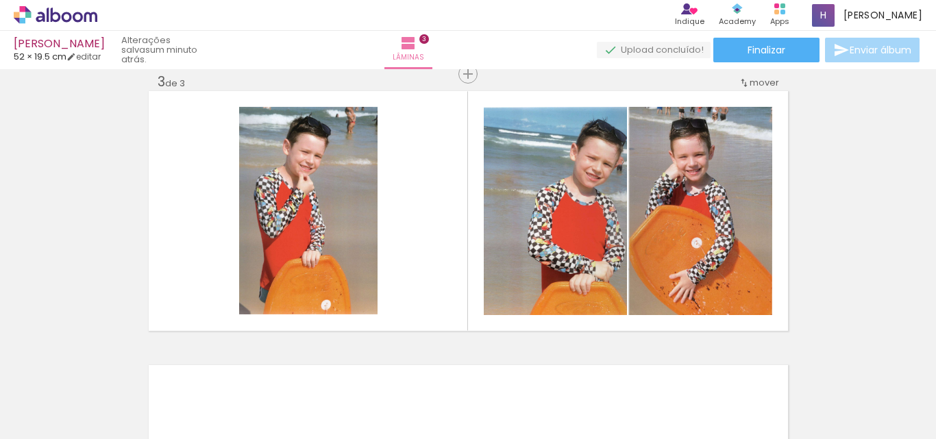
scroll to position [0, 0]
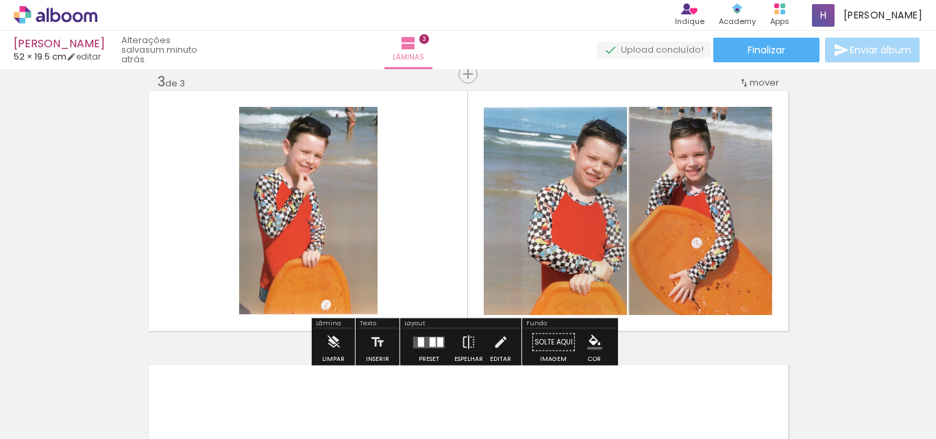
click at [423, 343] on quentale-layouter at bounding box center [429, 343] width 32 height 12
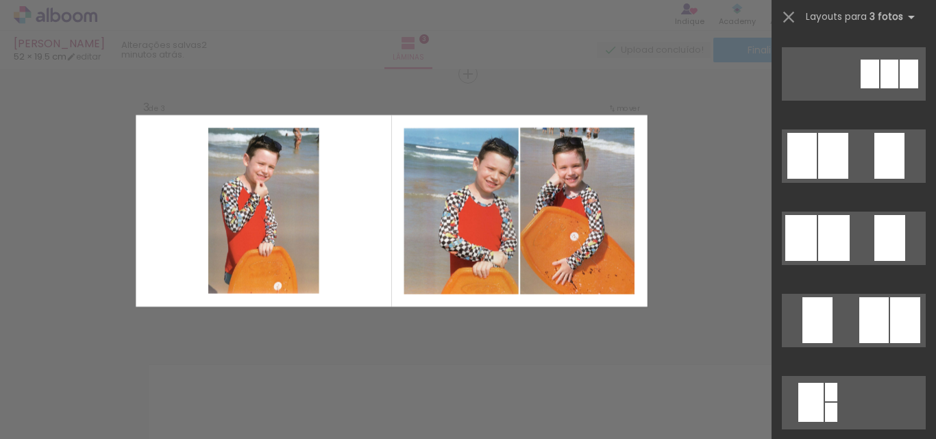
scroll to position [137, 0]
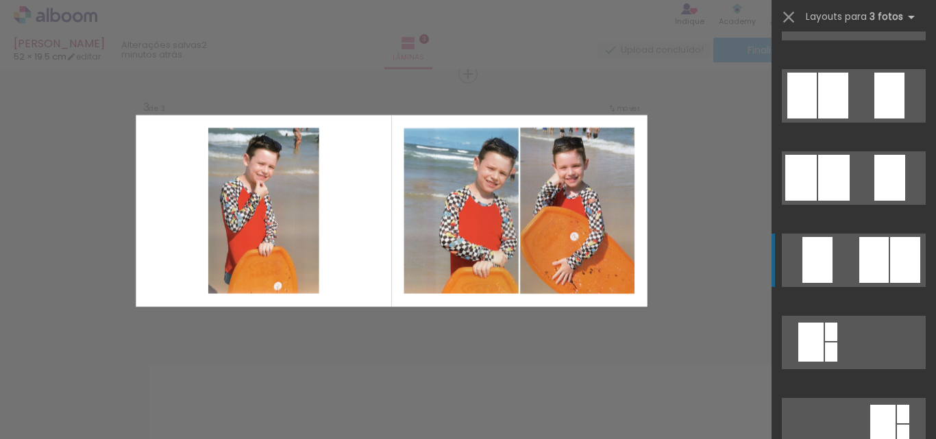
click at [862, 257] on div at bounding box center [873, 260] width 29 height 46
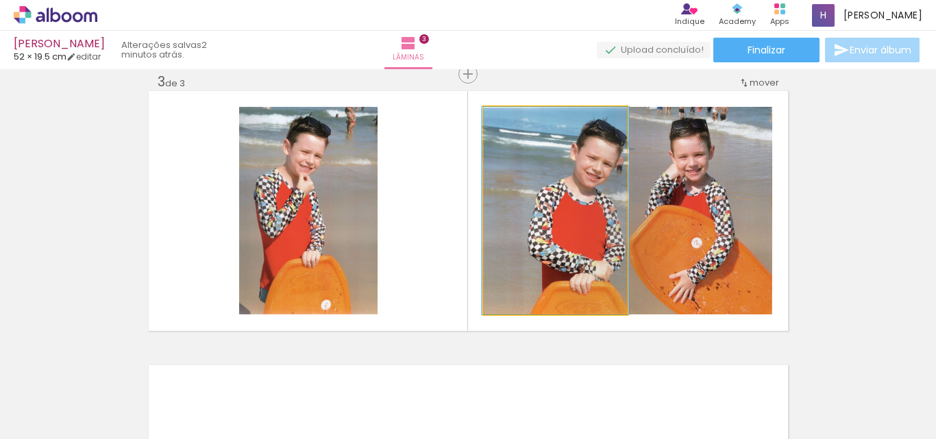
click at [585, 256] on quentale-photo at bounding box center [555, 211] width 143 height 208
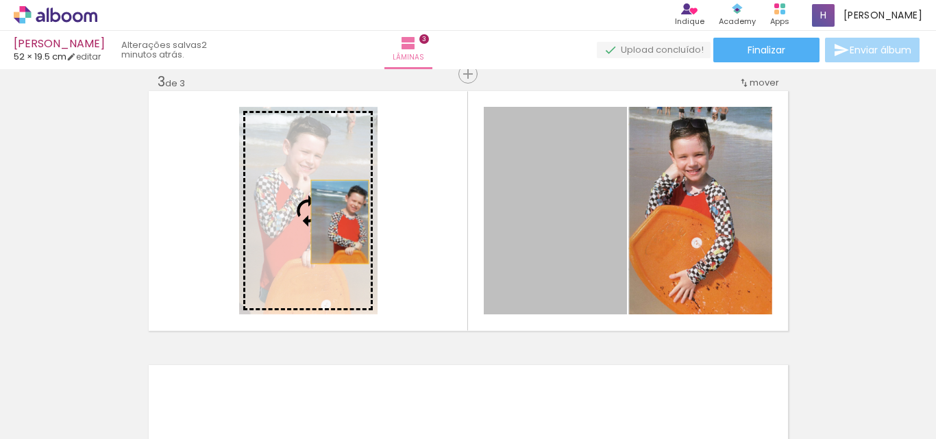
drag, startPoint x: 585, startPoint y: 255, endPoint x: 334, endPoint y: 222, distance: 253.0
click at [0, 0] on slot at bounding box center [0, 0] width 0 height 0
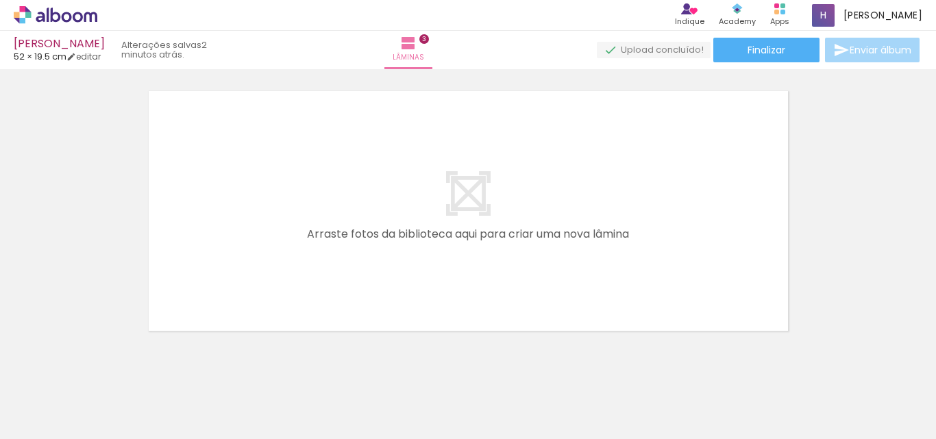
scroll to position [0, 869]
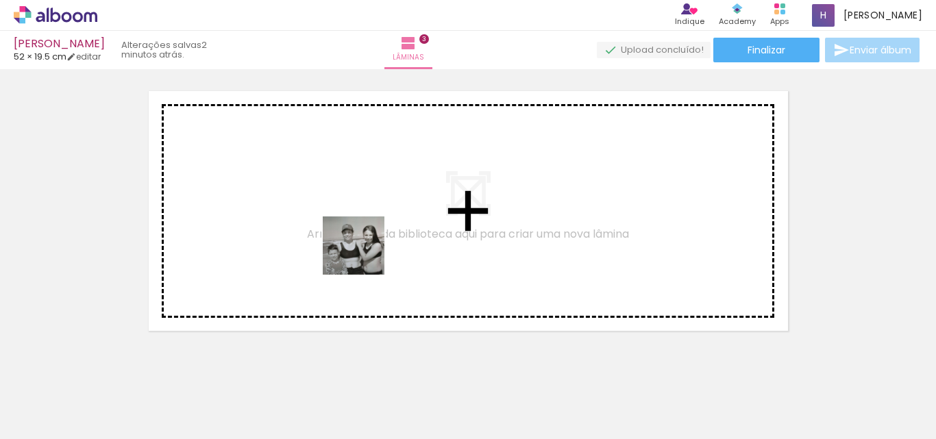
drag, startPoint x: 663, startPoint y: 406, endPoint x: 333, endPoint y: 237, distance: 370.6
click at [333, 237] on quentale-workspace at bounding box center [468, 219] width 936 height 439
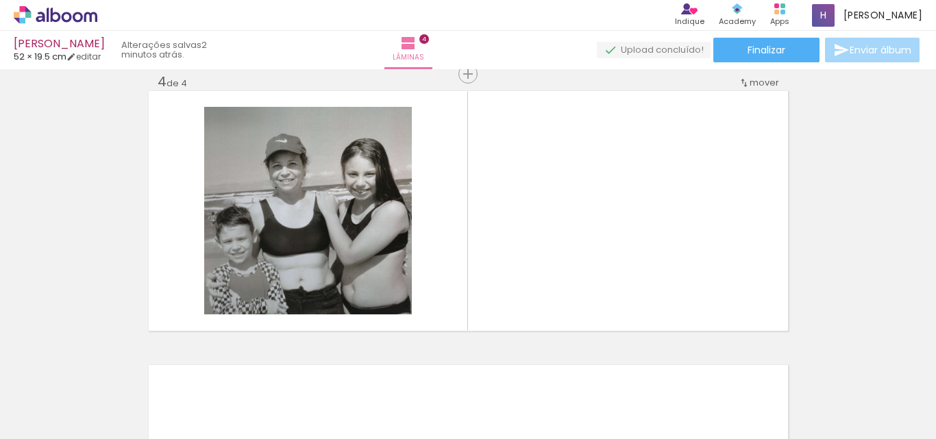
scroll to position [0, 0]
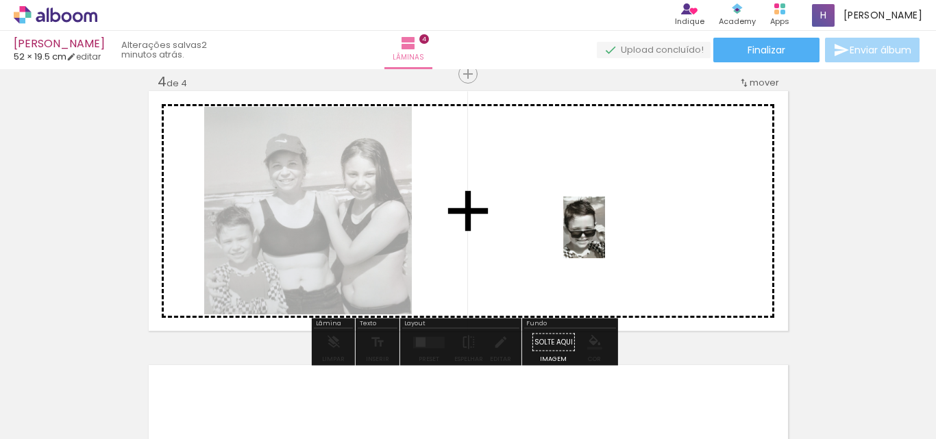
drag, startPoint x: 141, startPoint y: 403, endPoint x: 605, endPoint y: 238, distance: 491.9
click at [605, 238] on quentale-workspace at bounding box center [468, 219] width 936 height 439
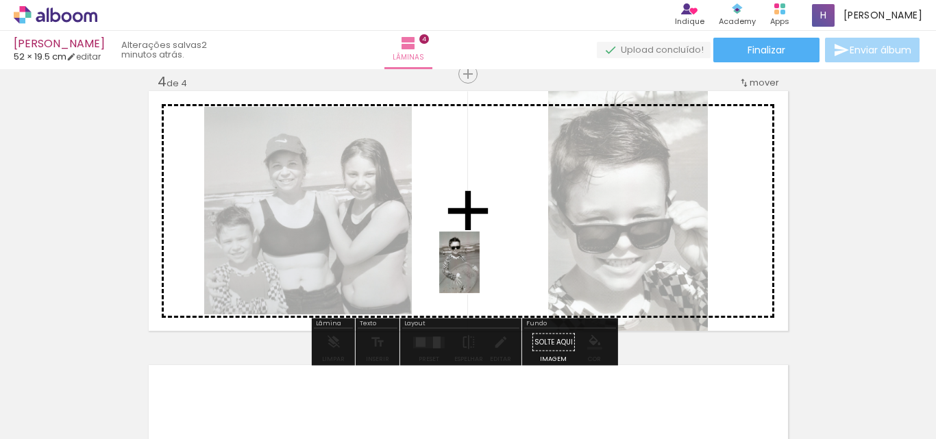
drag, startPoint x: 437, startPoint y: 411, endPoint x: 487, endPoint y: 370, distance: 64.3
click at [480, 256] on quentale-workspace at bounding box center [468, 219] width 936 height 439
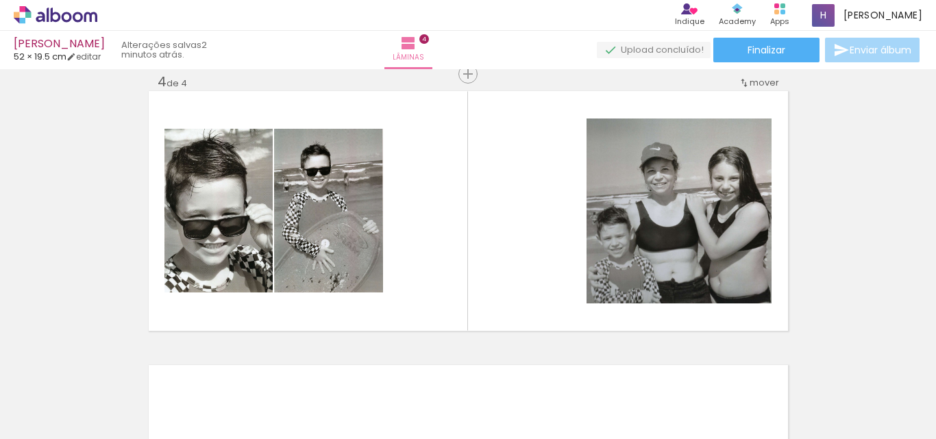
scroll to position [0, 424]
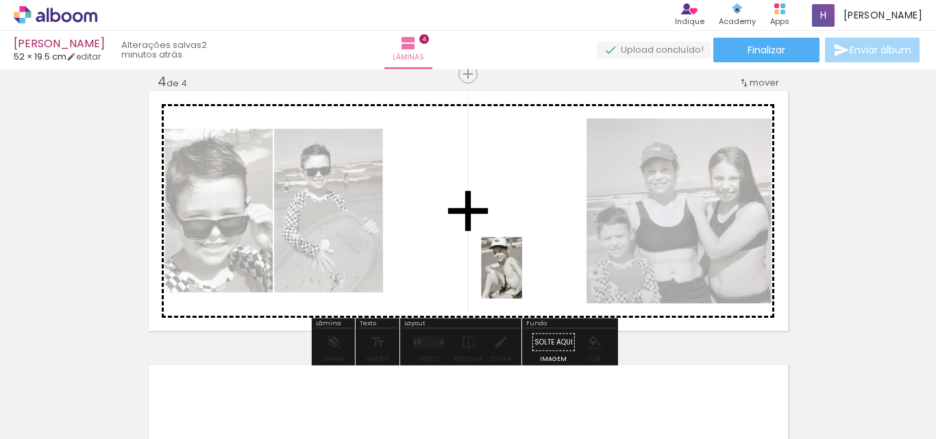
drag, startPoint x: 650, startPoint y: 411, endPoint x: 522, endPoint y: 278, distance: 184.2
click at [522, 278] on quentale-workspace at bounding box center [468, 219] width 936 height 439
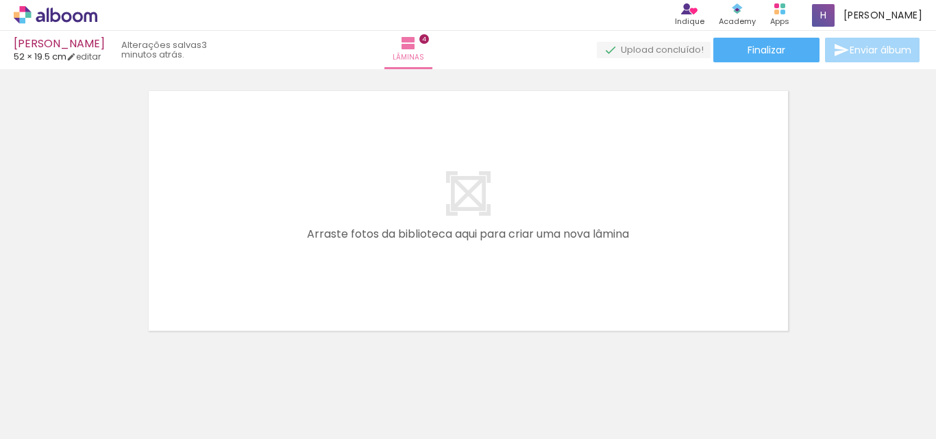
scroll to position [0, 0]
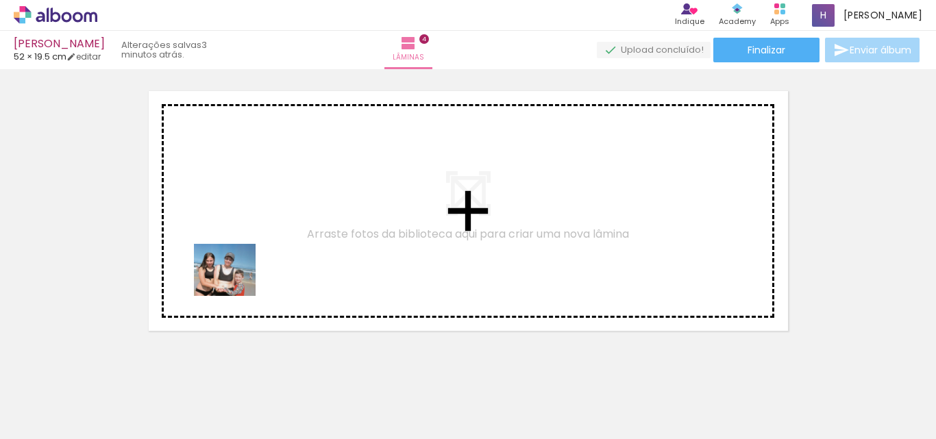
drag, startPoint x: 209, startPoint y: 414, endPoint x: 266, endPoint y: 422, distance: 57.4
click at [239, 276] on quentale-workspace at bounding box center [468, 219] width 936 height 439
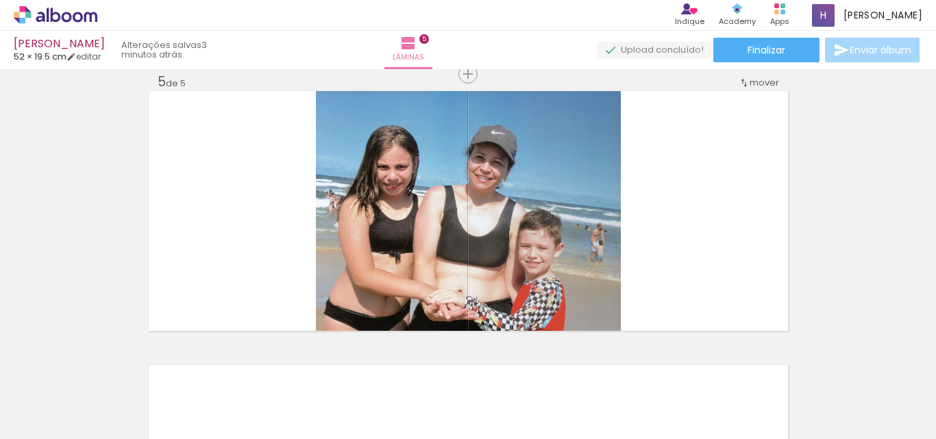
scroll to position [0, 869]
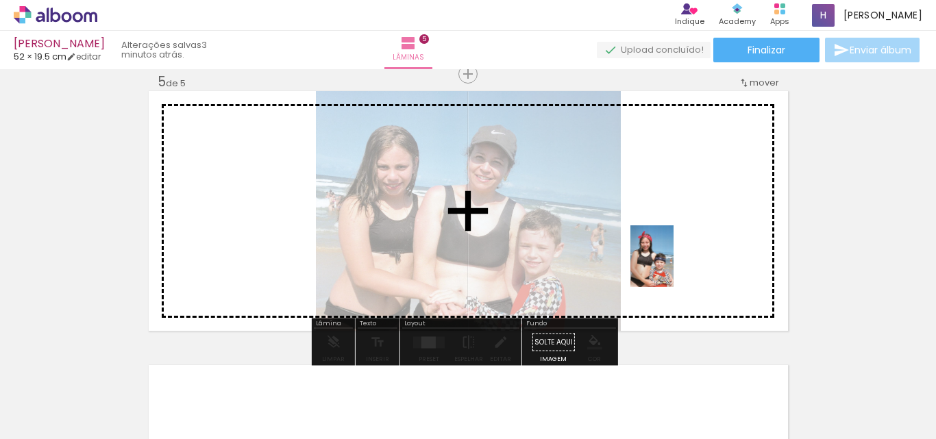
drag, startPoint x: 890, startPoint y: 417, endPoint x: 661, endPoint y: 249, distance: 284.3
click at [661, 249] on quentale-workspace at bounding box center [468, 219] width 936 height 439
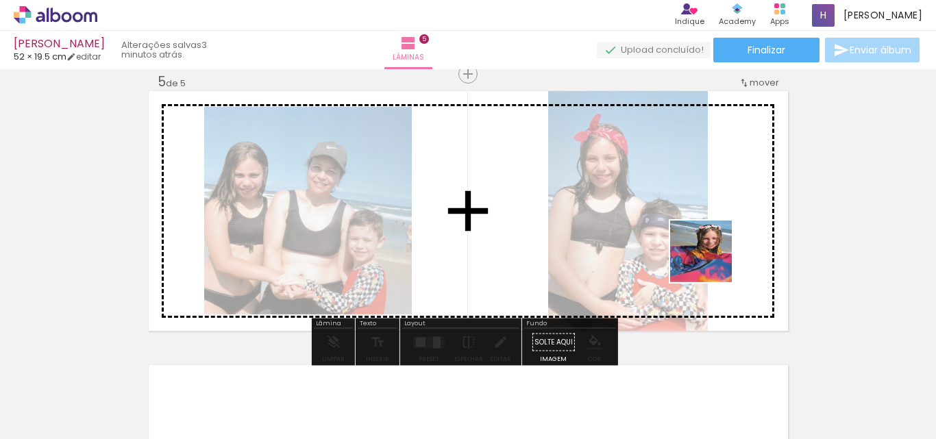
drag, startPoint x: 732, startPoint y: 417, endPoint x: 710, endPoint y: 245, distance: 172.7
click at [710, 245] on quentale-workspace at bounding box center [468, 219] width 936 height 439
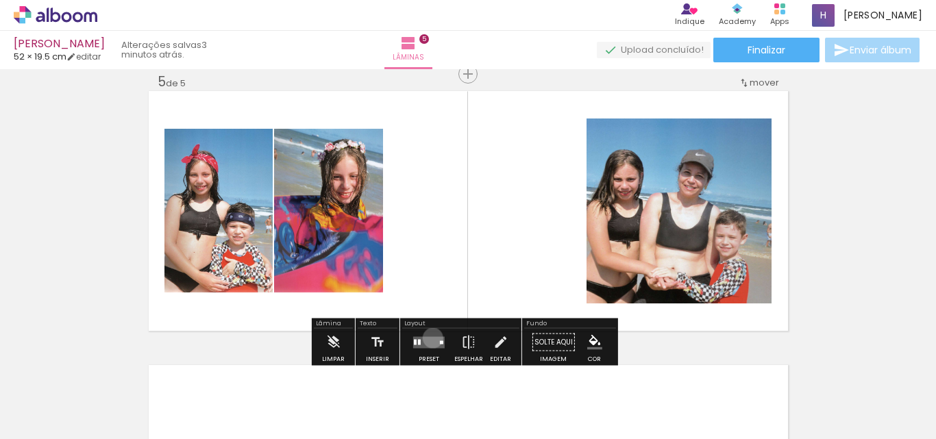
click at [430, 338] on quentale-layouter at bounding box center [429, 343] width 32 height 12
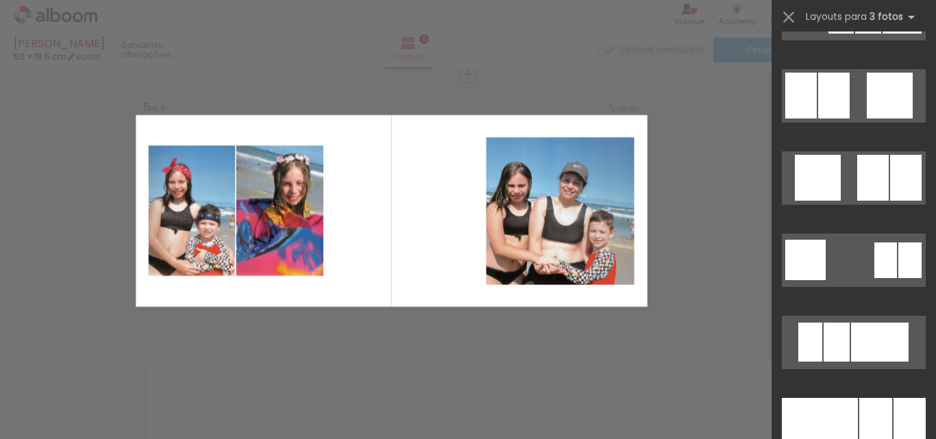
scroll to position [0, 0]
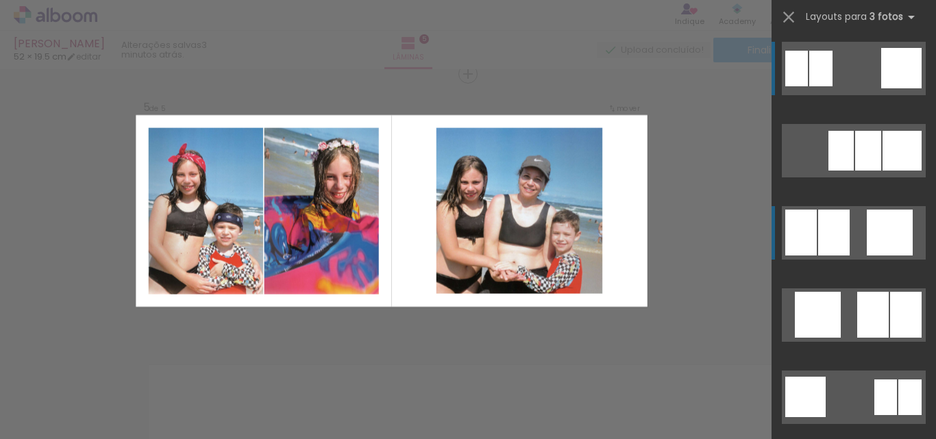
click at [837, 230] on div at bounding box center [834, 233] width 32 height 46
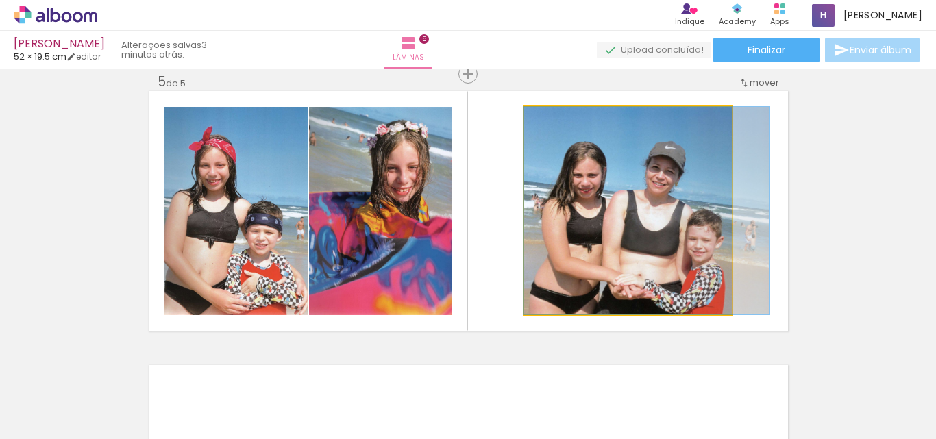
drag, startPoint x: 666, startPoint y: 230, endPoint x: 685, endPoint y: 232, distance: 18.7
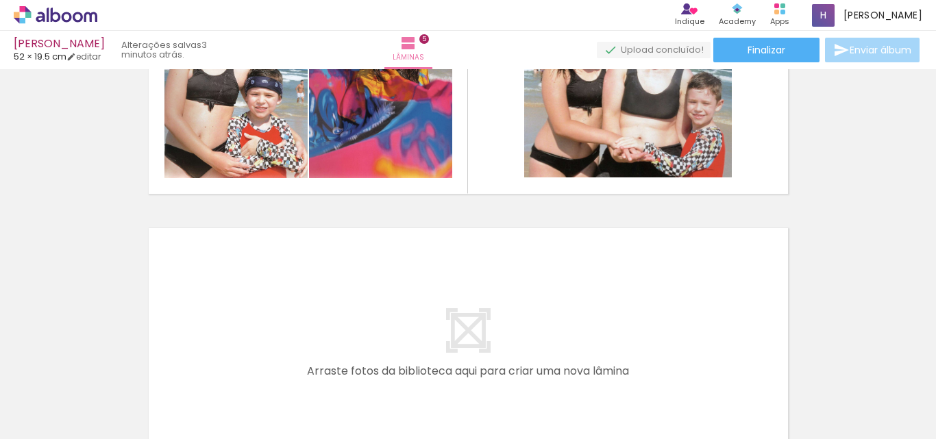
scroll to position [1320, 0]
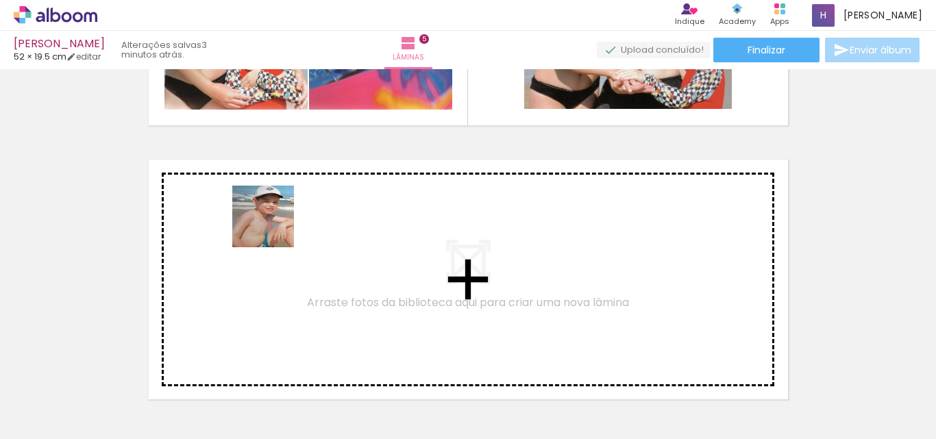
drag, startPoint x: 307, startPoint y: 385, endPoint x: 271, endPoint y: 221, distance: 167.0
click at [271, 221] on quentale-workspace at bounding box center [468, 219] width 936 height 439
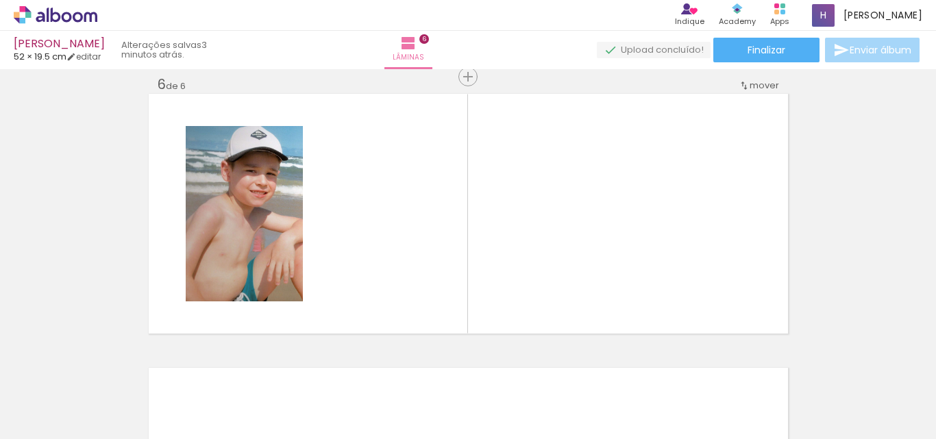
scroll to position [1389, 0]
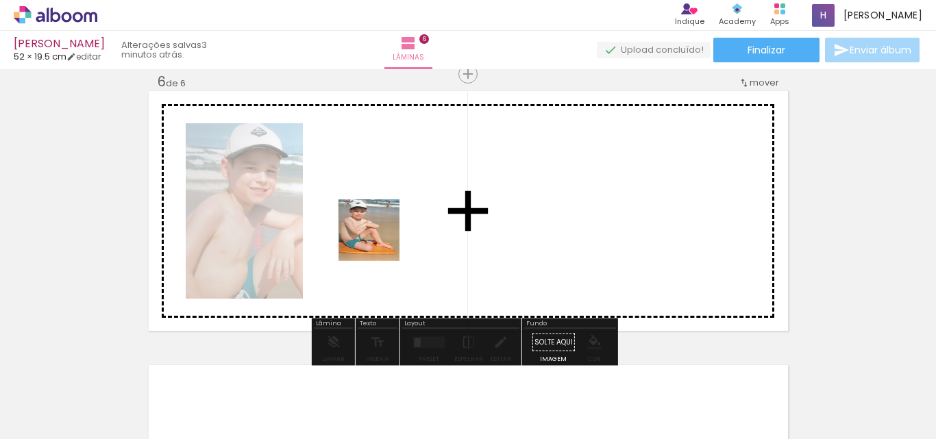
drag, startPoint x: 376, startPoint y: 394, endPoint x: 453, endPoint y: 384, distance: 78.1
click at [381, 239] on quentale-workspace at bounding box center [468, 219] width 936 height 439
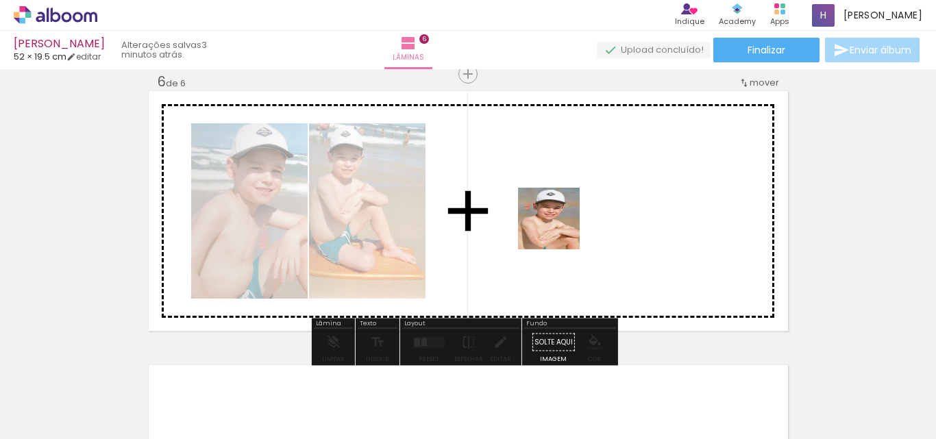
drag, startPoint x: 456, startPoint y: 400, endPoint x: 563, endPoint y: 215, distance: 214.7
click at [563, 215] on quentale-workspace at bounding box center [468, 219] width 936 height 439
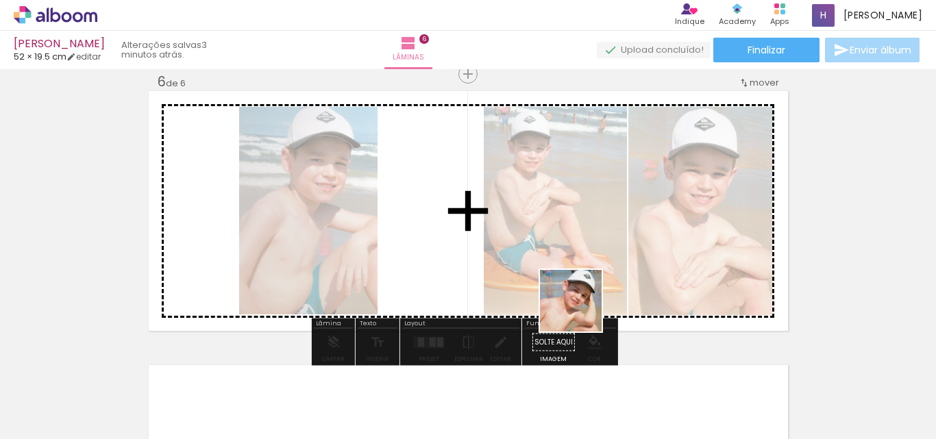
drag, startPoint x: 525, startPoint y: 402, endPoint x: 604, endPoint y: 269, distance: 154.0
click at [604, 269] on quentale-workspace at bounding box center [468, 219] width 936 height 439
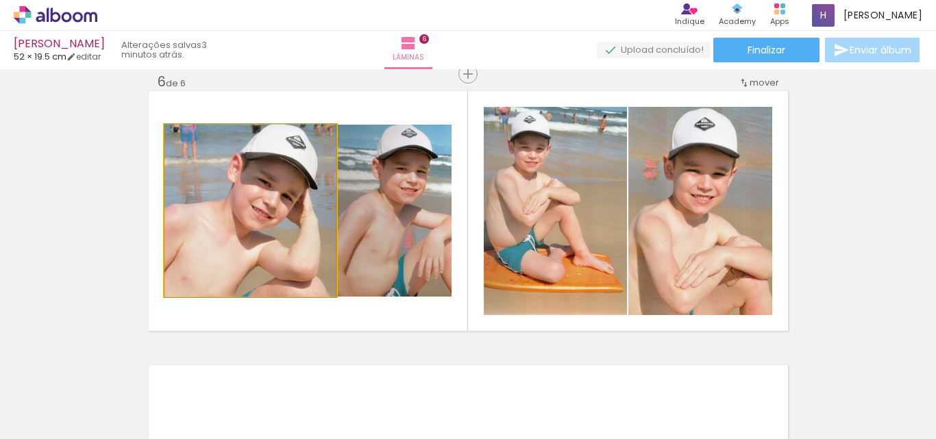
click at [234, 254] on quentale-photo at bounding box center [250, 211] width 172 height 172
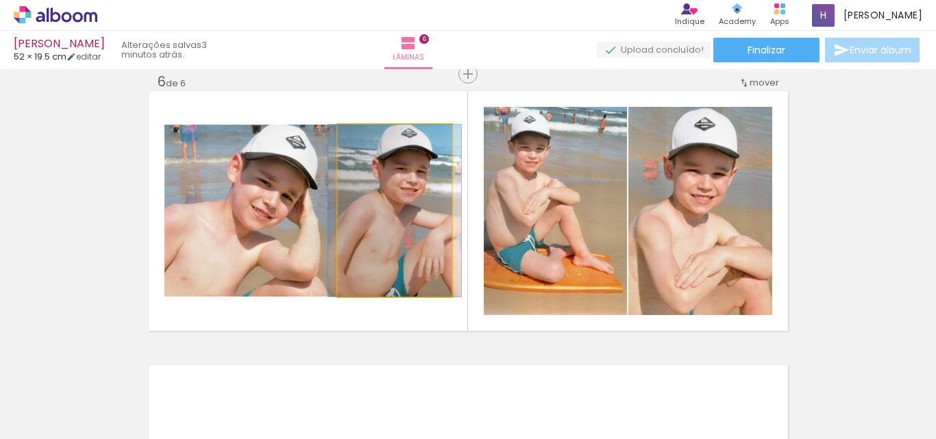
click at [363, 256] on quentale-photo at bounding box center [395, 211] width 114 height 172
click at [411, 271] on quentale-photo at bounding box center [395, 211] width 114 height 172
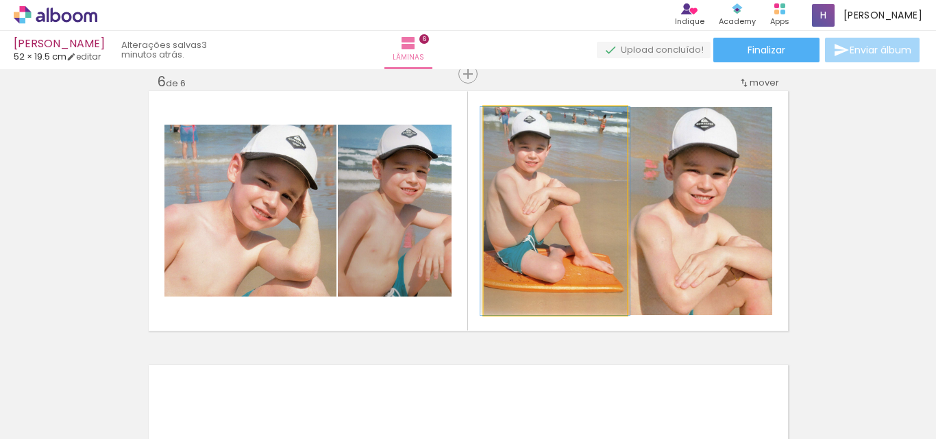
click at [550, 257] on quentale-photo at bounding box center [555, 211] width 143 height 208
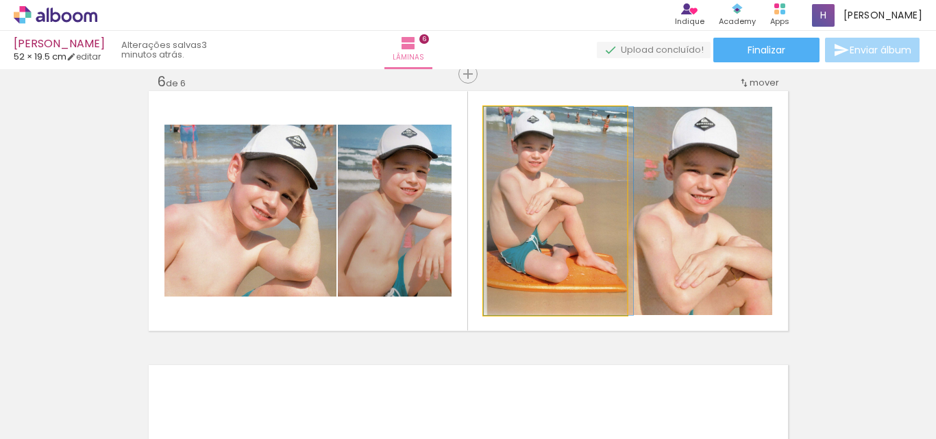
drag, startPoint x: 495, startPoint y: 256, endPoint x: 515, endPoint y: 262, distance: 20.8
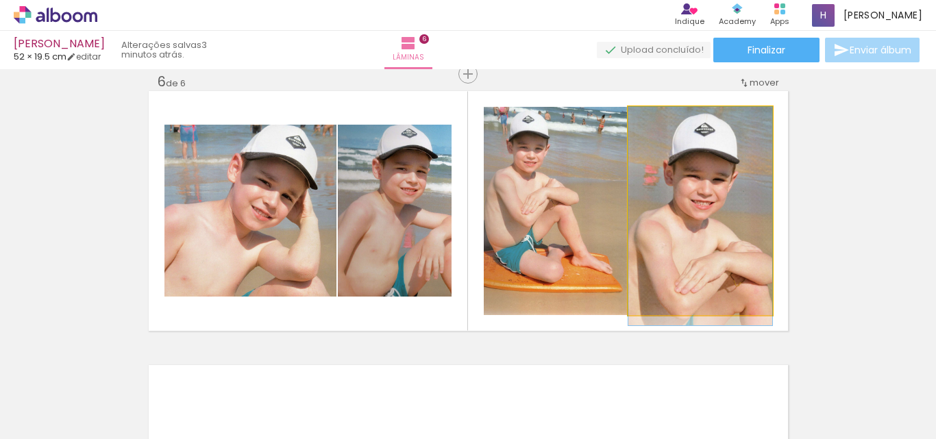
drag, startPoint x: 700, startPoint y: 236, endPoint x: 701, endPoint y: 243, distance: 7.0
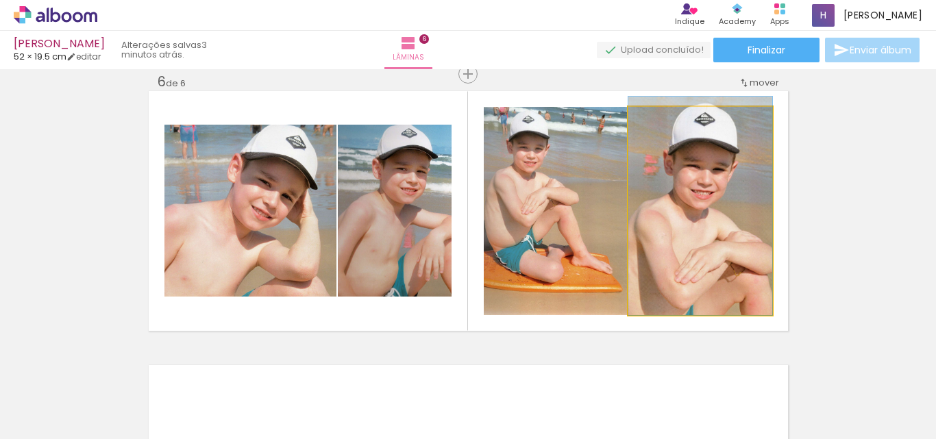
drag, startPoint x: 701, startPoint y: 243, endPoint x: 708, endPoint y: 231, distance: 14.1
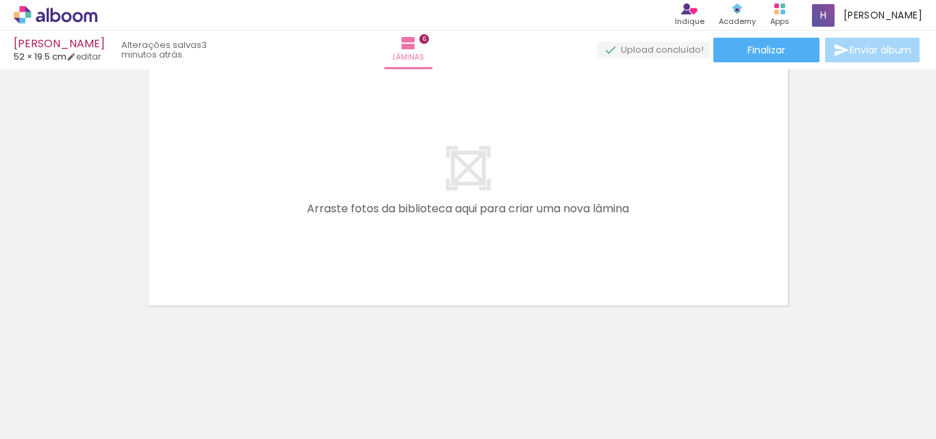
scroll to position [0, 330]
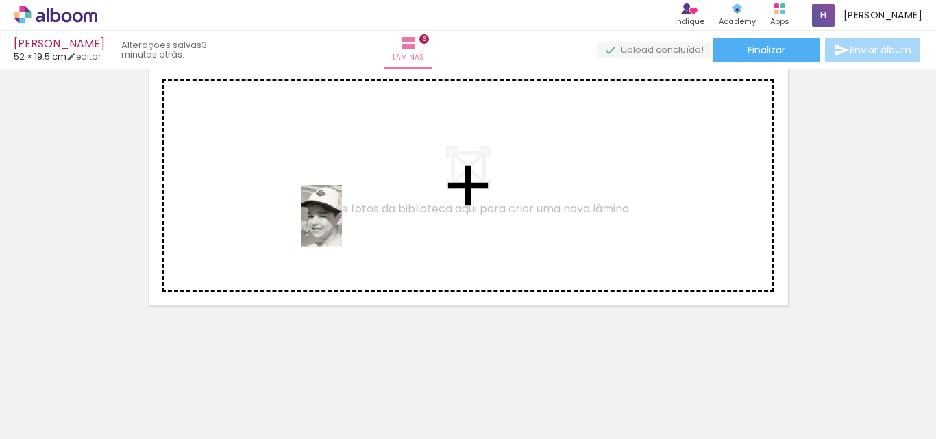
drag, startPoint x: 202, startPoint y: 418, endPoint x: 342, endPoint y: 226, distance: 237.4
click at [342, 226] on quentale-workspace at bounding box center [468, 219] width 936 height 439
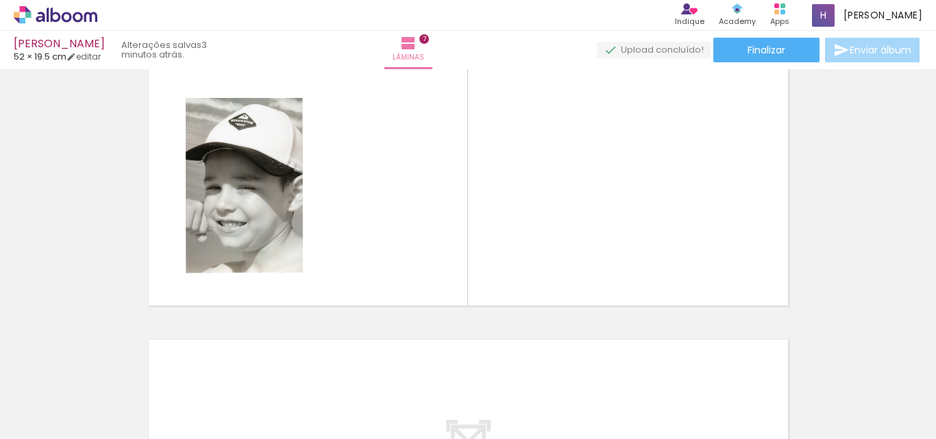
scroll to position [1663, 0]
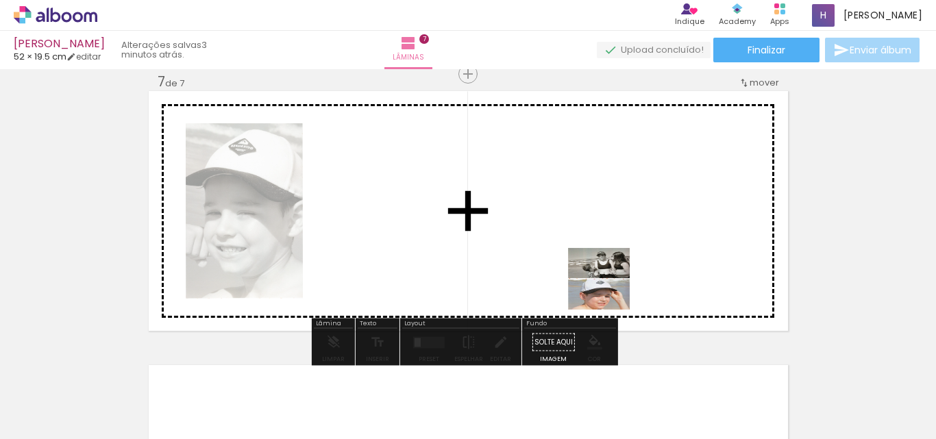
drag, startPoint x: 662, startPoint y: 406, endPoint x: 611, endPoint y: 281, distance: 135.3
click at [592, 241] on quentale-workspace at bounding box center [468, 219] width 936 height 439
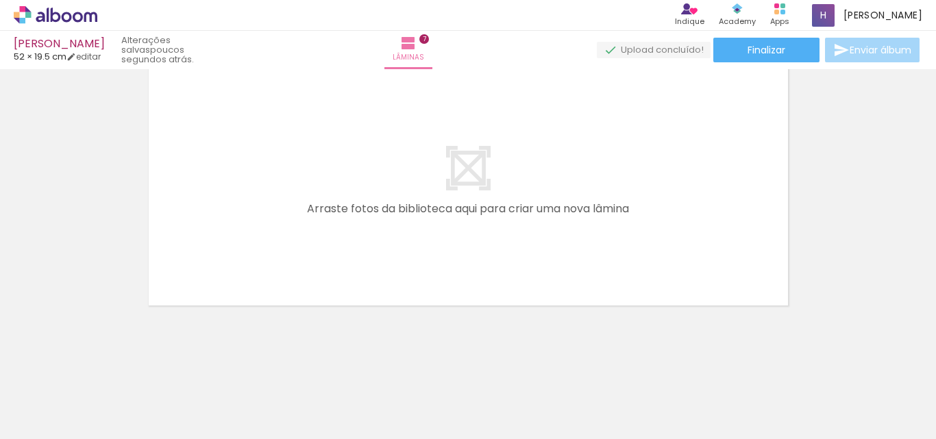
scroll to position [0, 857]
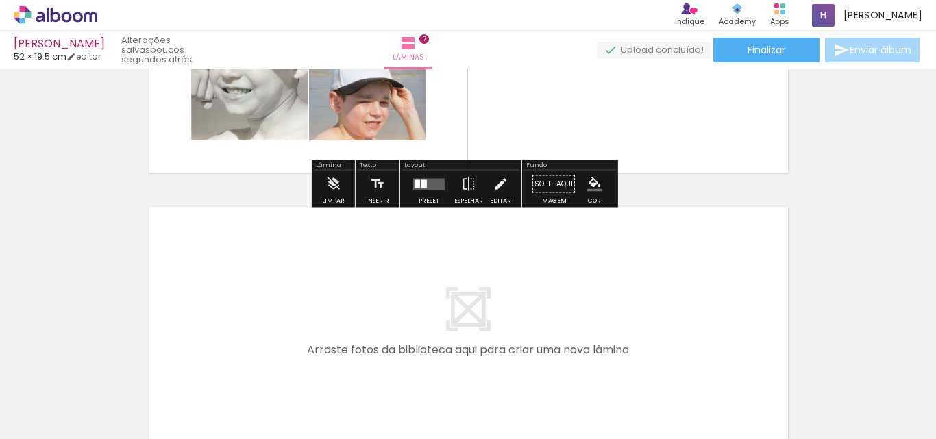
scroll to position [1825, 0]
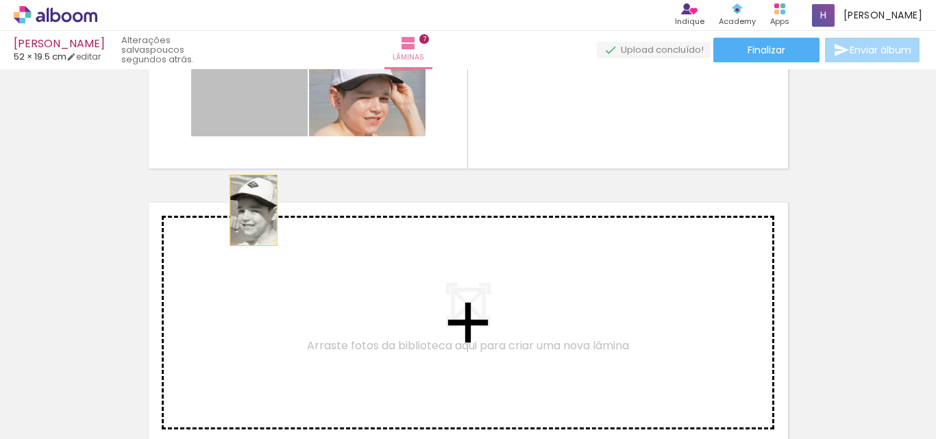
drag, startPoint x: 243, startPoint y: 112, endPoint x: 254, endPoint y: 252, distance: 139.6
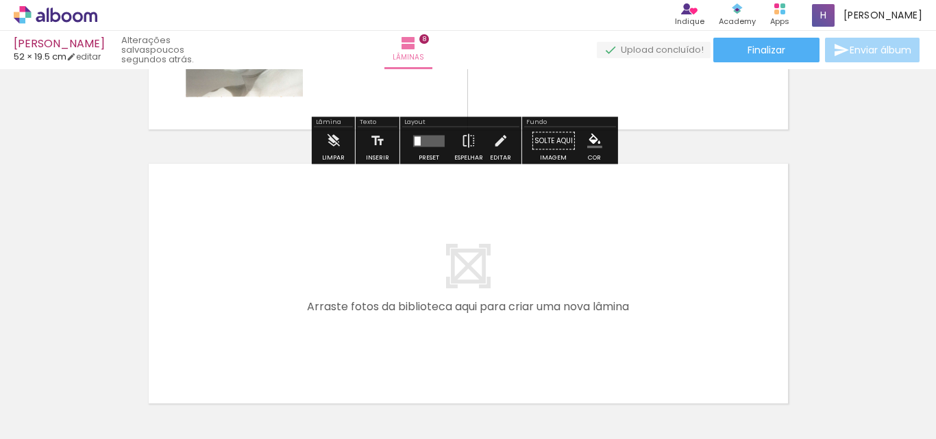
scroll to position [2143, 0]
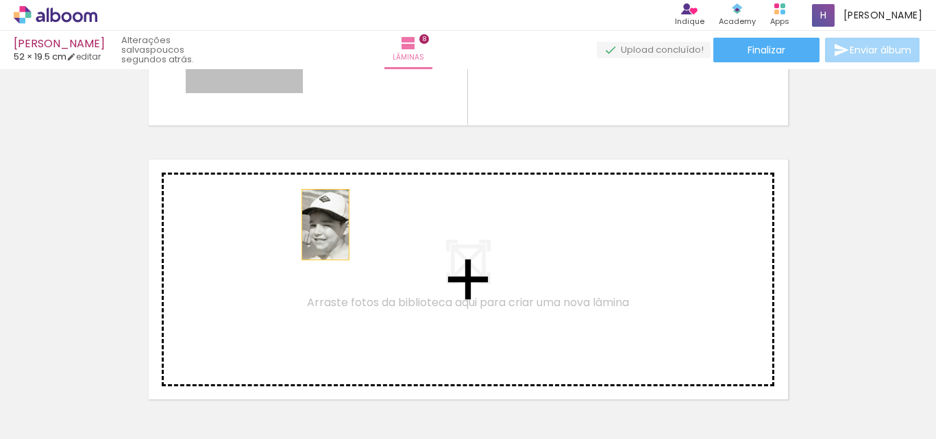
drag, startPoint x: 253, startPoint y: 81, endPoint x: 344, endPoint y: 271, distance: 210.6
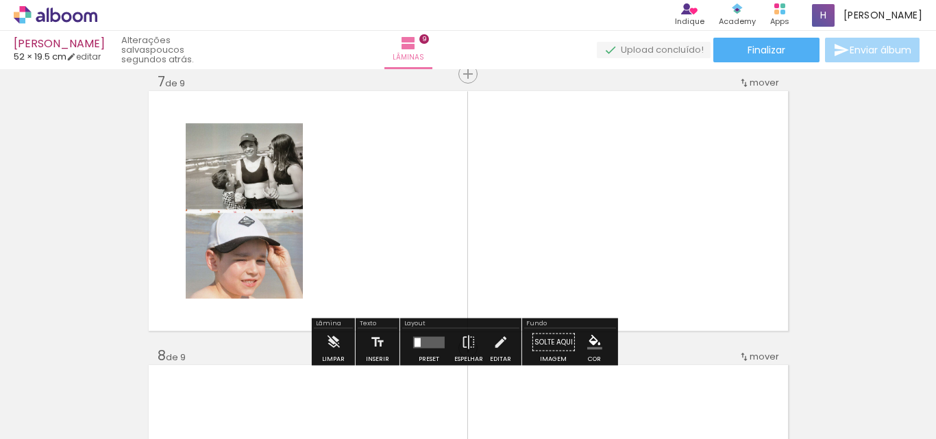
scroll to position [1731, 0]
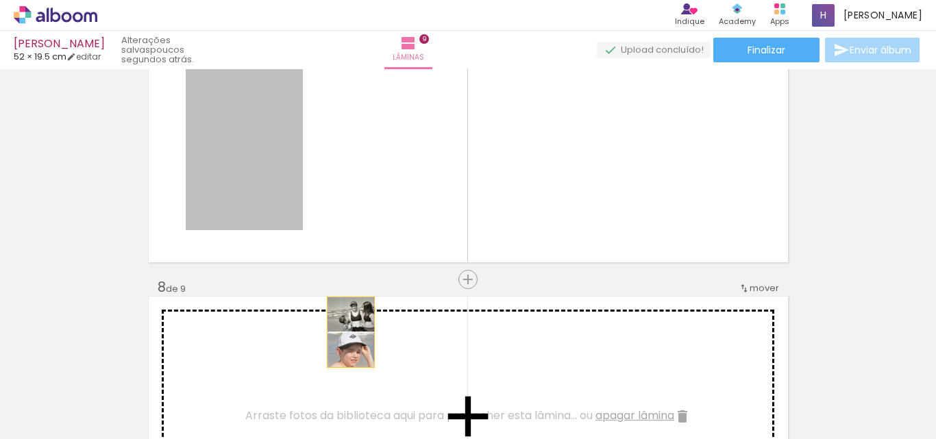
drag, startPoint x: 236, startPoint y: 122, endPoint x: 345, endPoint y: 332, distance: 237.3
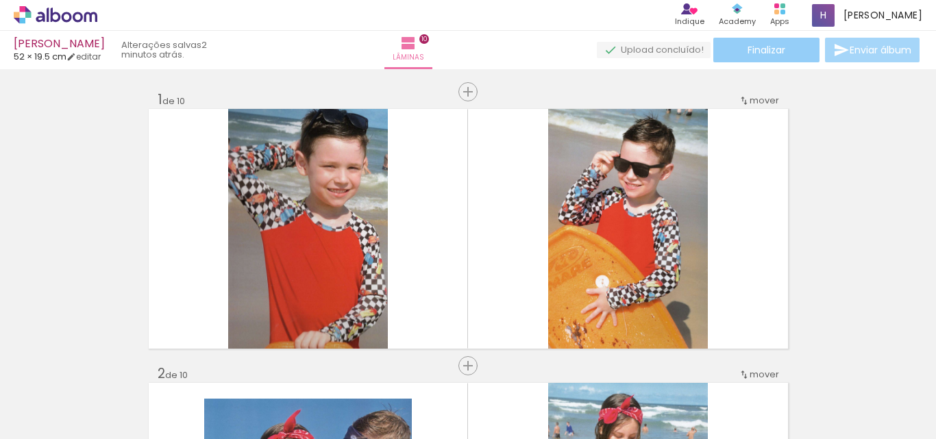
click at [789, 49] on paper-button "Finalizar" at bounding box center [767, 50] width 106 height 25
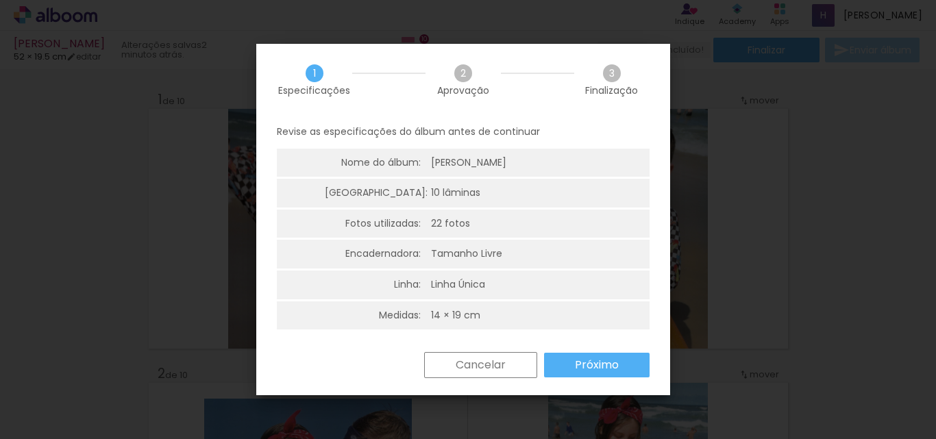
click at [0, 0] on slot "Próximo" at bounding box center [0, 0] width 0 height 0
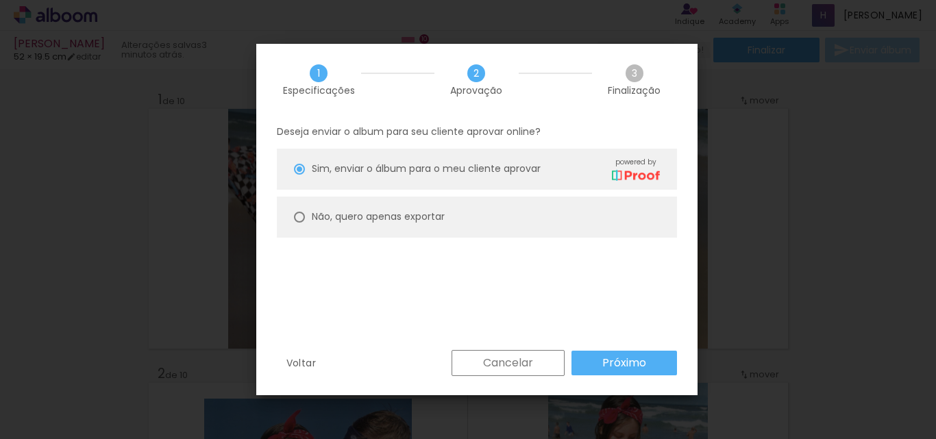
click at [0, 0] on slot "Não, quero apenas exportar" at bounding box center [0, 0] width 0 height 0
type paper-radio-button "on"
click at [602, 365] on paper-button "Próximo" at bounding box center [625, 363] width 106 height 25
type input "Alta, 300 DPI"
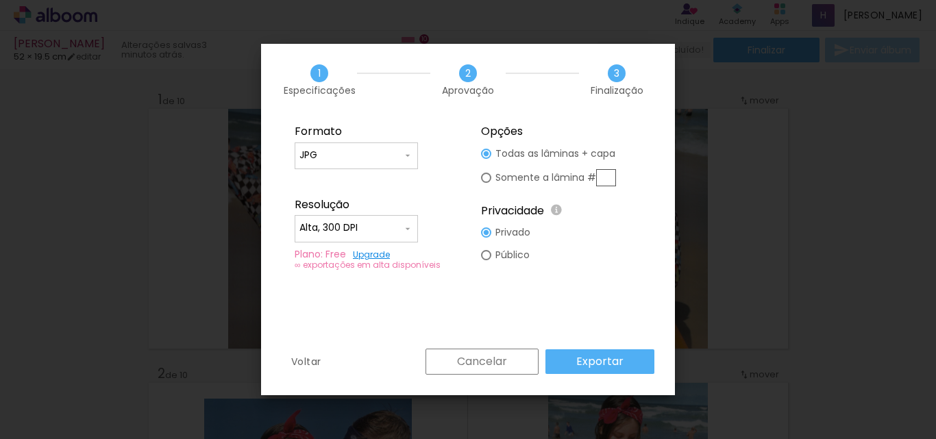
click at [372, 154] on input "JPG" at bounding box center [351, 156] width 103 height 14
click at [344, 181] on paper-item "PDF" at bounding box center [356, 180] width 123 height 27
type input "PDF"
click at [391, 227] on input "Alta, 300 DPI" at bounding box center [351, 228] width 103 height 14
click at [347, 247] on paper-item "Baixa" at bounding box center [356, 253] width 123 height 27
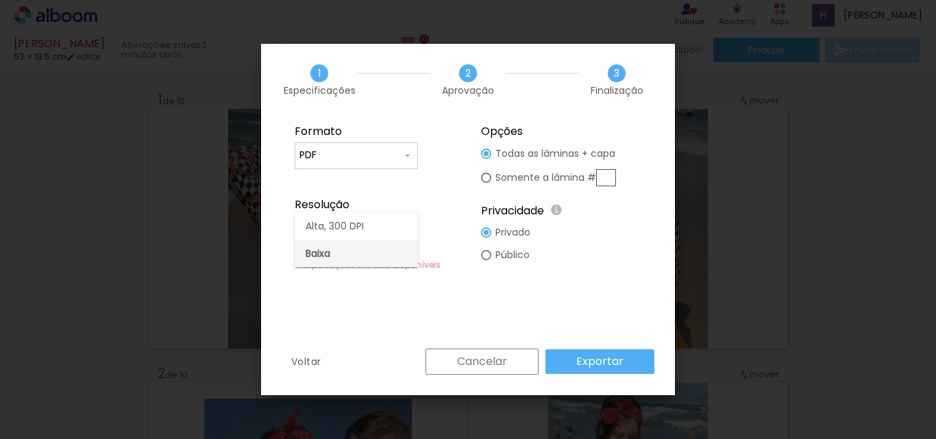
type input "Baixa"
click at [0, 0] on slot "Exportar" at bounding box center [0, 0] width 0 height 0
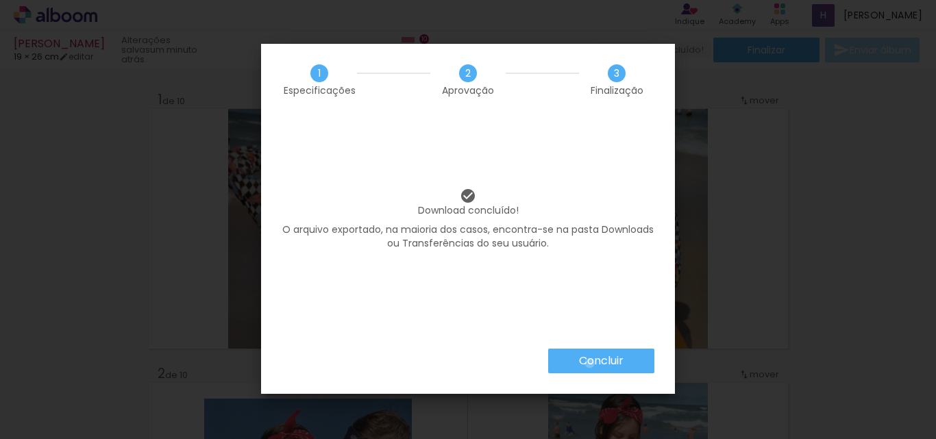
click at [0, 0] on slot "Concluir" at bounding box center [0, 0] width 0 height 0
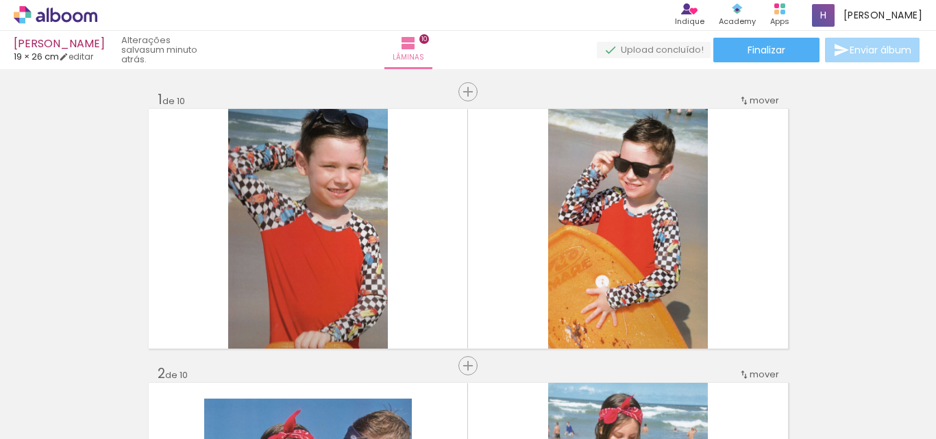
click at [75, 8] on icon at bounding box center [56, 15] width 84 height 18
